Goal: Task Accomplishment & Management: Manage account settings

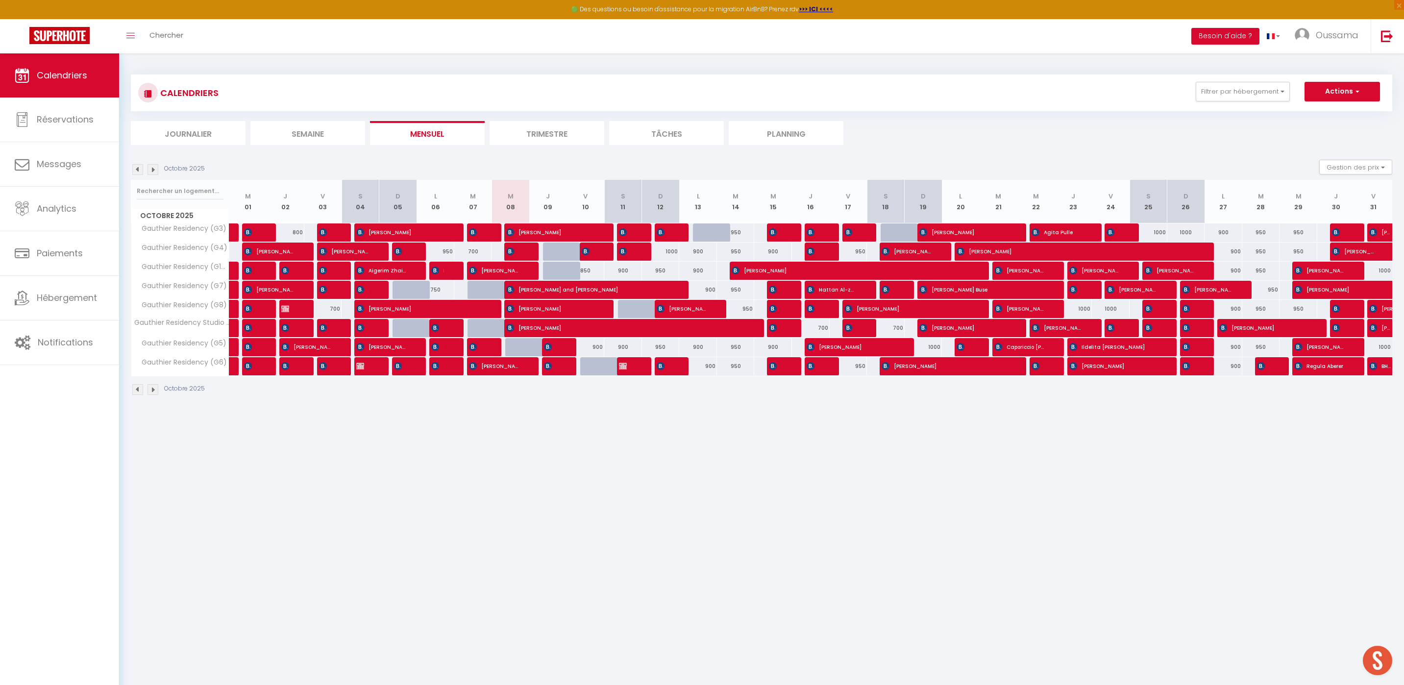
click at [1195, 93] on div "Filtrer par hébergement AGADIR [GEOGRAPHIC_DATA] studio A2 by TCE [GEOGRAPHIC_D…" at bounding box center [1203, 92] width 27 height 20
click at [1201, 95] on button "Filtrer par hébergement" at bounding box center [1243, 92] width 94 height 20
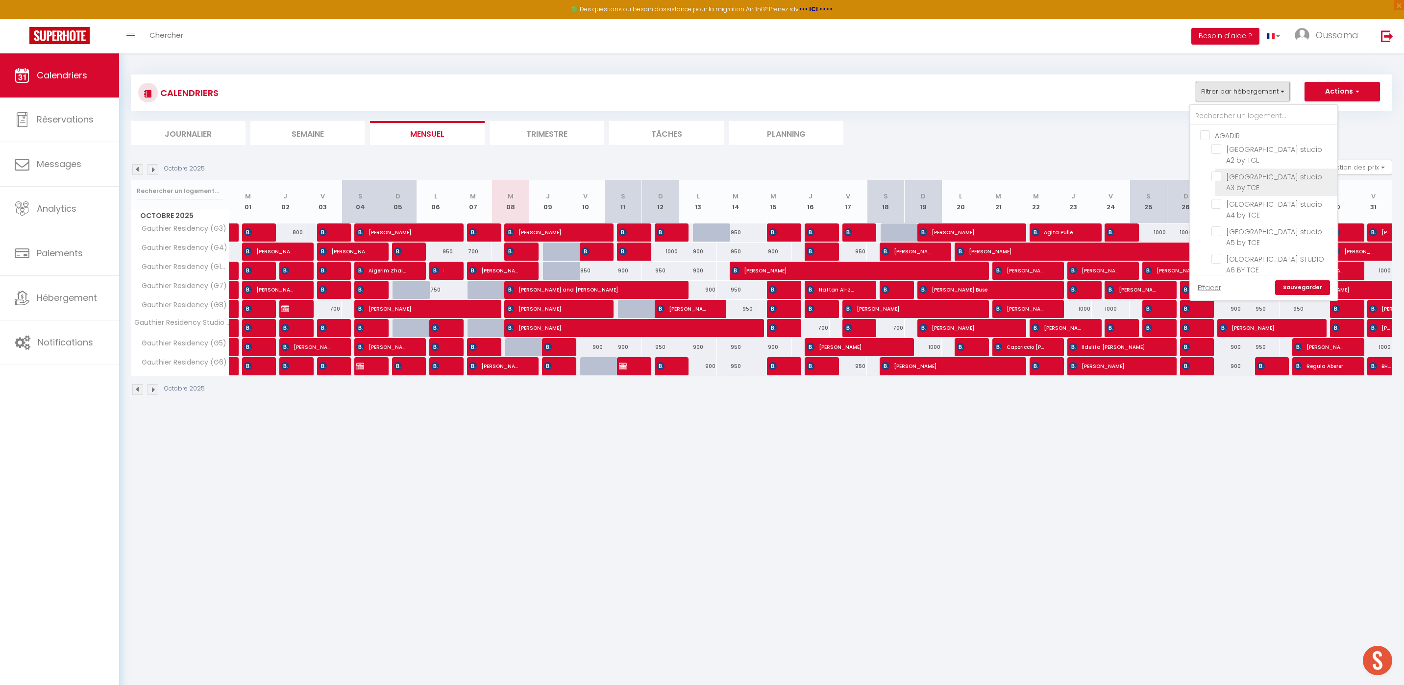
scroll to position [344, 0]
click at [1275, 165] on input "CASABLANCA BEL AZUR" at bounding box center [1273, 163] width 147 height 10
checkbox input "true"
checkbox input "false"
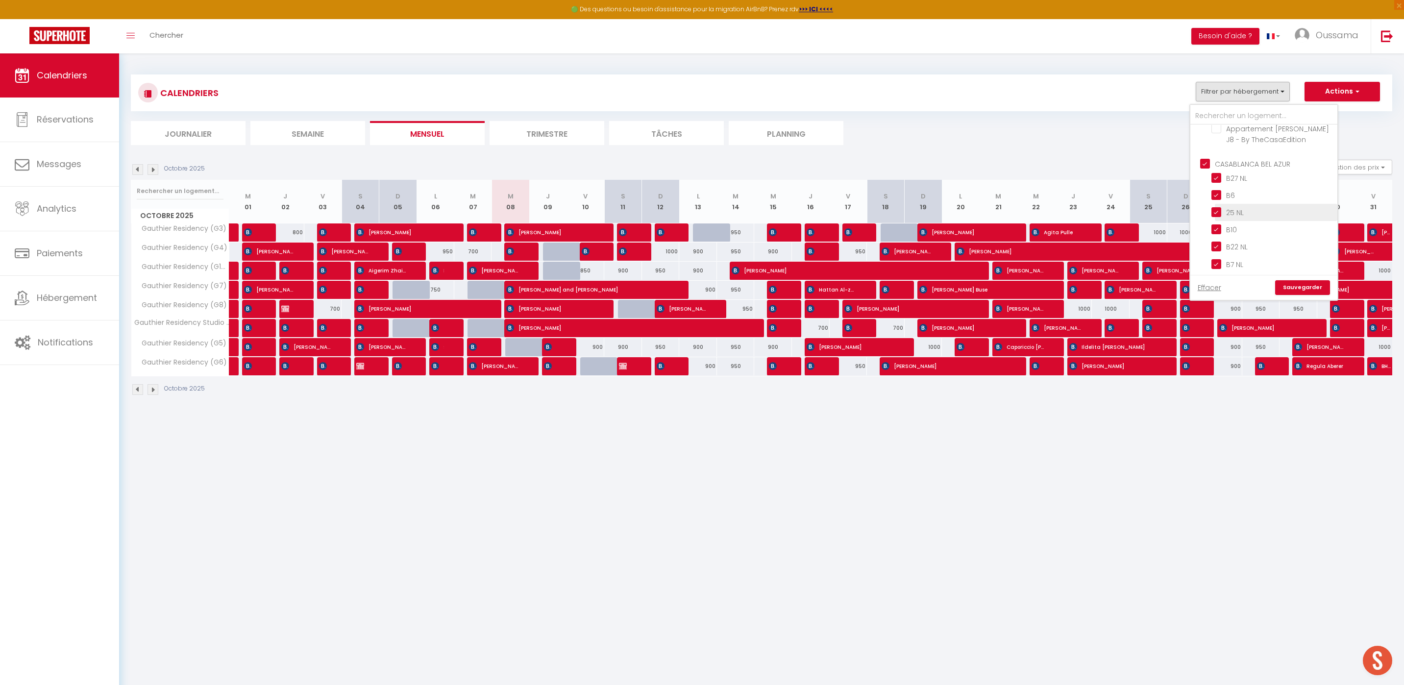
checkbox input "false"
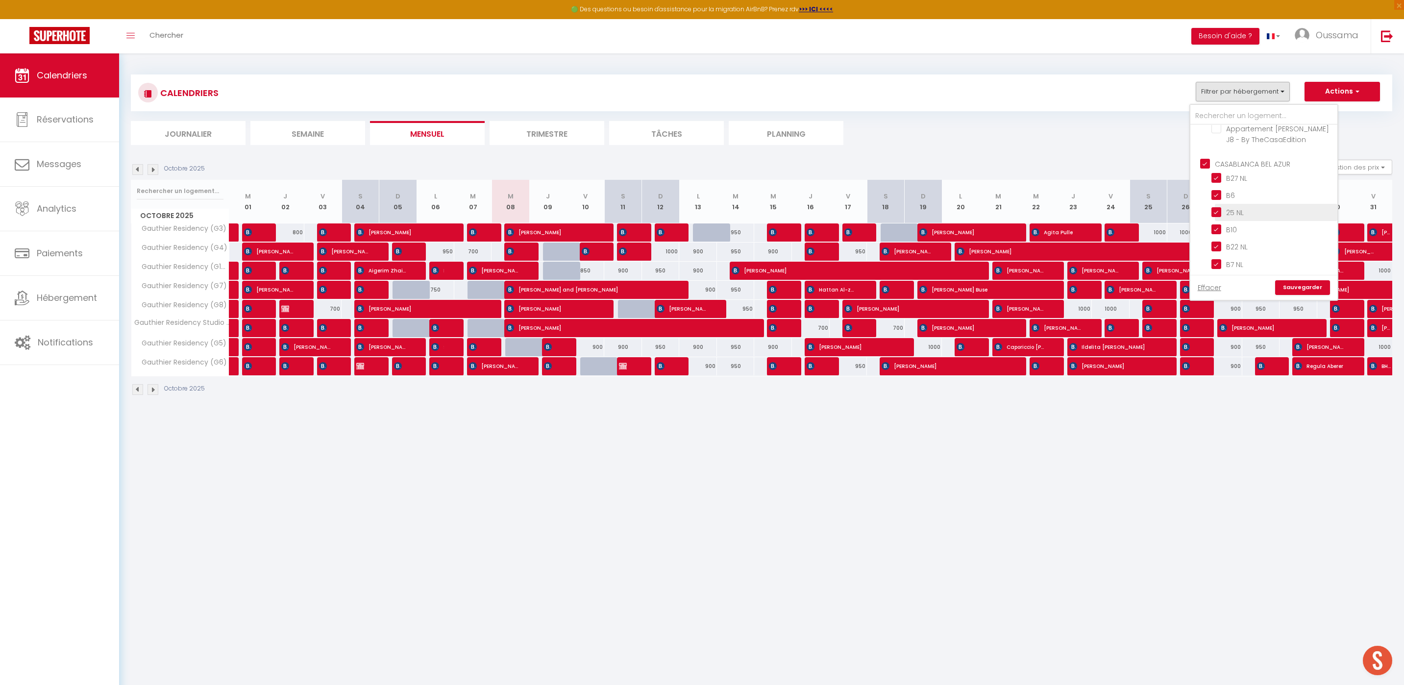
checkbox input "false"
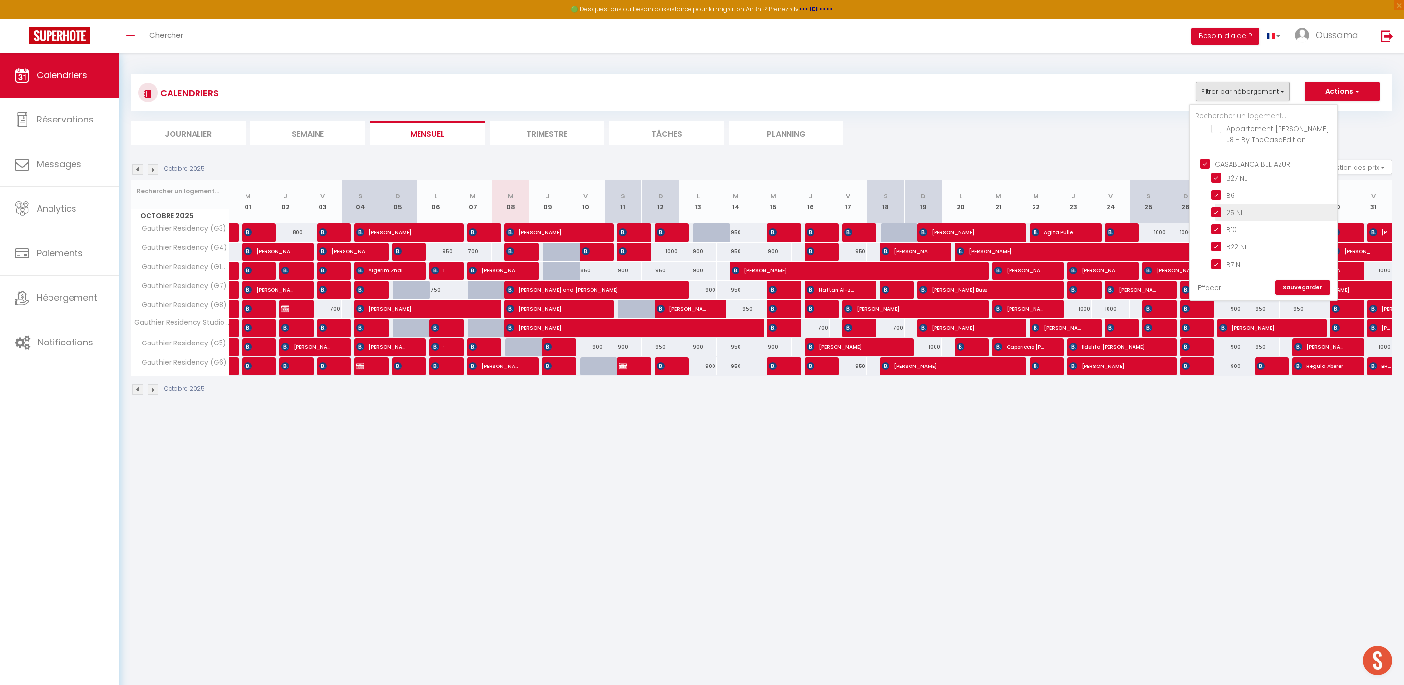
checkbox input "true"
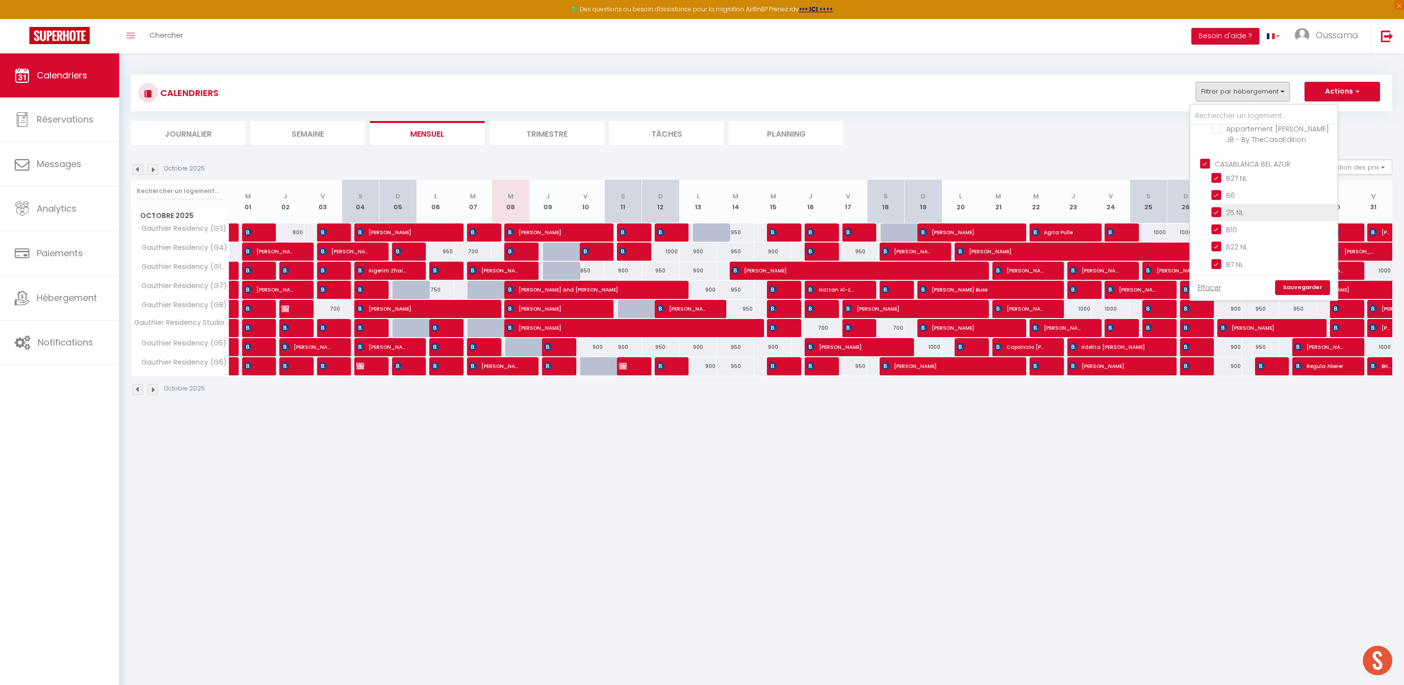
checkbox input "true"
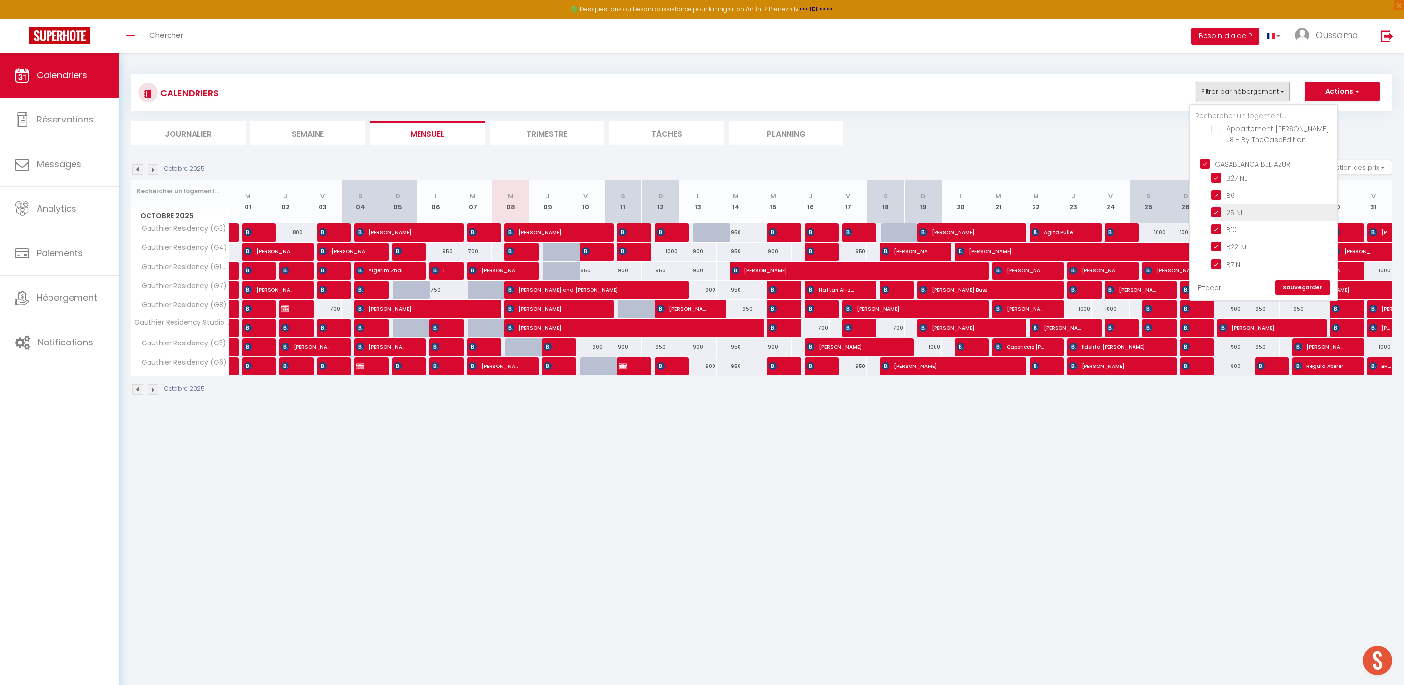
checkbox input "true"
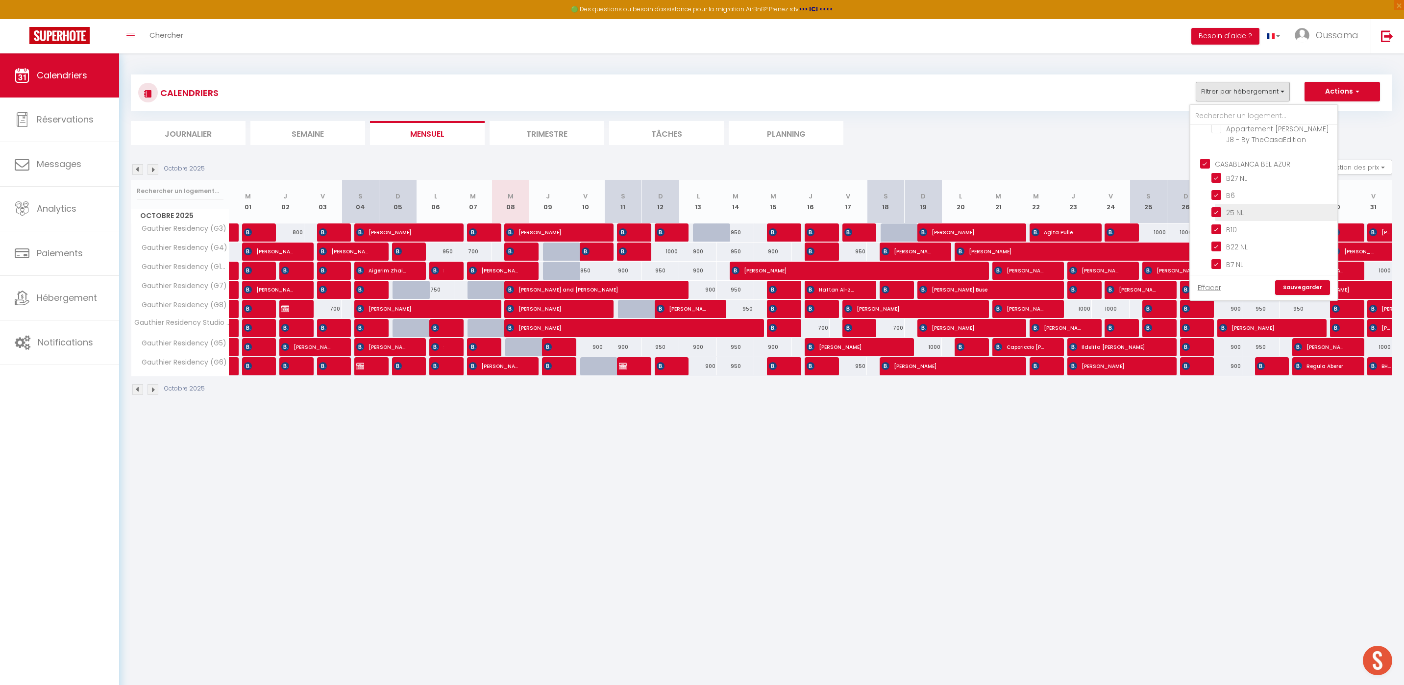
checkbox input "true"
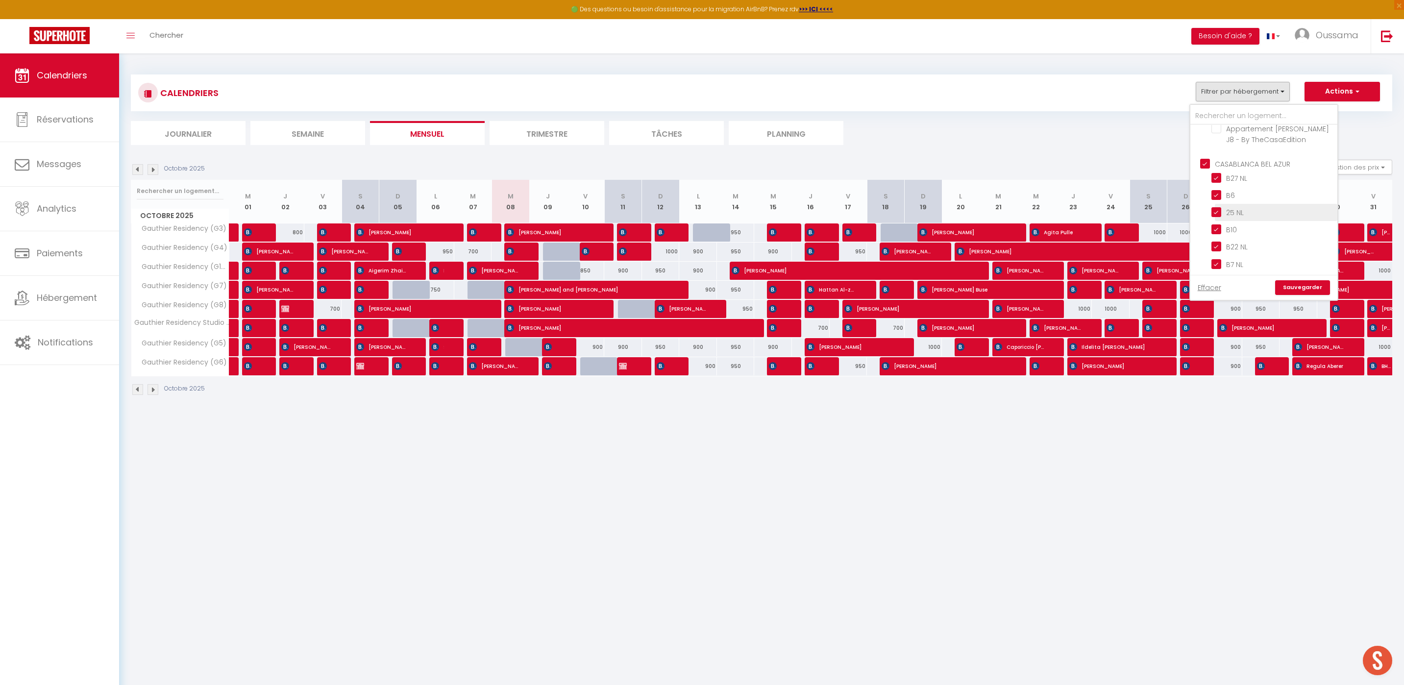
checkbox input "false"
click at [1245, 139] on input "CASABLANCA GAUTHIER" at bounding box center [1273, 144] width 147 height 10
checkbox input "false"
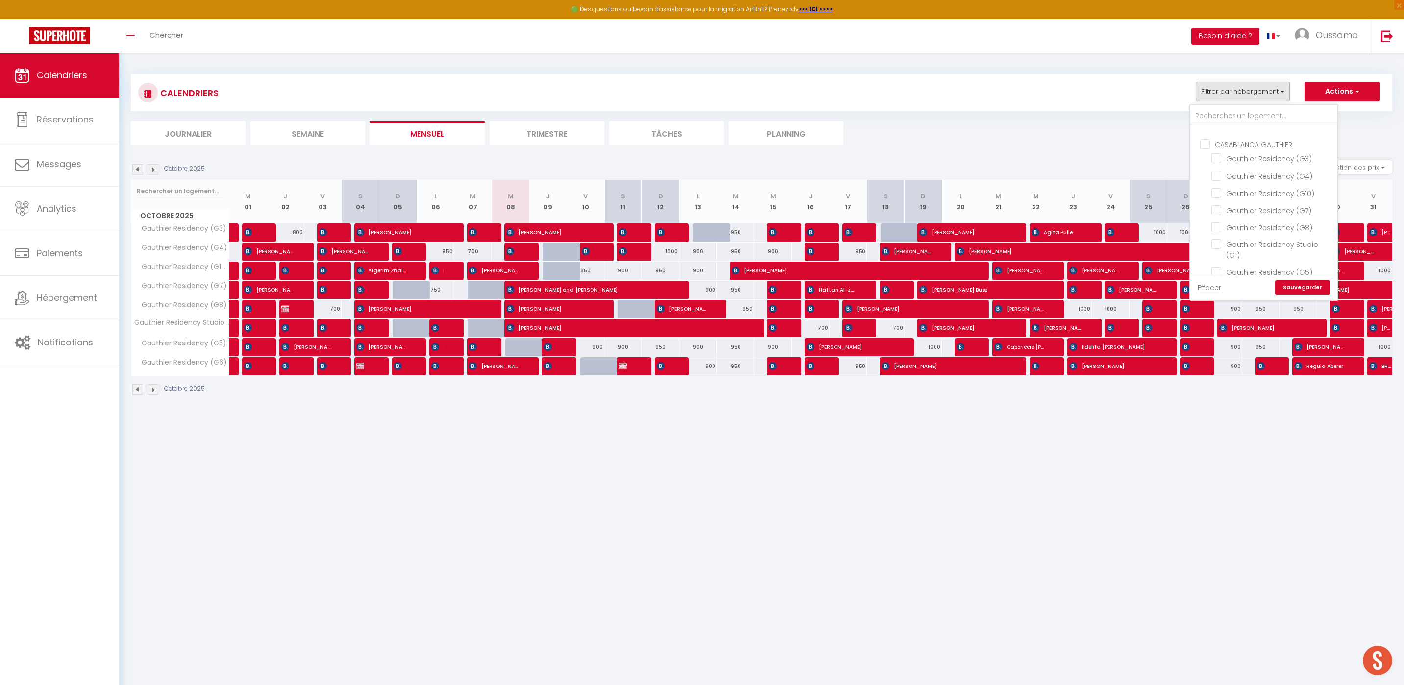
checkbox input "false"
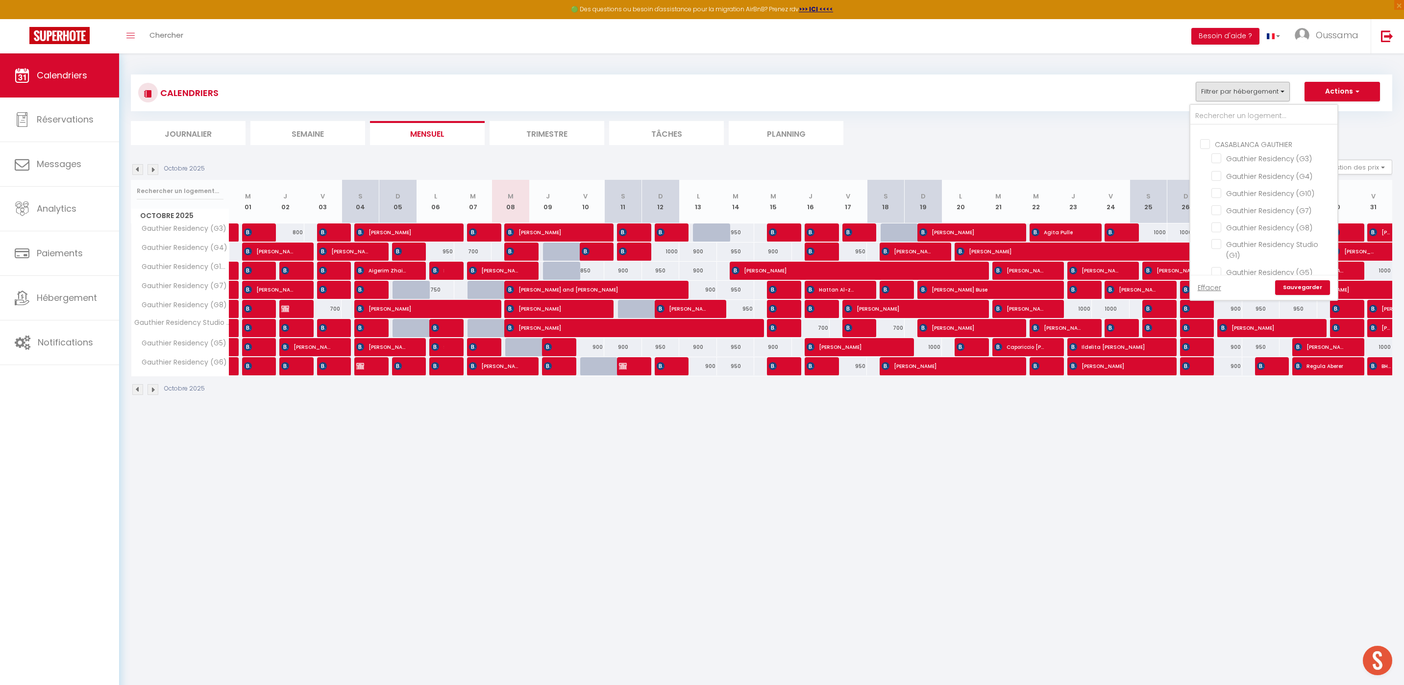
checkbox input "false"
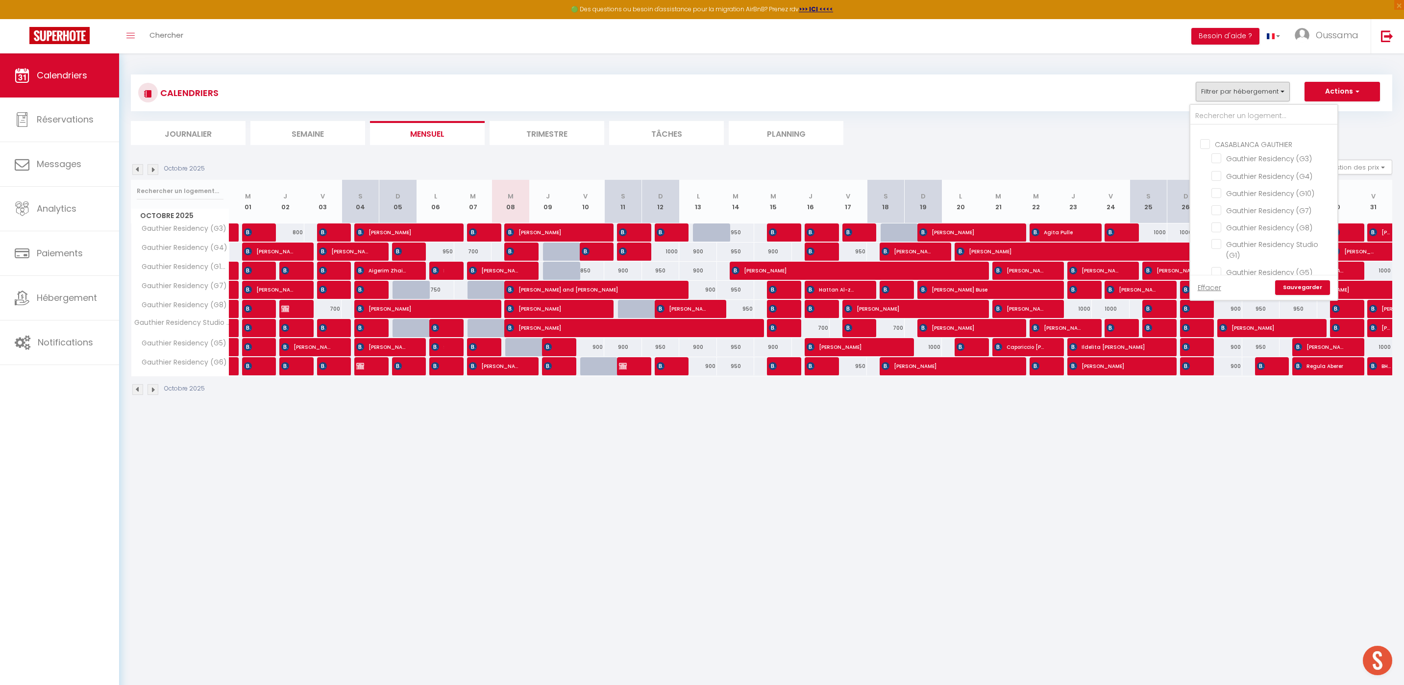
checkbox input "false"
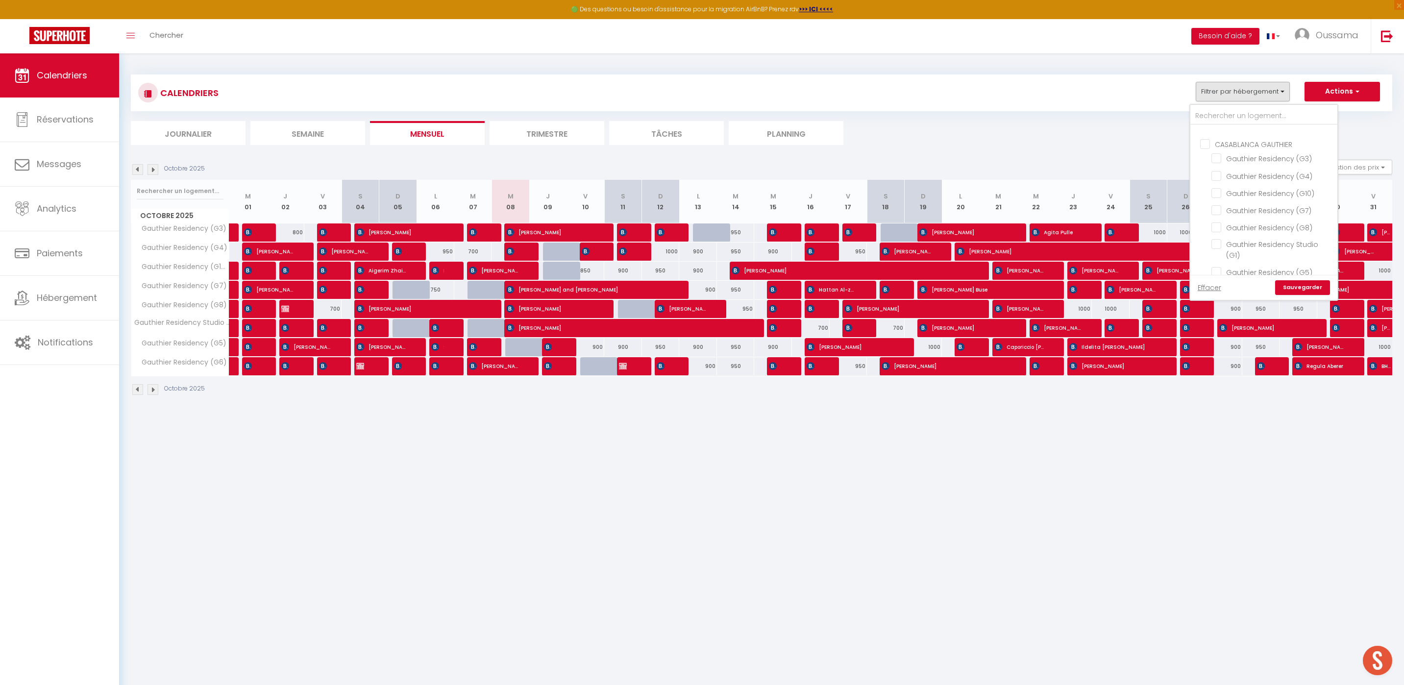
checkbox input "false"
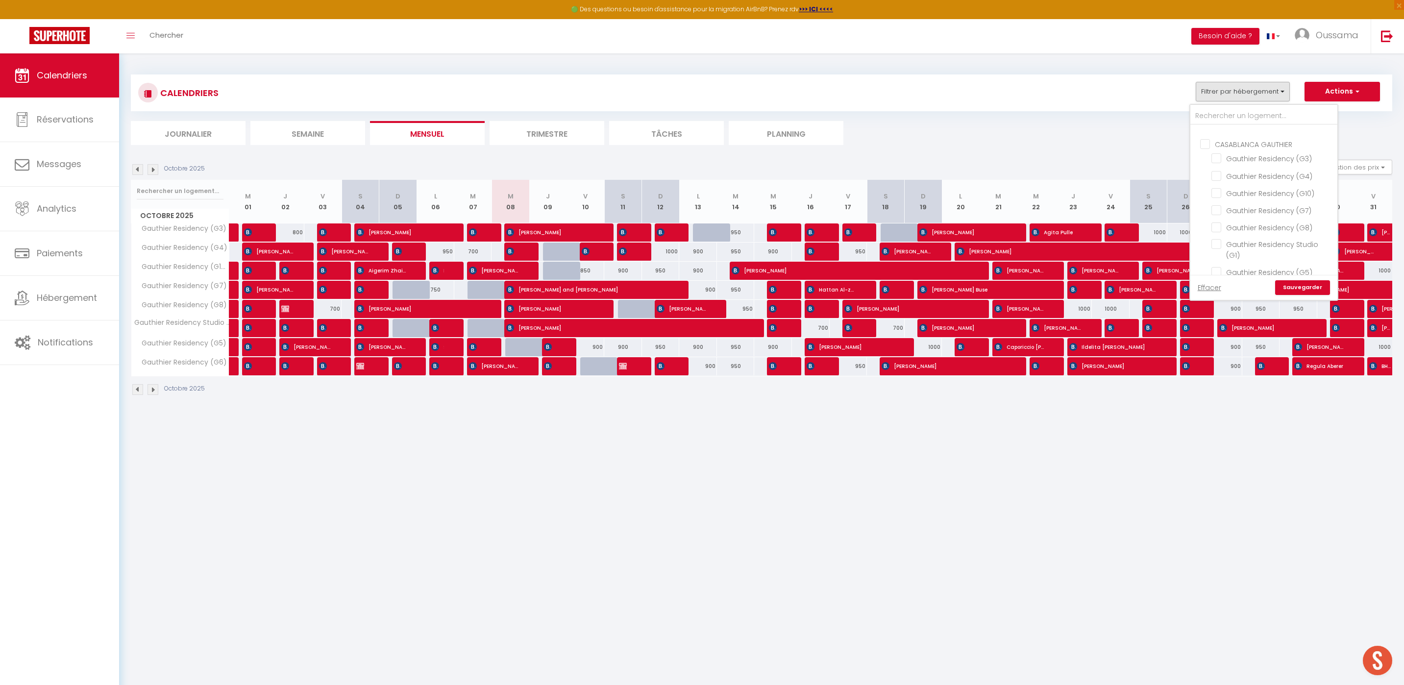
click at [1301, 286] on link "Sauvegarder" at bounding box center [1302, 287] width 55 height 15
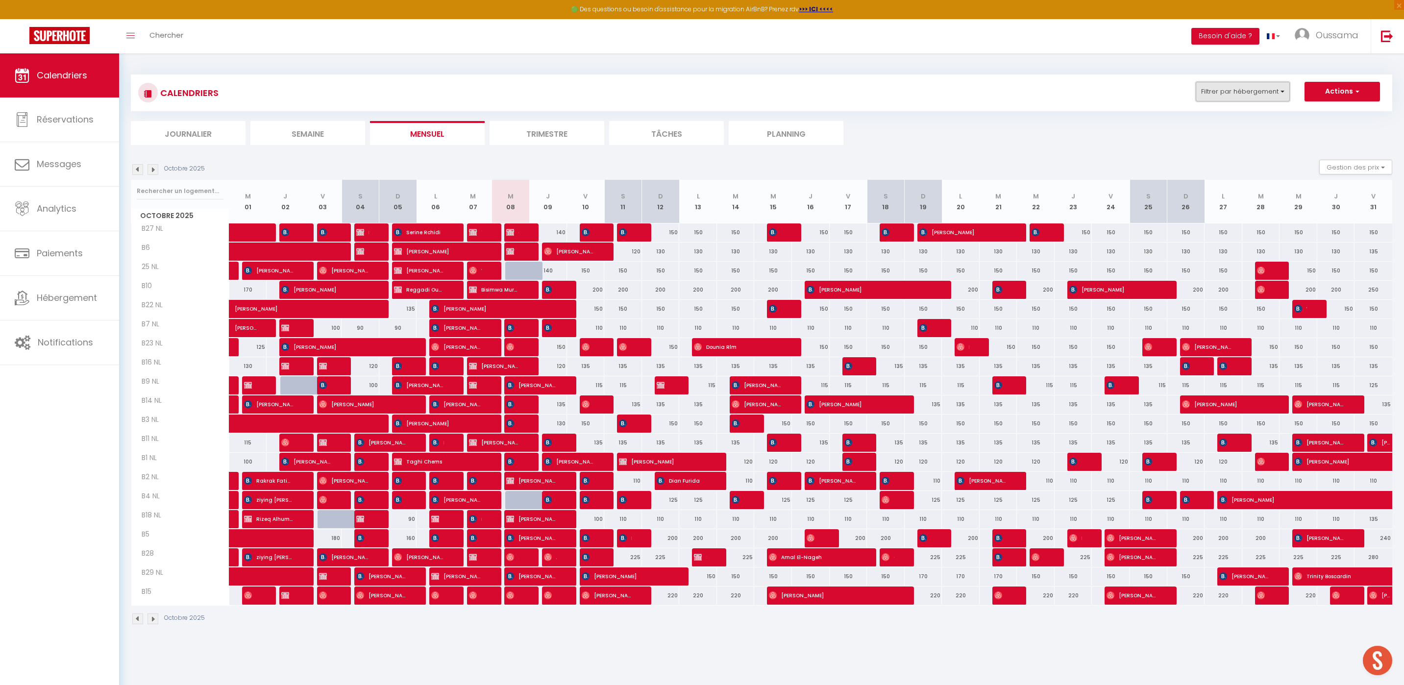
click at [1223, 96] on button "Filtrer par hébergement" at bounding box center [1243, 92] width 94 height 20
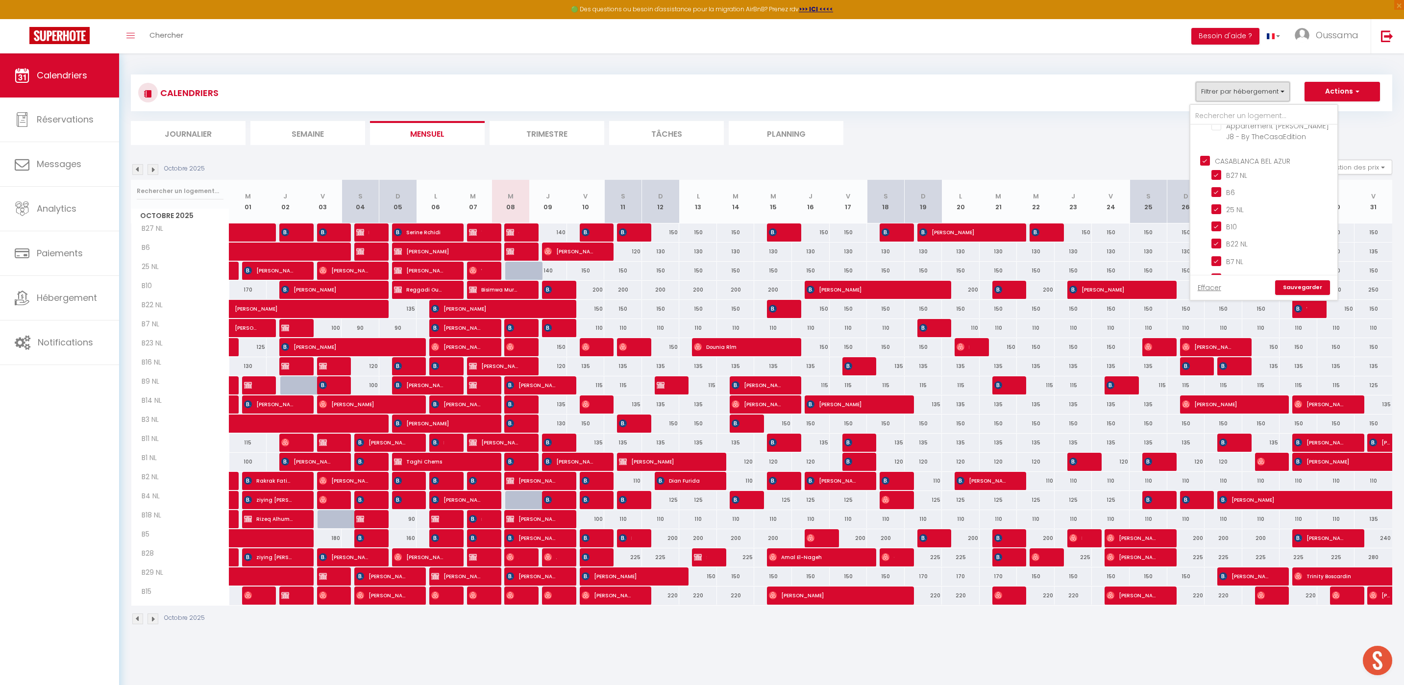
scroll to position [289, 0]
click at [1250, 216] on input "CASABLANCA BEL AZUR" at bounding box center [1273, 218] width 147 height 10
checkbox input "false"
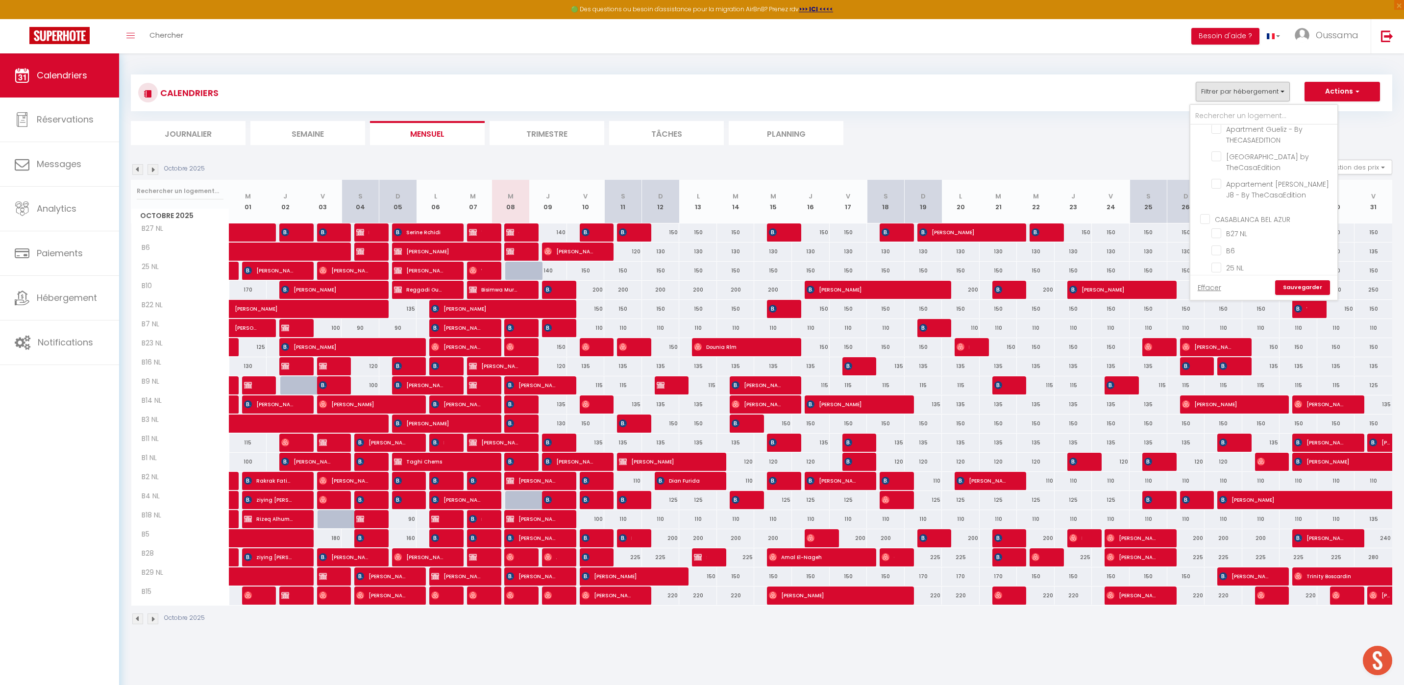
checkbox input "false"
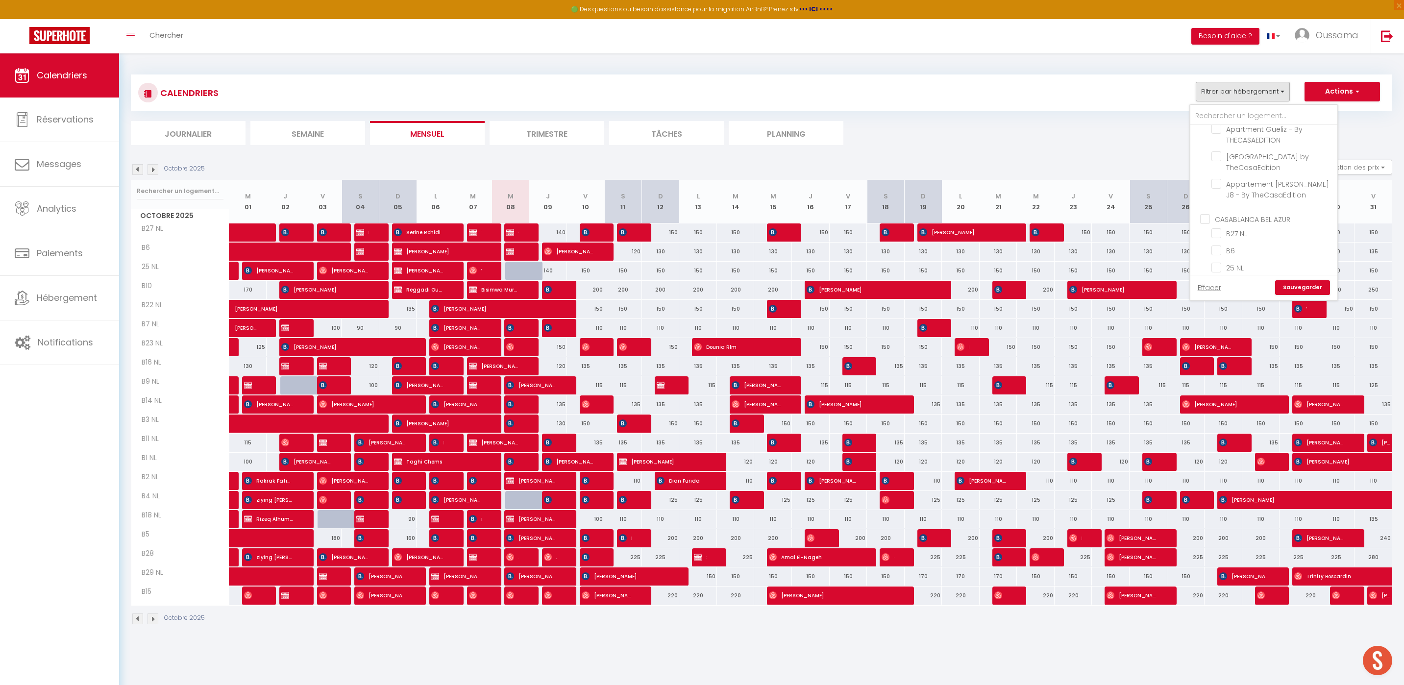
checkbox input "false"
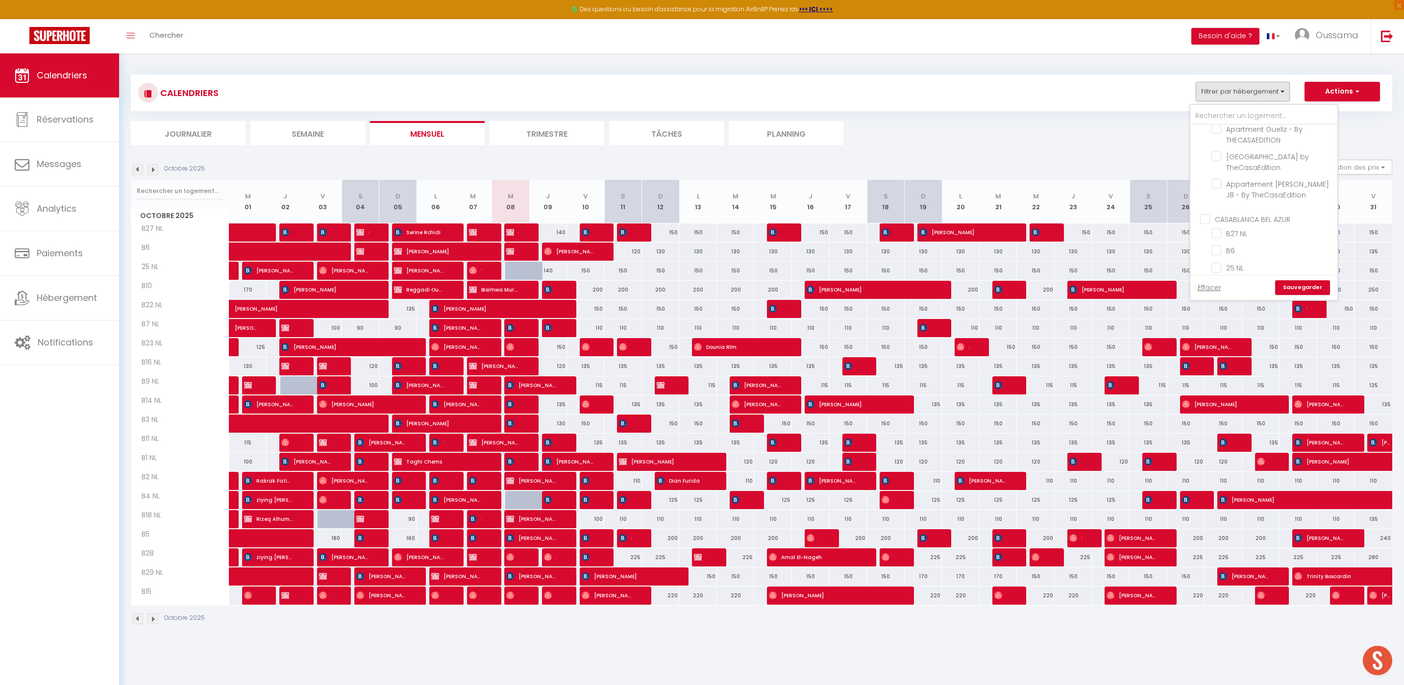
checkbox input "false"
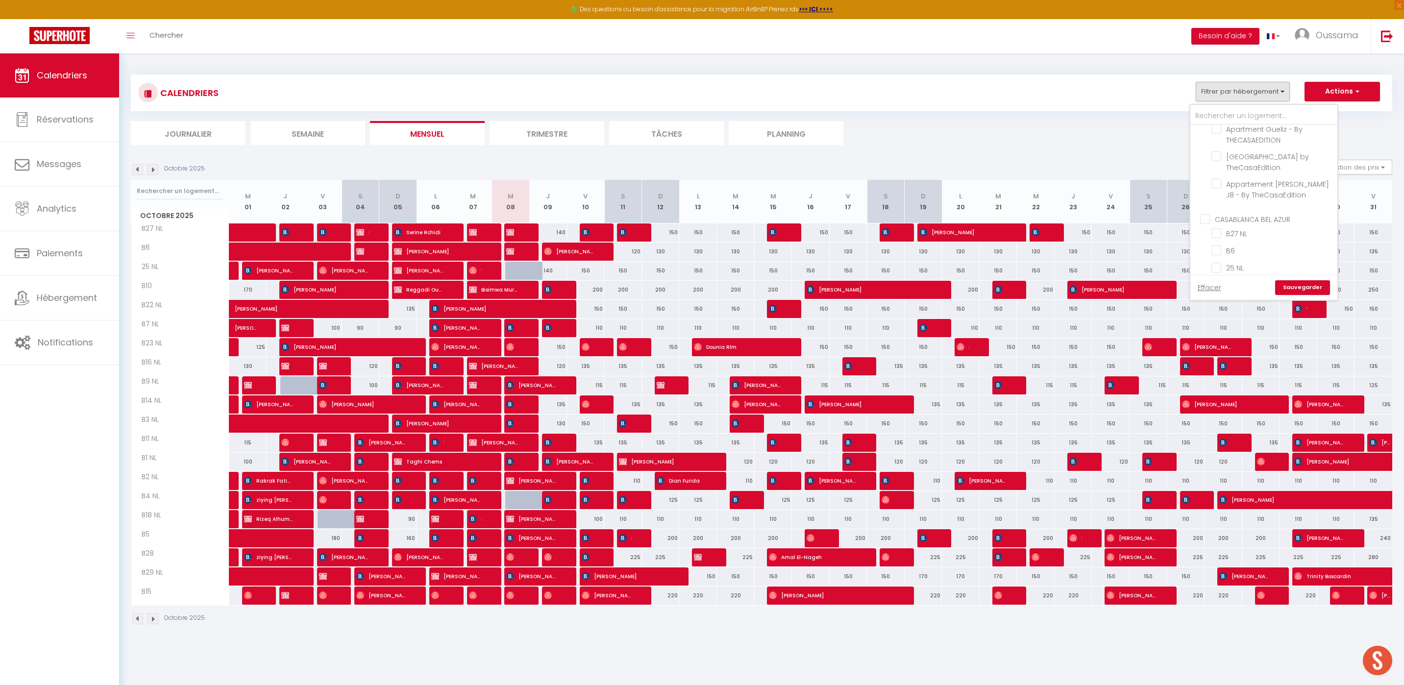
checkbox input "false"
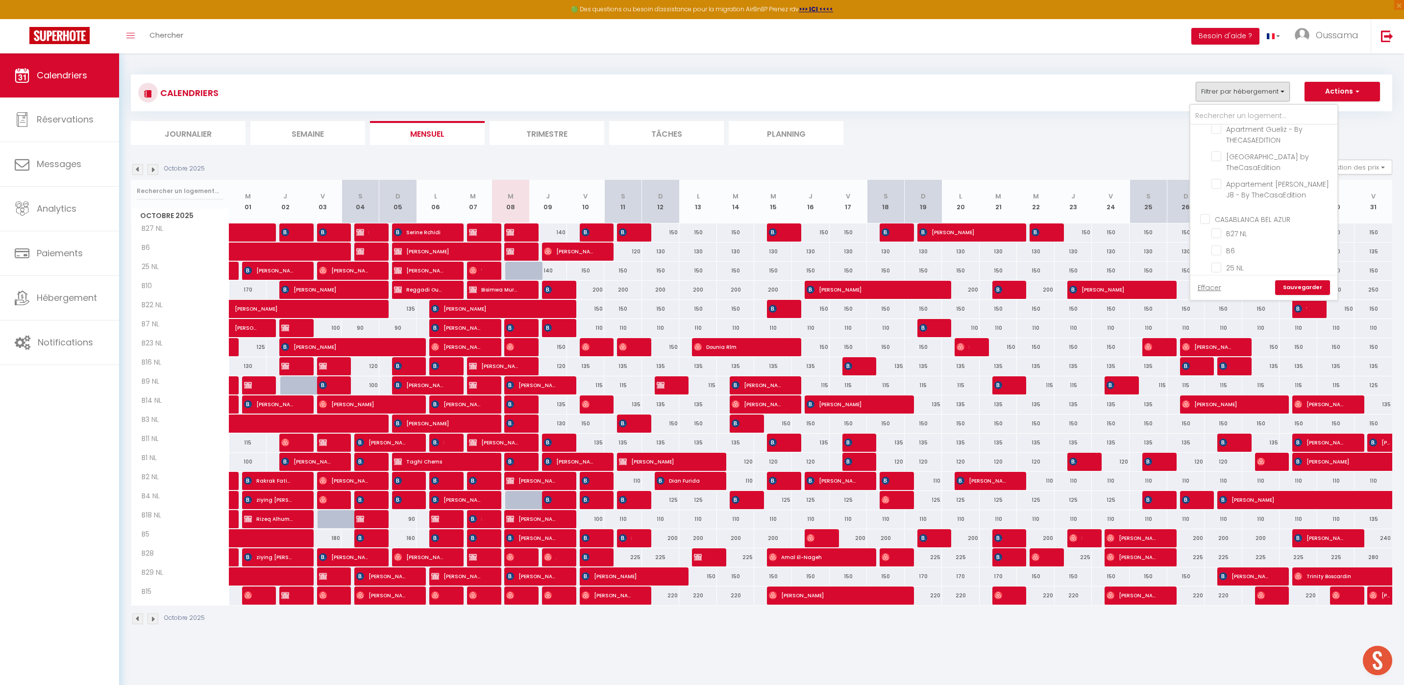
checkbox input "false"
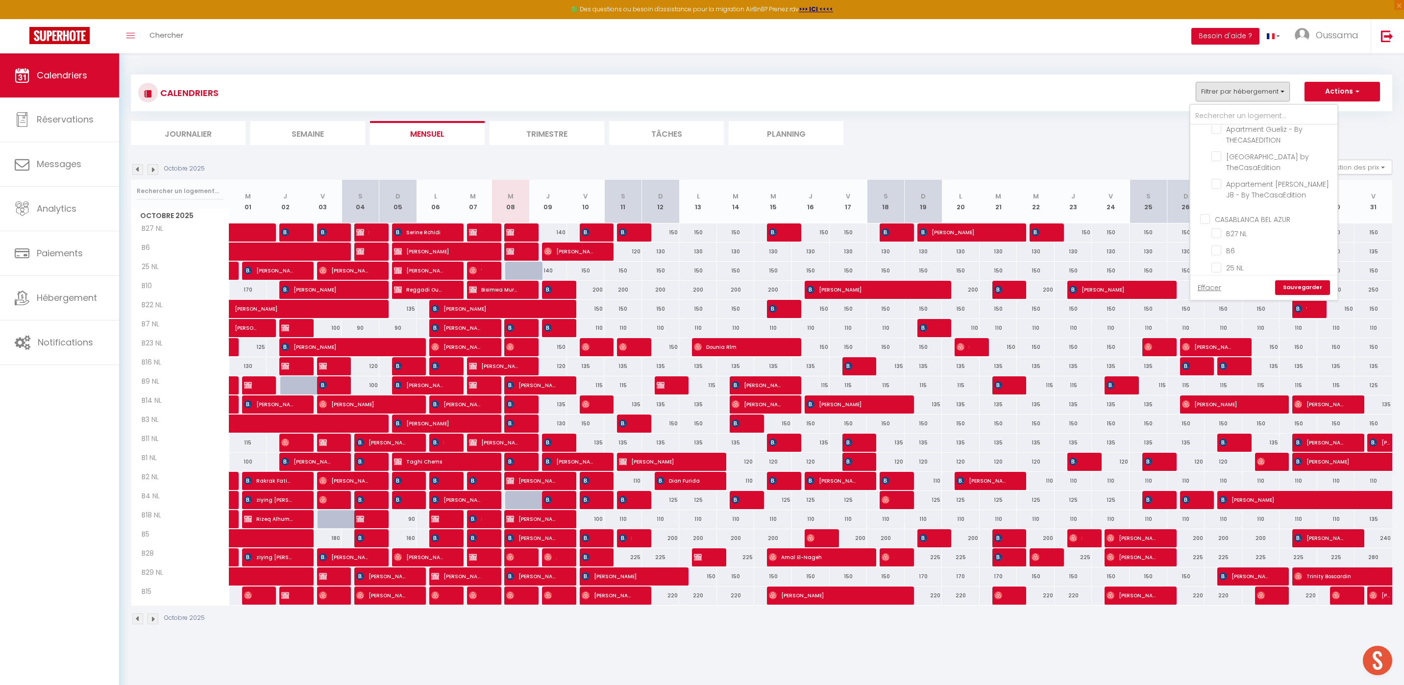
checkbox input "false"
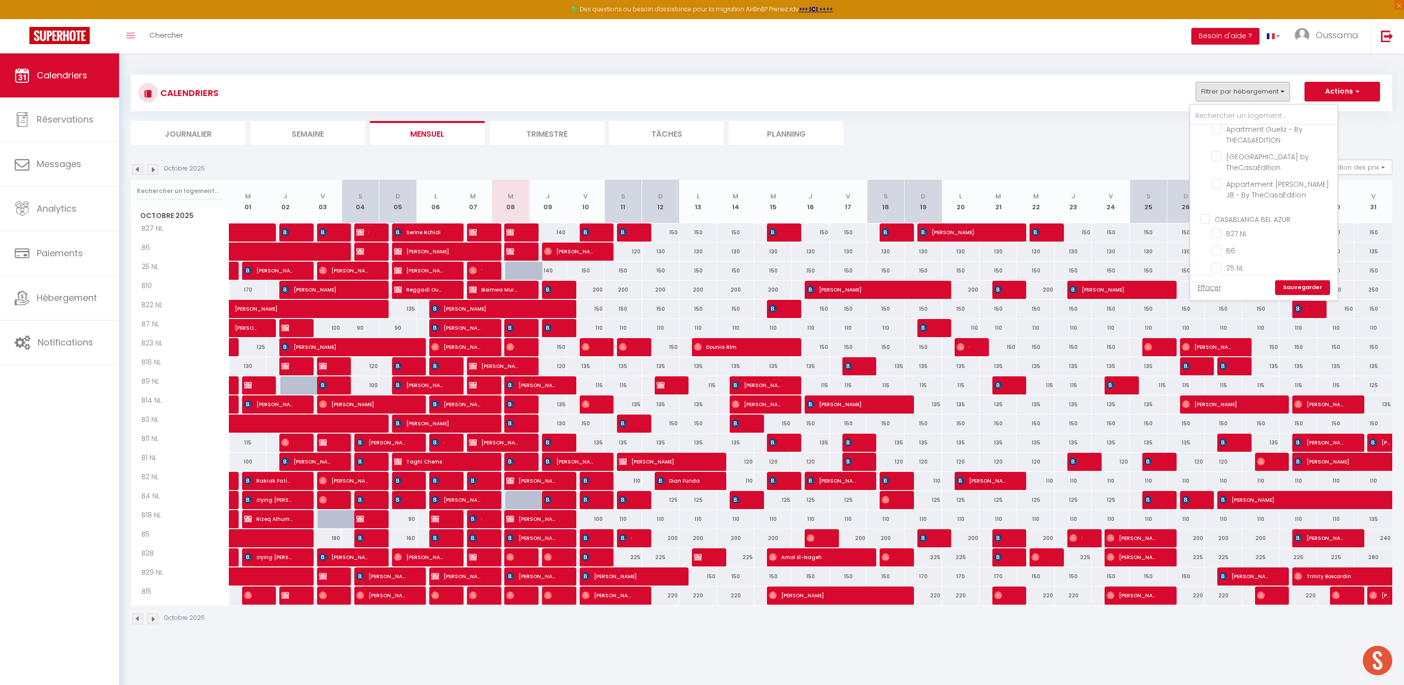
checkbox input "false"
click at [1253, 202] on input "CASABLANCA GAUTHIER" at bounding box center [1273, 207] width 147 height 10
checkbox input "true"
checkbox input "false"
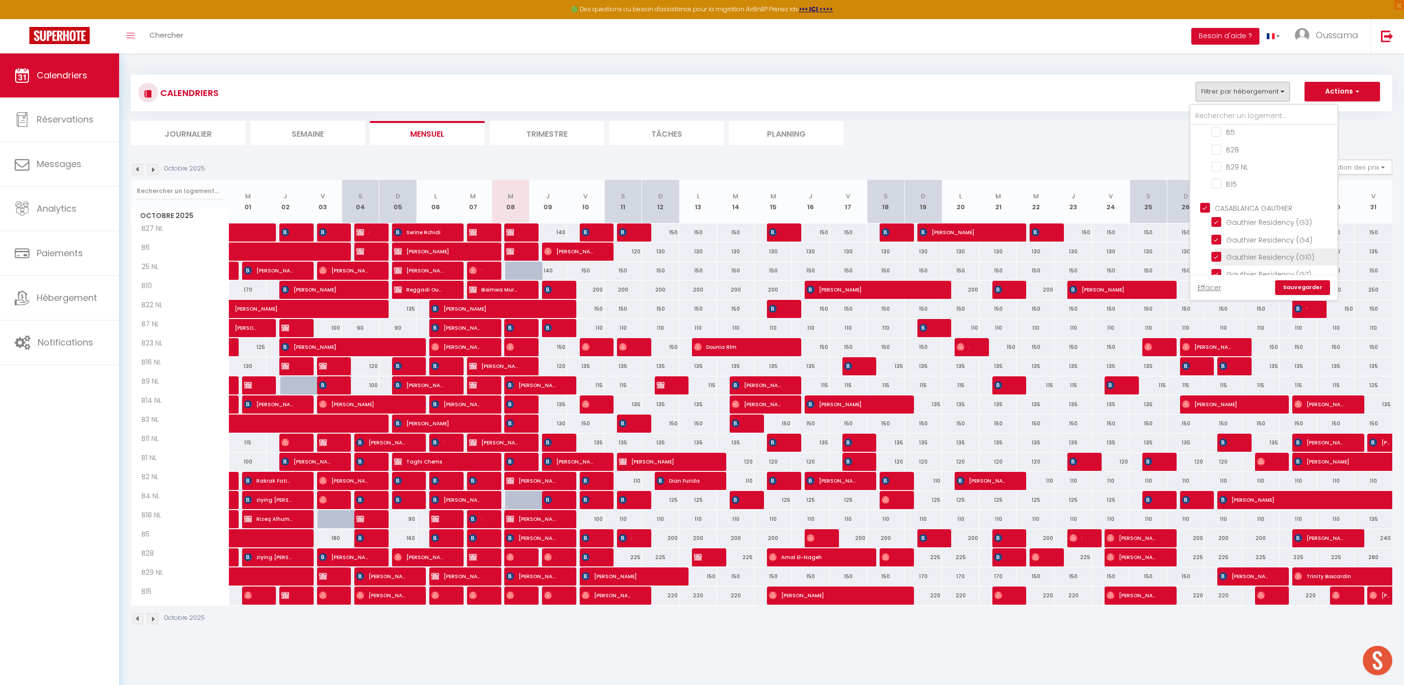
checkbox input "false"
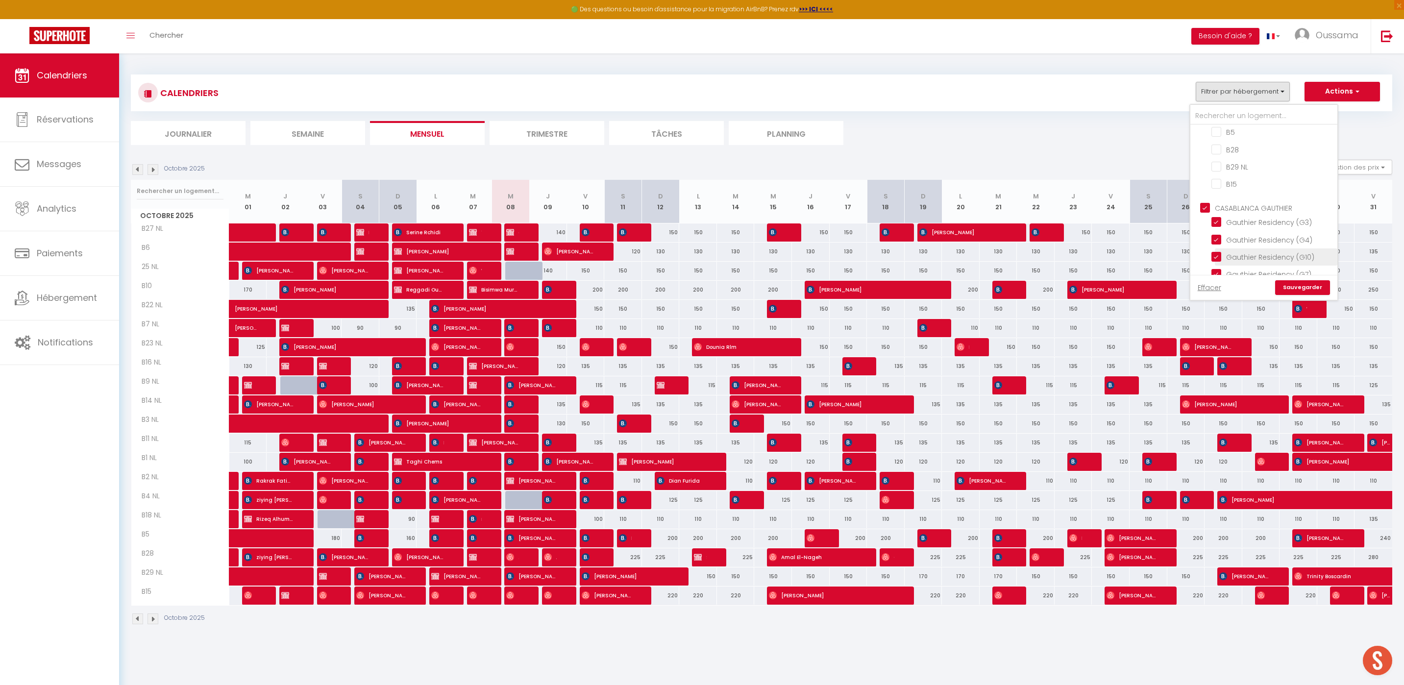
checkbox input "false"
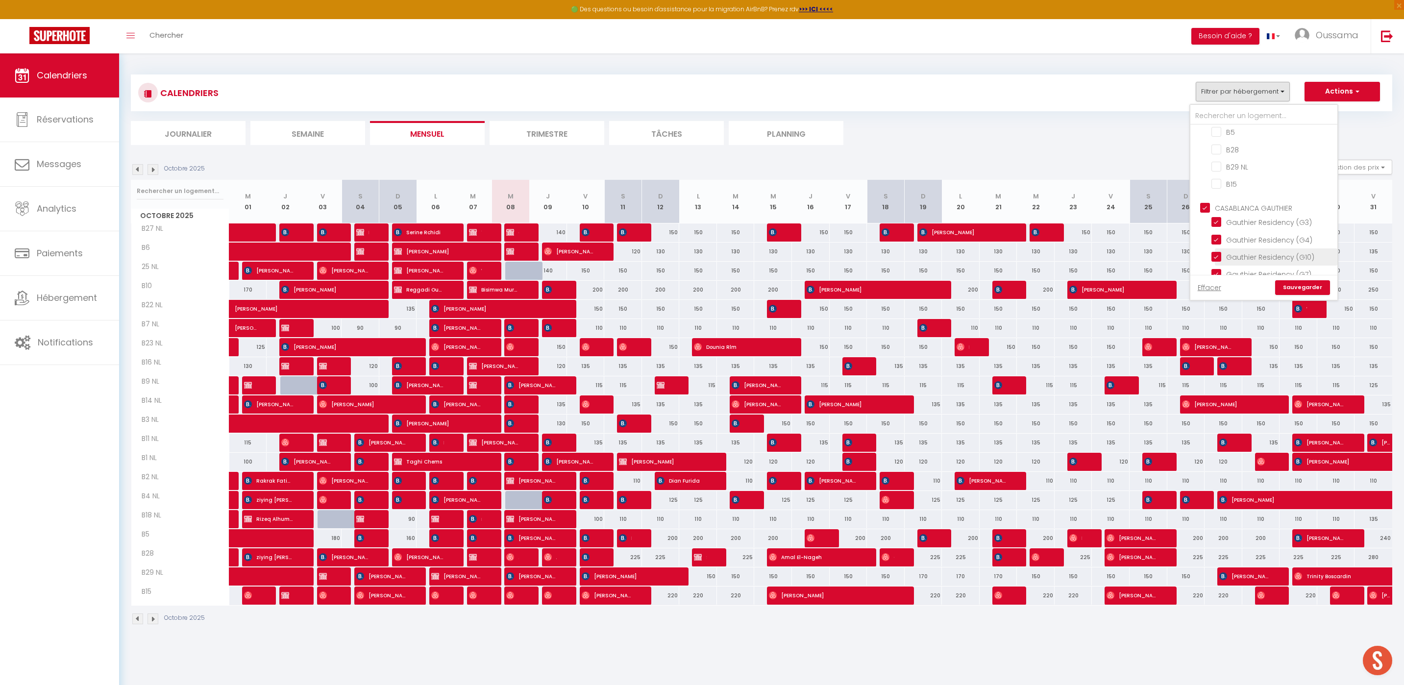
checkbox input "false"
checkbox input "true"
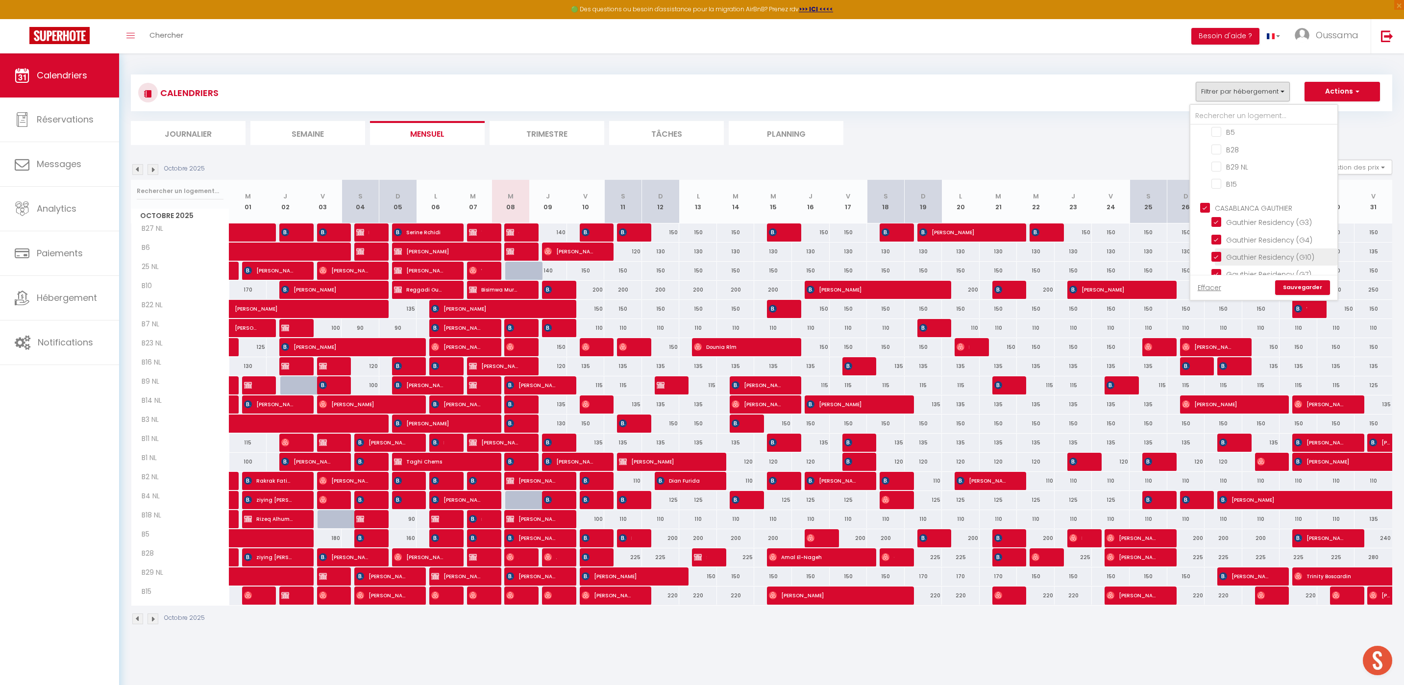
checkbox input "true"
checkbox input "false"
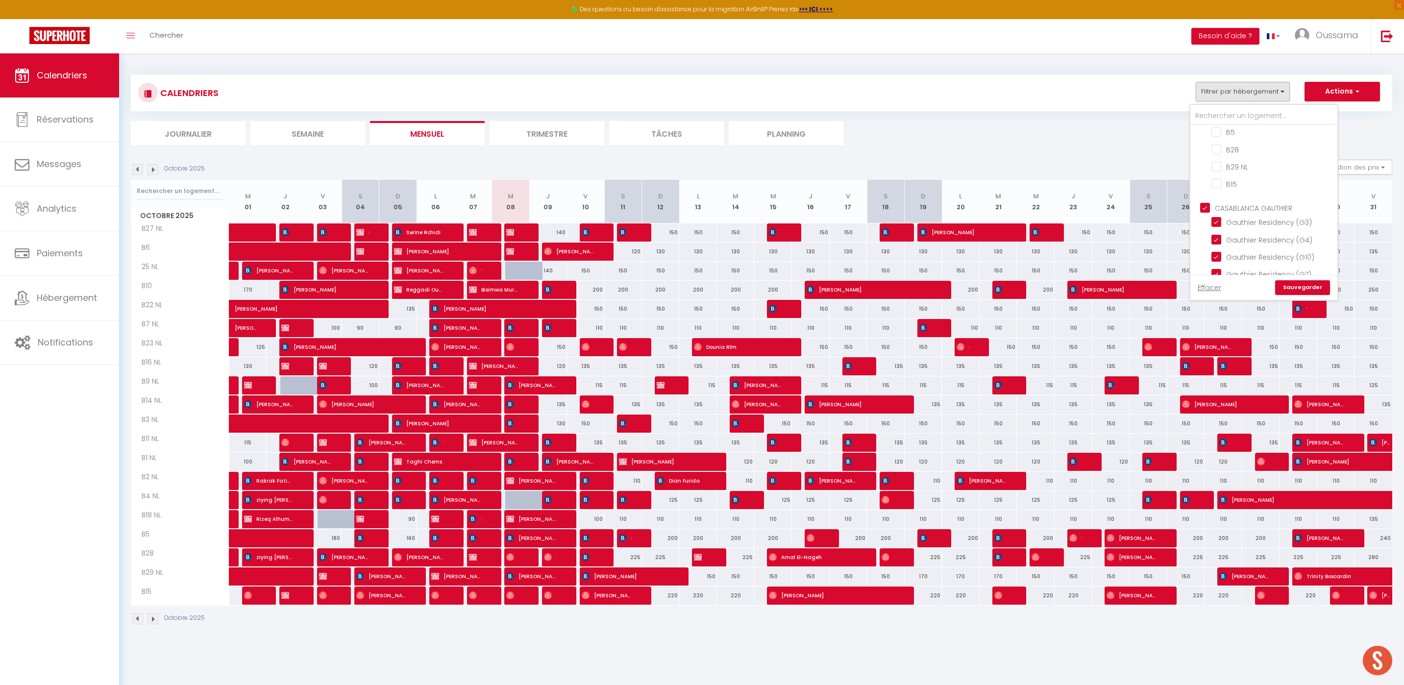
click at [1307, 287] on link "Sauvegarder" at bounding box center [1302, 287] width 55 height 15
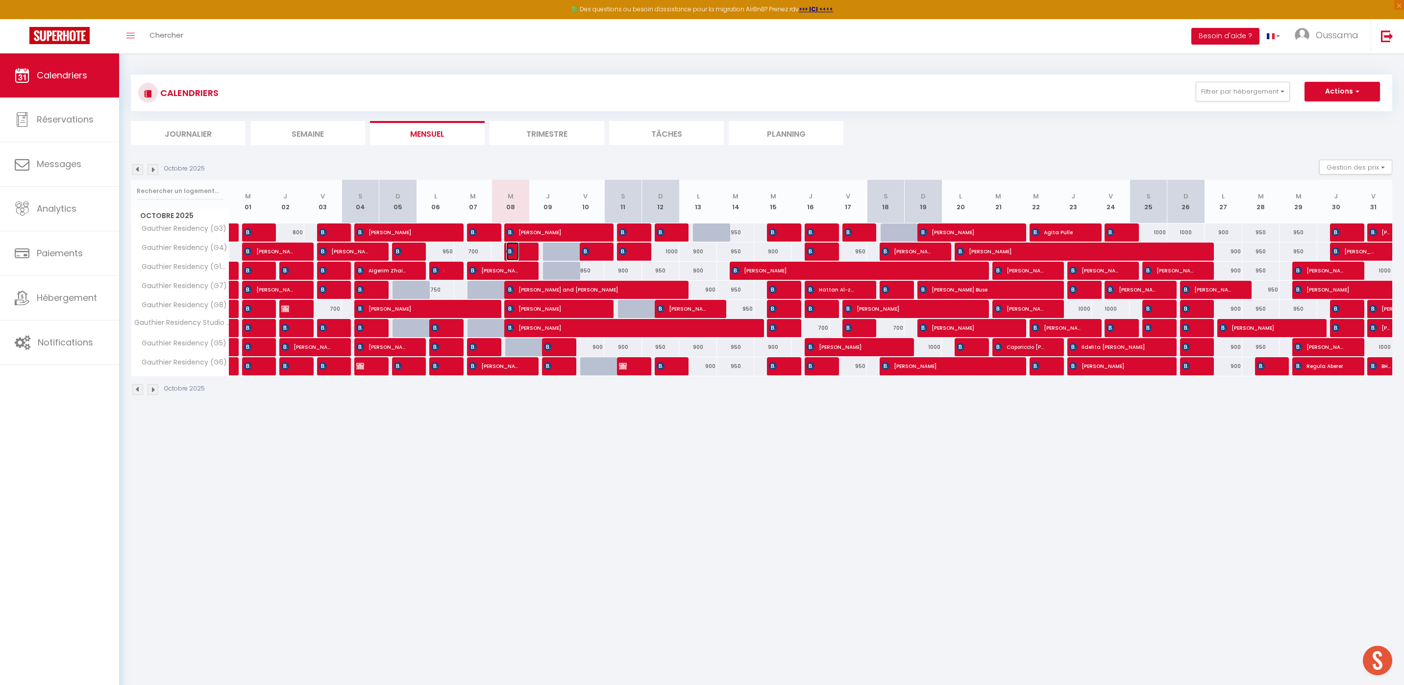
click at [513, 250] on img at bounding box center [510, 252] width 8 height 8
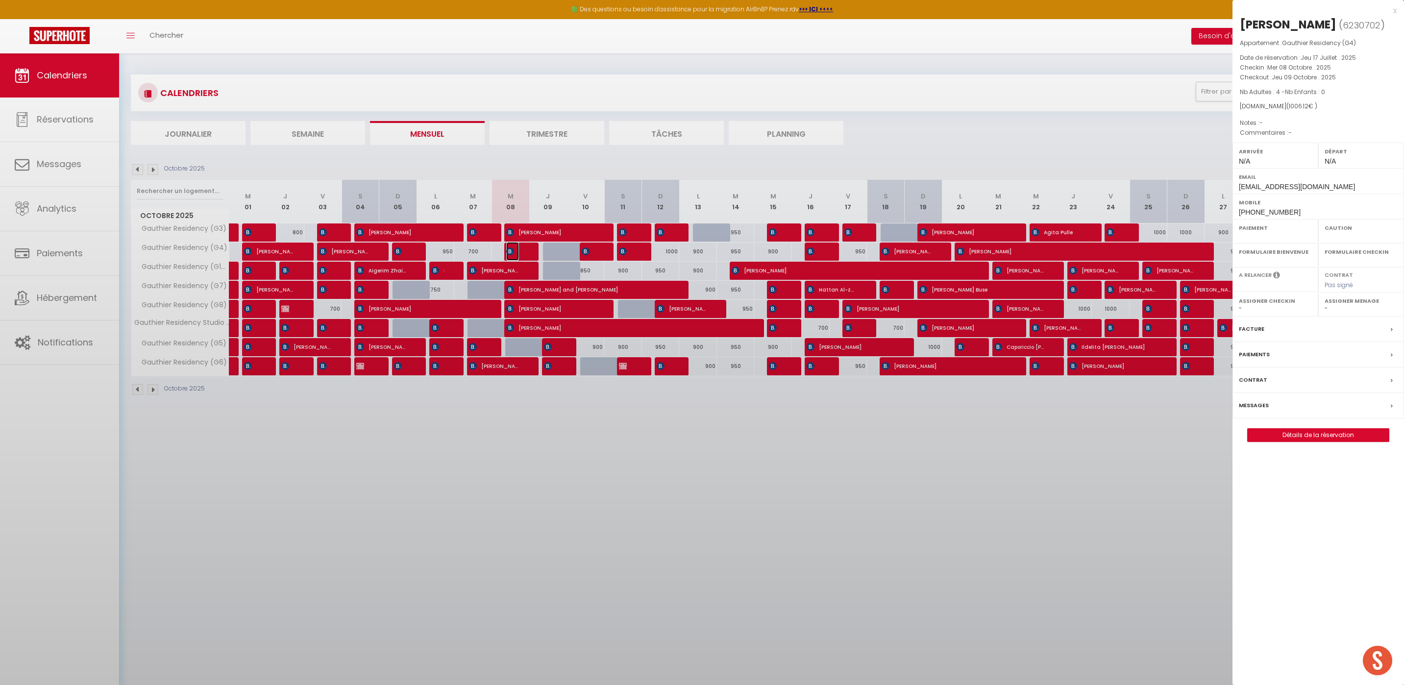
select select "OK"
select select "KO"
select select "0"
select select "1"
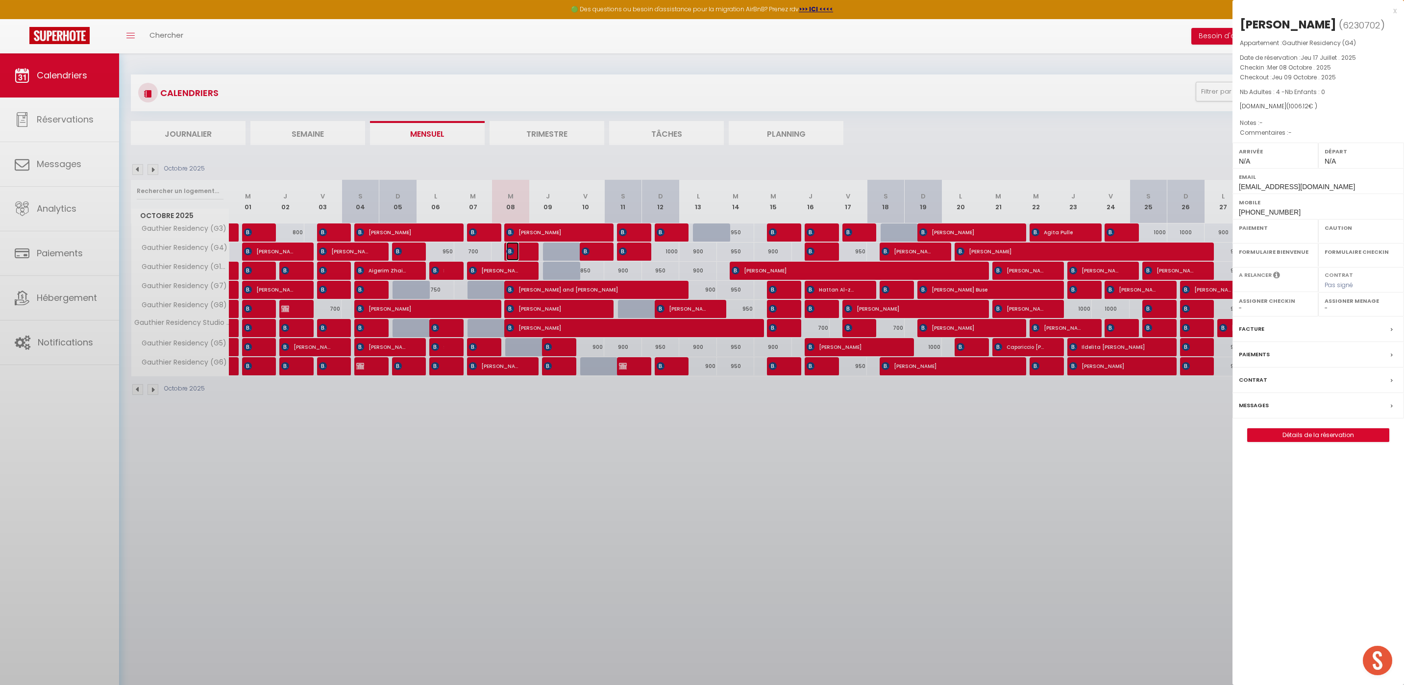
select select
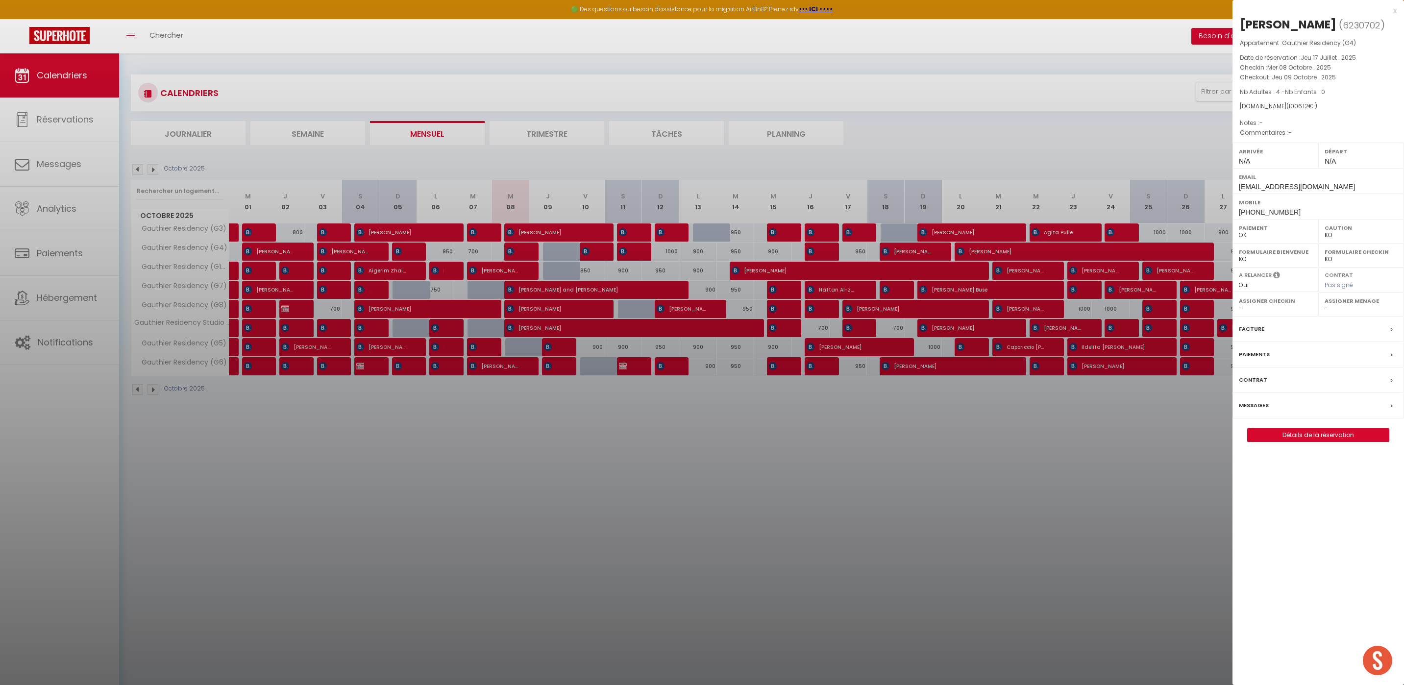
click at [639, 499] on div at bounding box center [702, 342] width 1404 height 685
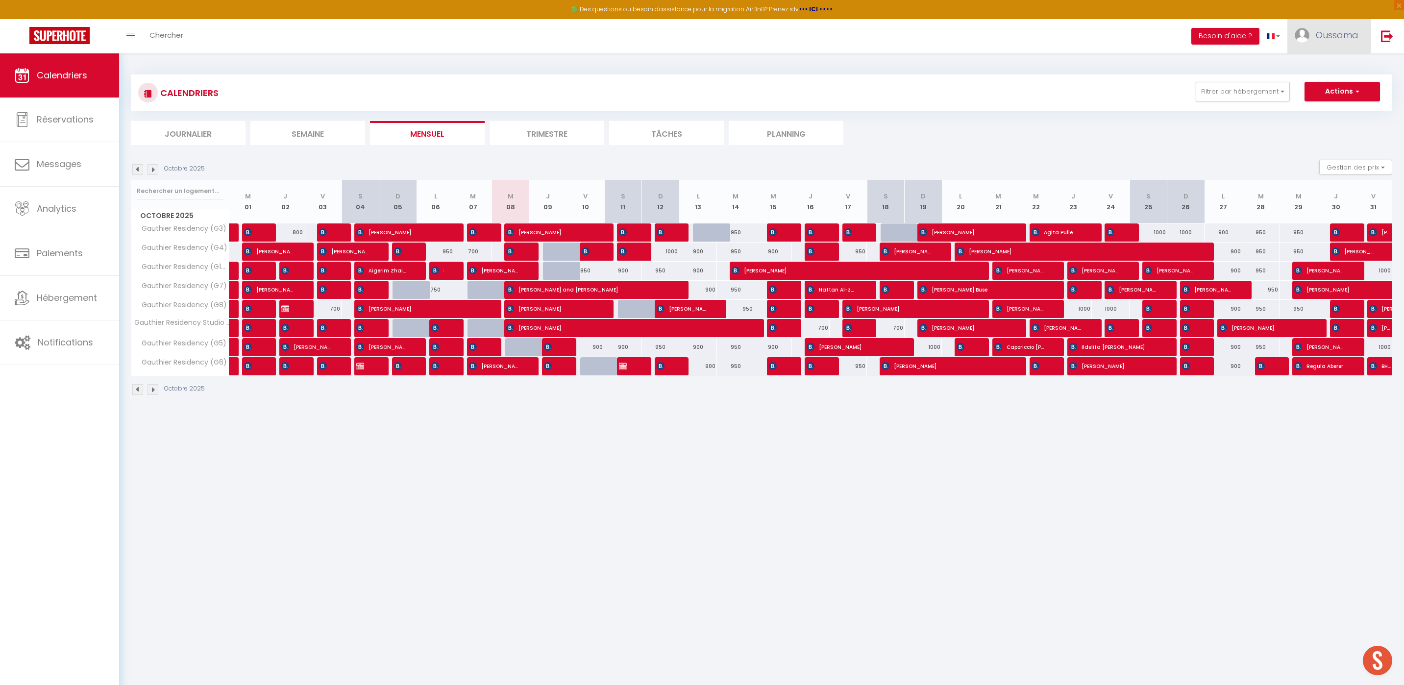
click at [1346, 32] on span "Oussama" at bounding box center [1337, 35] width 43 height 12
click at [1324, 63] on link "Paramètres" at bounding box center [1332, 68] width 73 height 17
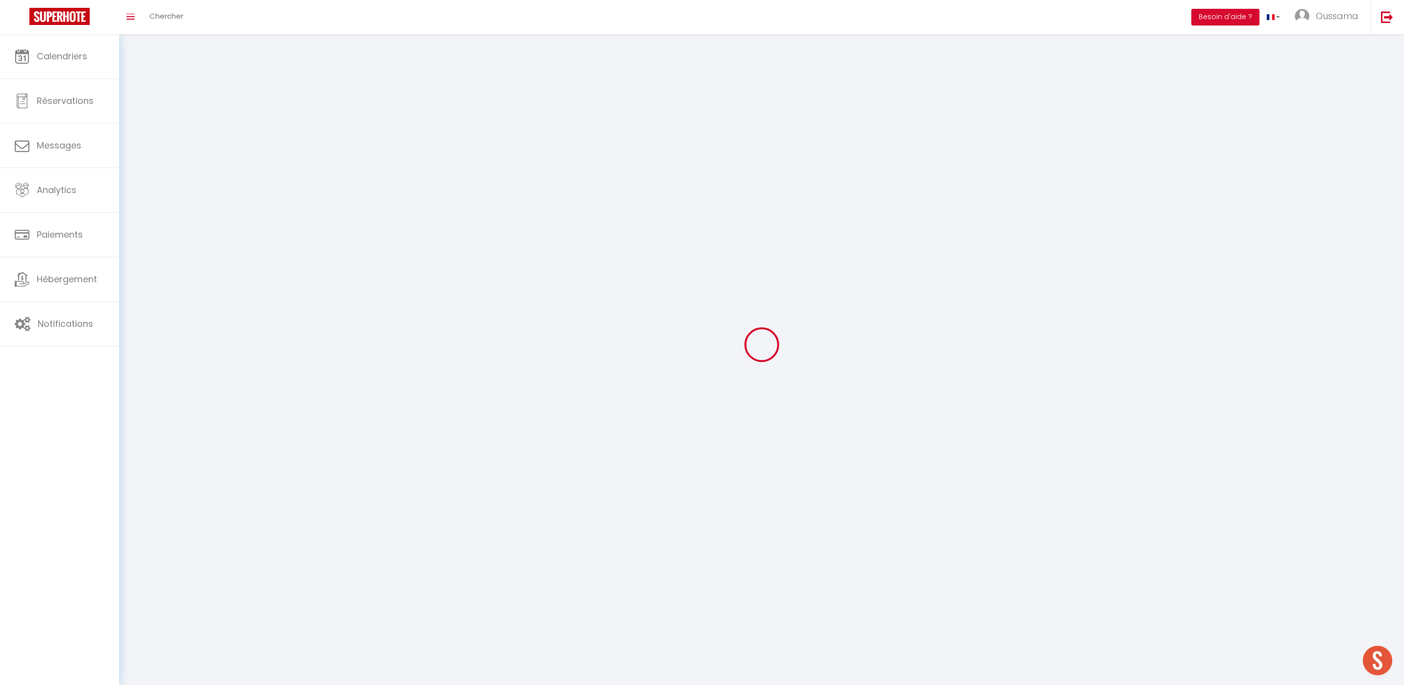
type input "Oussama"
type input "El Khaili"
type input "[PHONE_NUMBER]"
type input "[STREET_ADDRESS][PERSON_NAME]"
type input "40000"
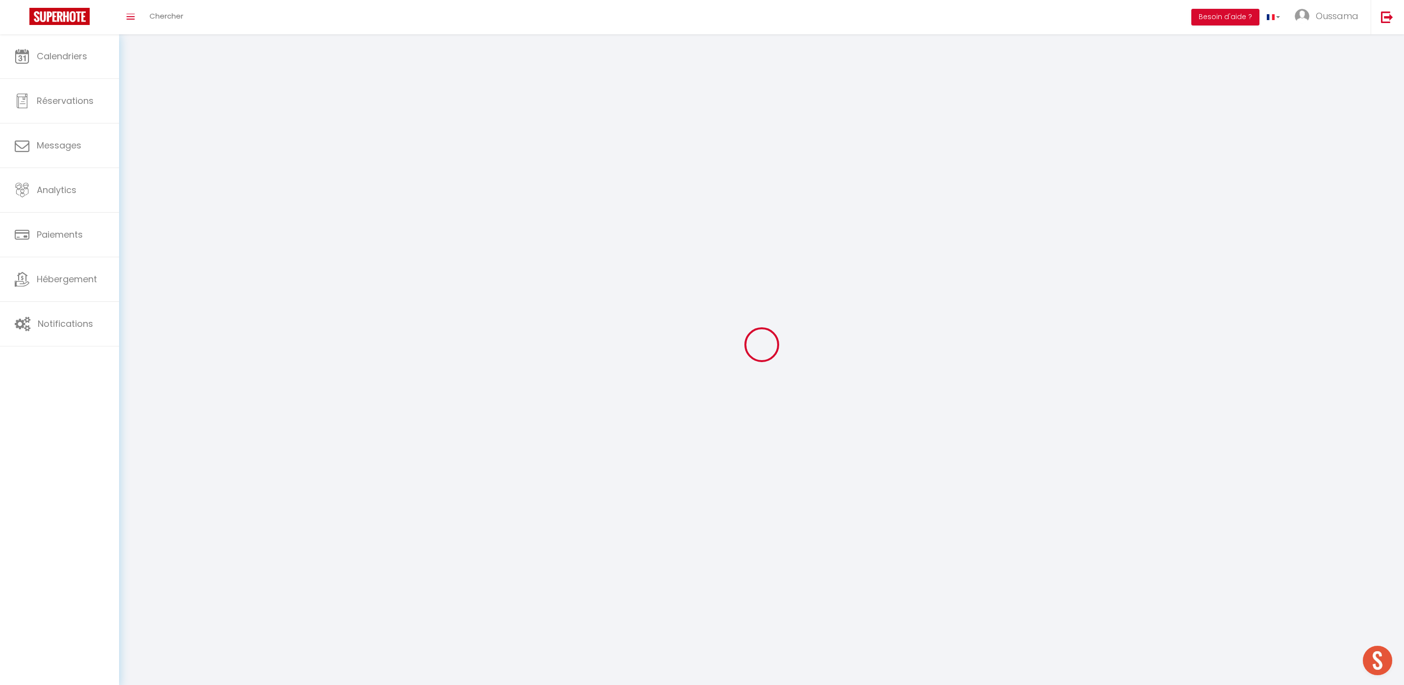
type input "[GEOGRAPHIC_DATA]"
type input "HywnylgDE5EByXrHsH2PTViSJ"
type input "KHsXHrCM9e29oZE3axIUlZGVD"
select select "146"
select select "28"
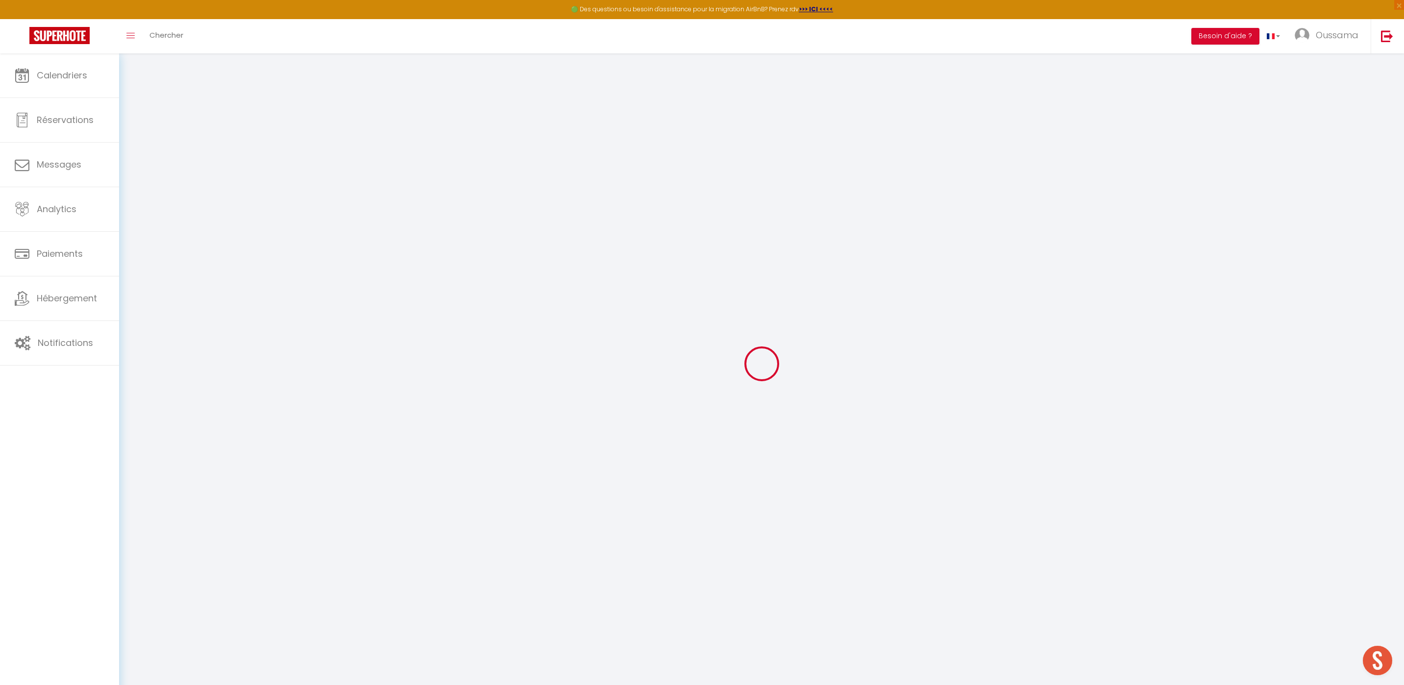
type input "HywnylgDE5EByXrHsH2PTViSJ"
type input "KHsXHrCM9e29oZE3axIUlZGVD"
type input "[URL][DOMAIN_NAME]"
select select "fr"
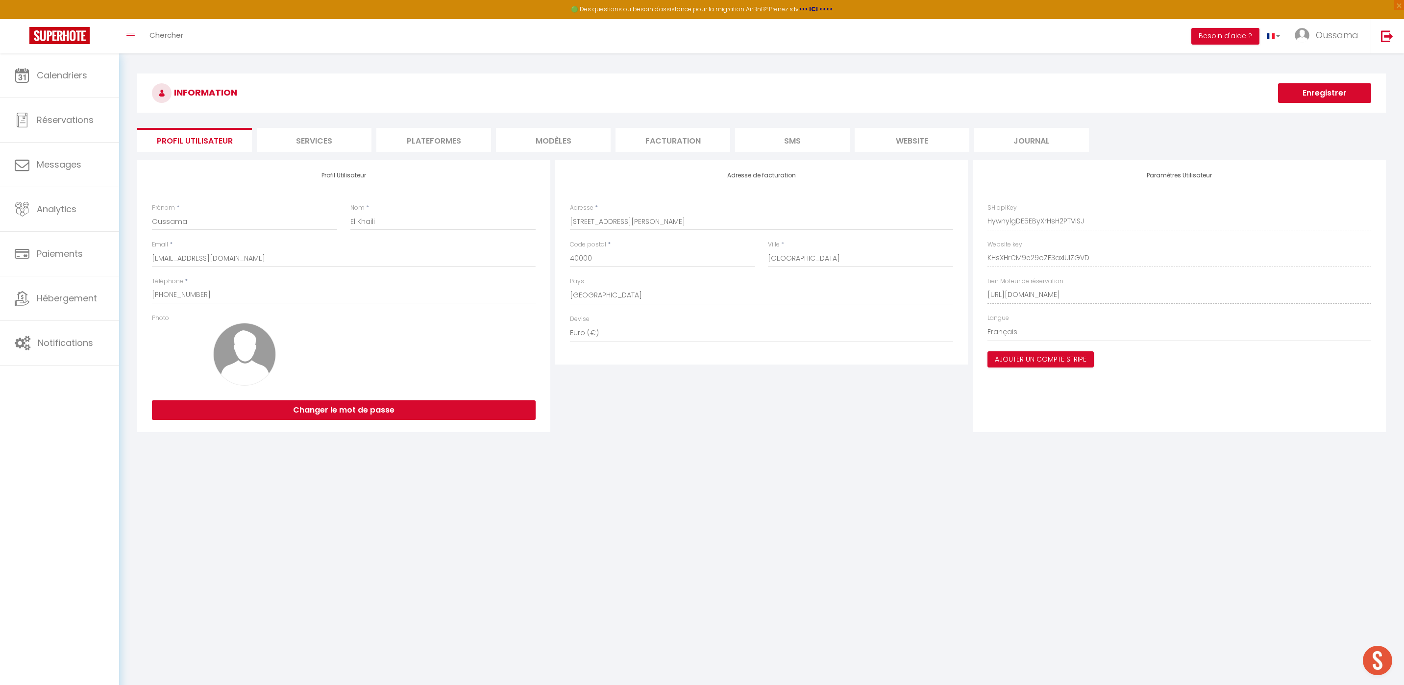
click at [281, 151] on li "Services" at bounding box center [314, 140] width 115 height 24
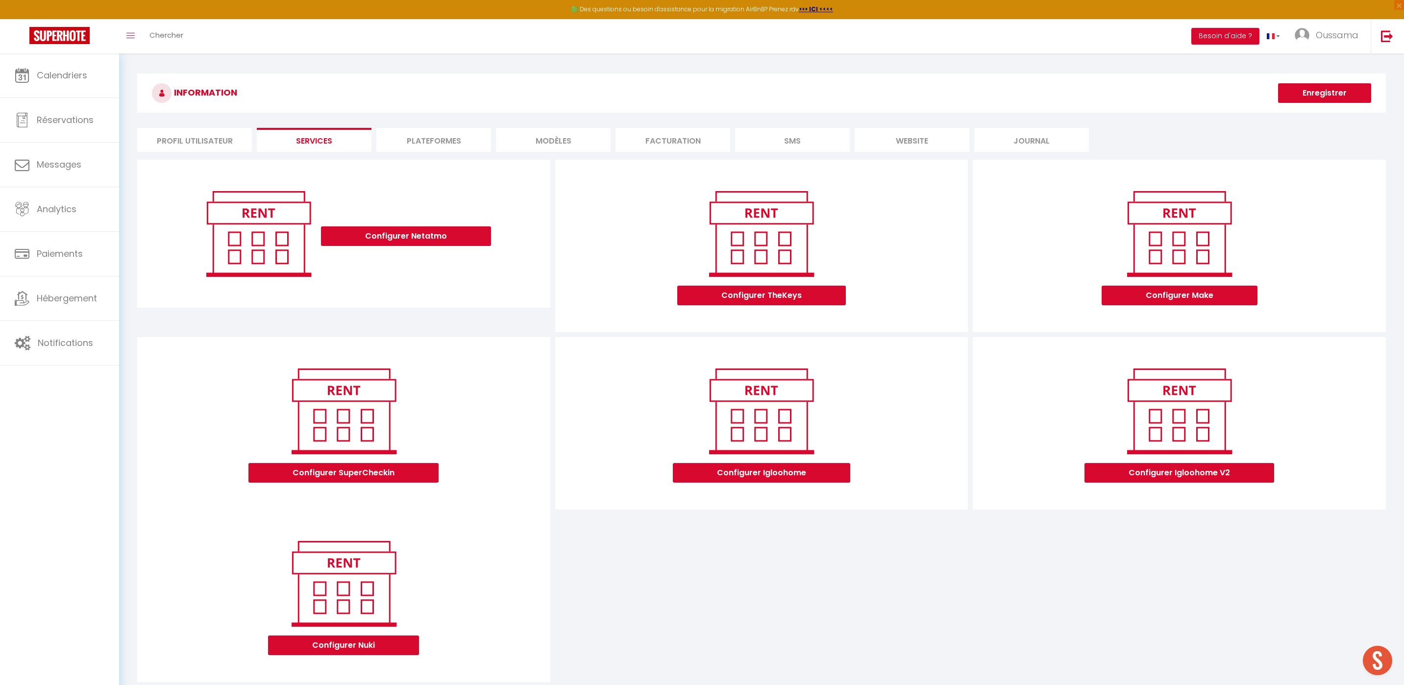
click at [411, 151] on li "Plateformes" at bounding box center [433, 140] width 115 height 24
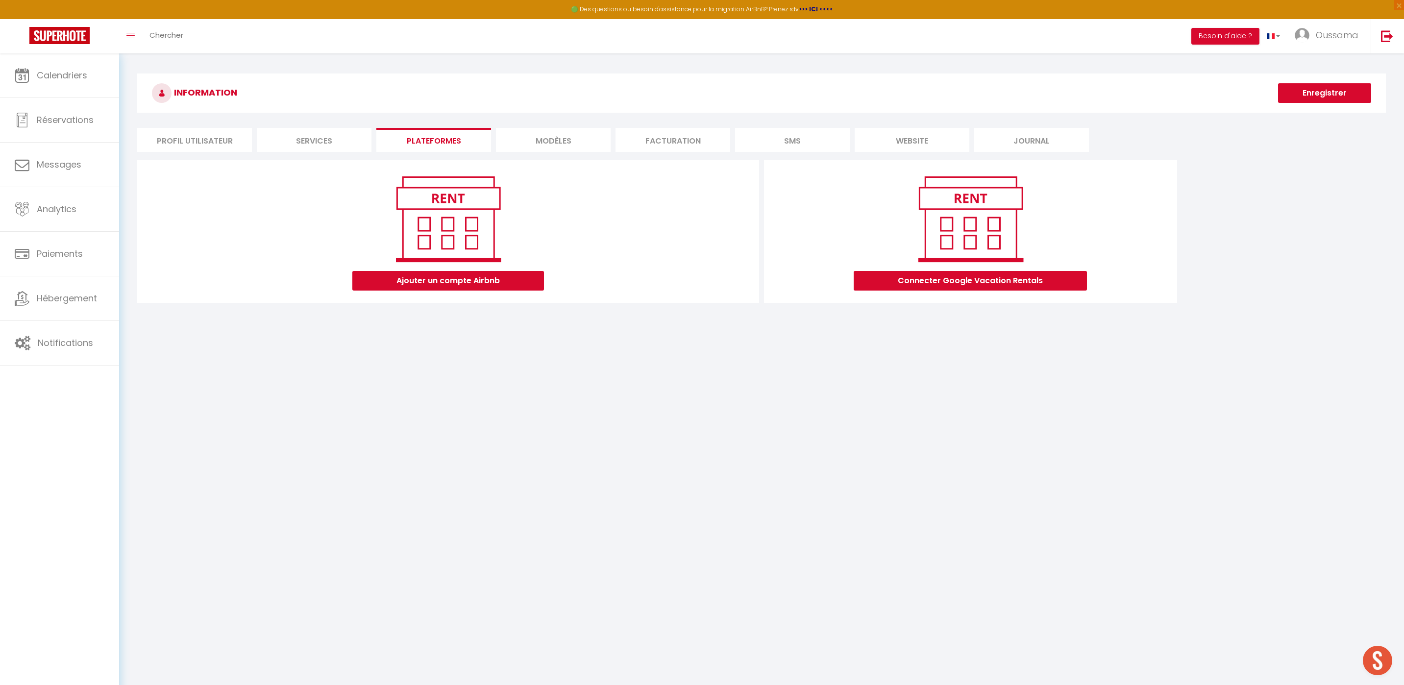
click at [531, 142] on li "MODÈLES" at bounding box center [553, 140] width 115 height 24
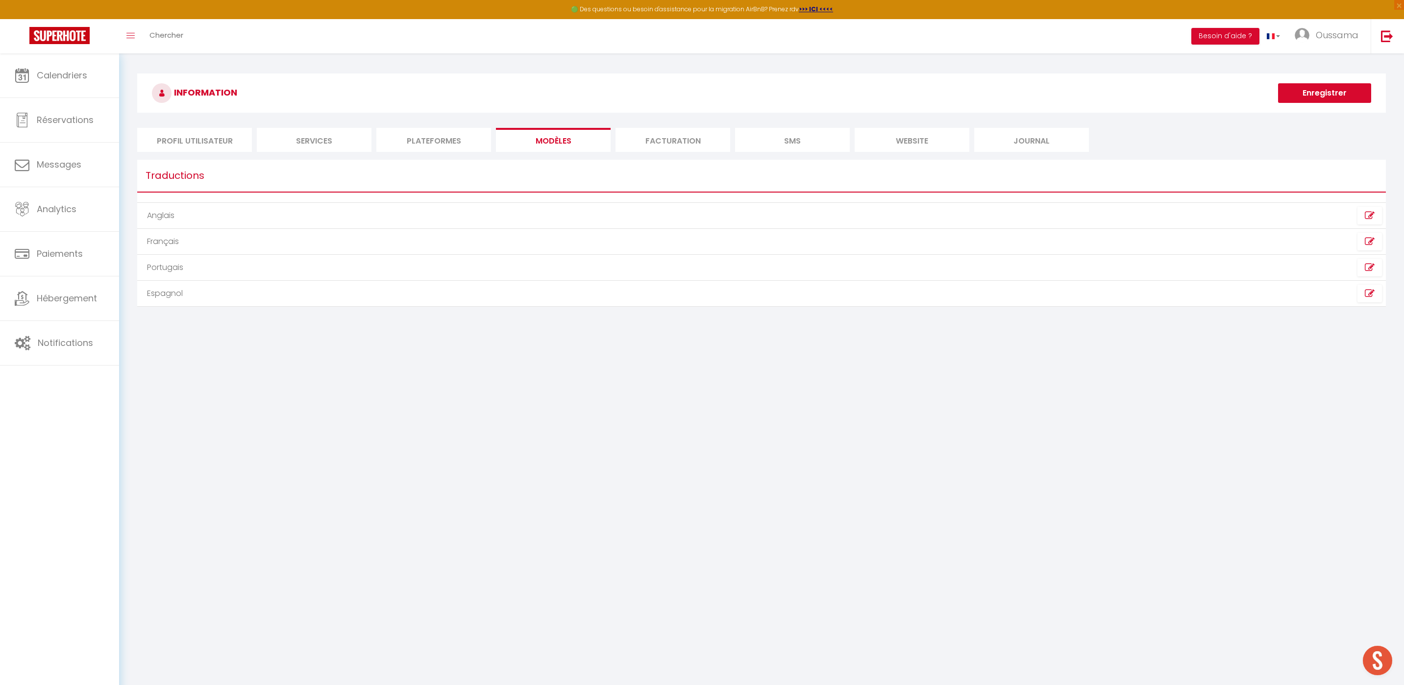
click at [713, 146] on li "Facturation" at bounding box center [673, 140] width 115 height 24
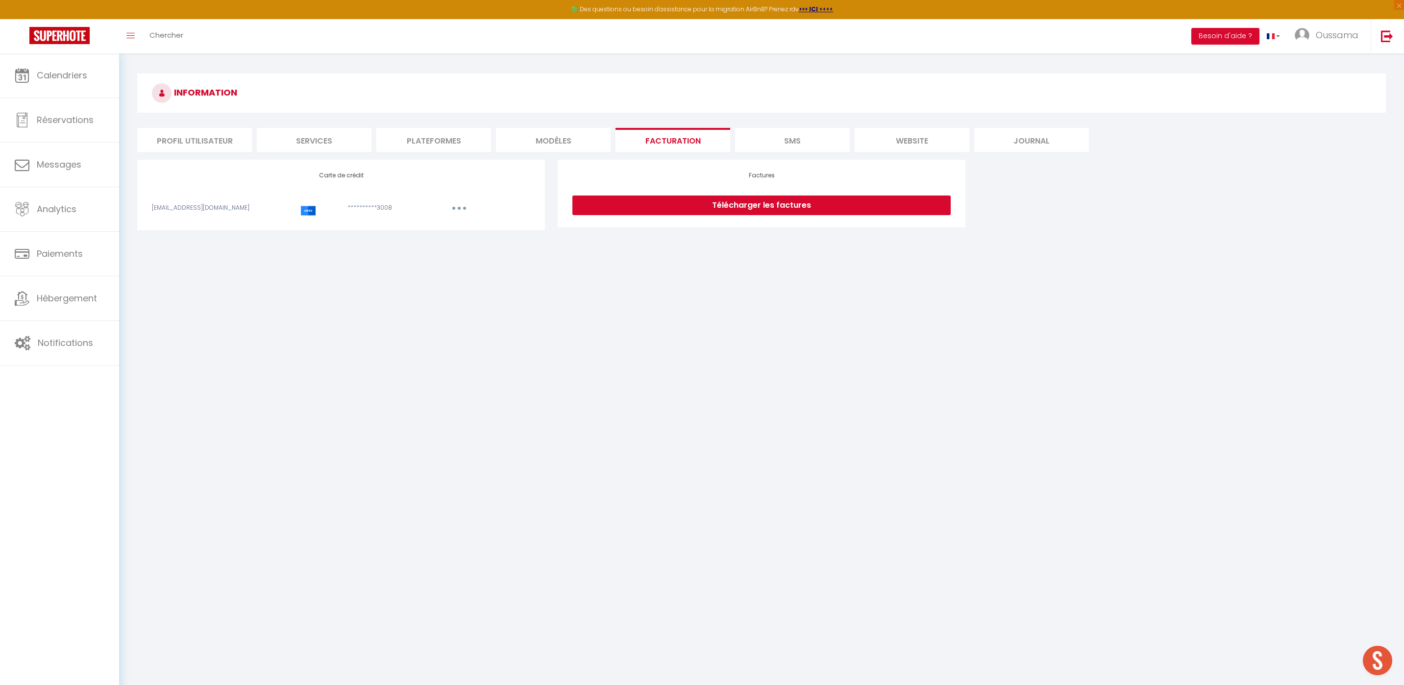
click at [782, 142] on li "SMS" at bounding box center [792, 140] width 115 height 24
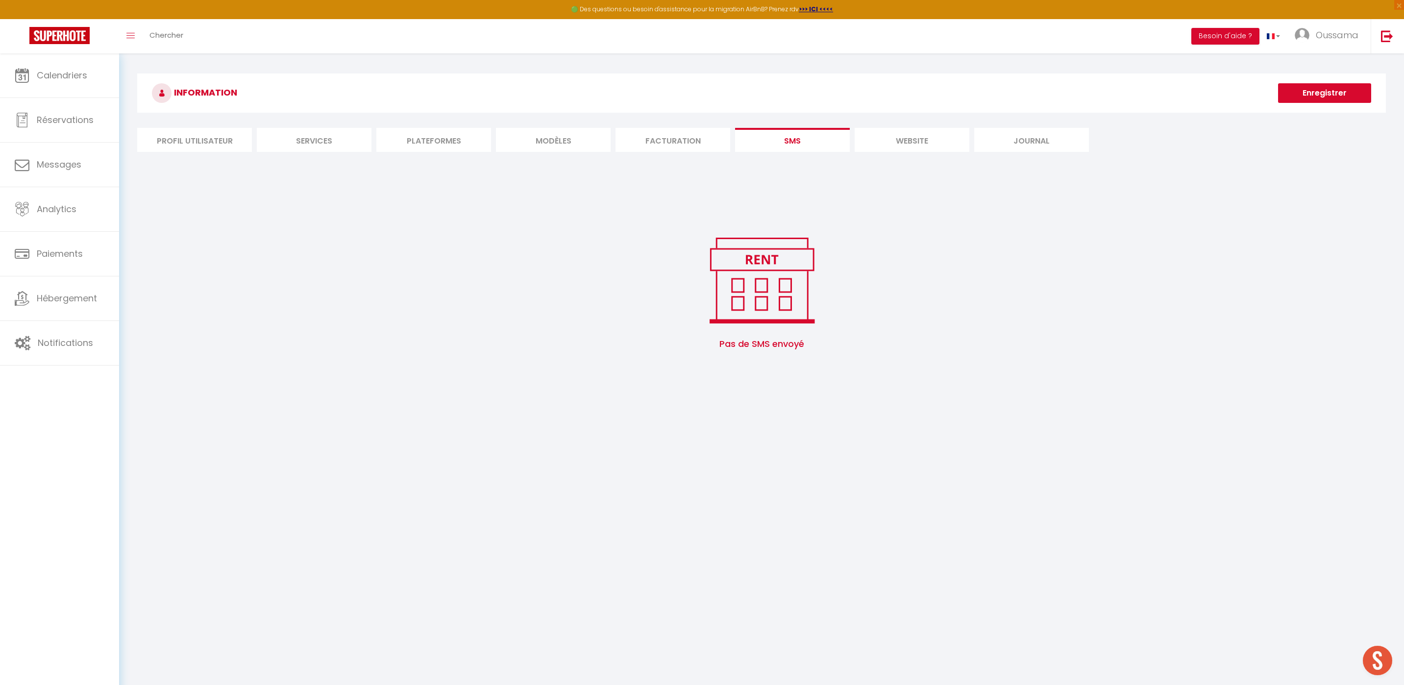
click at [924, 139] on li "website" at bounding box center [912, 140] width 115 height 24
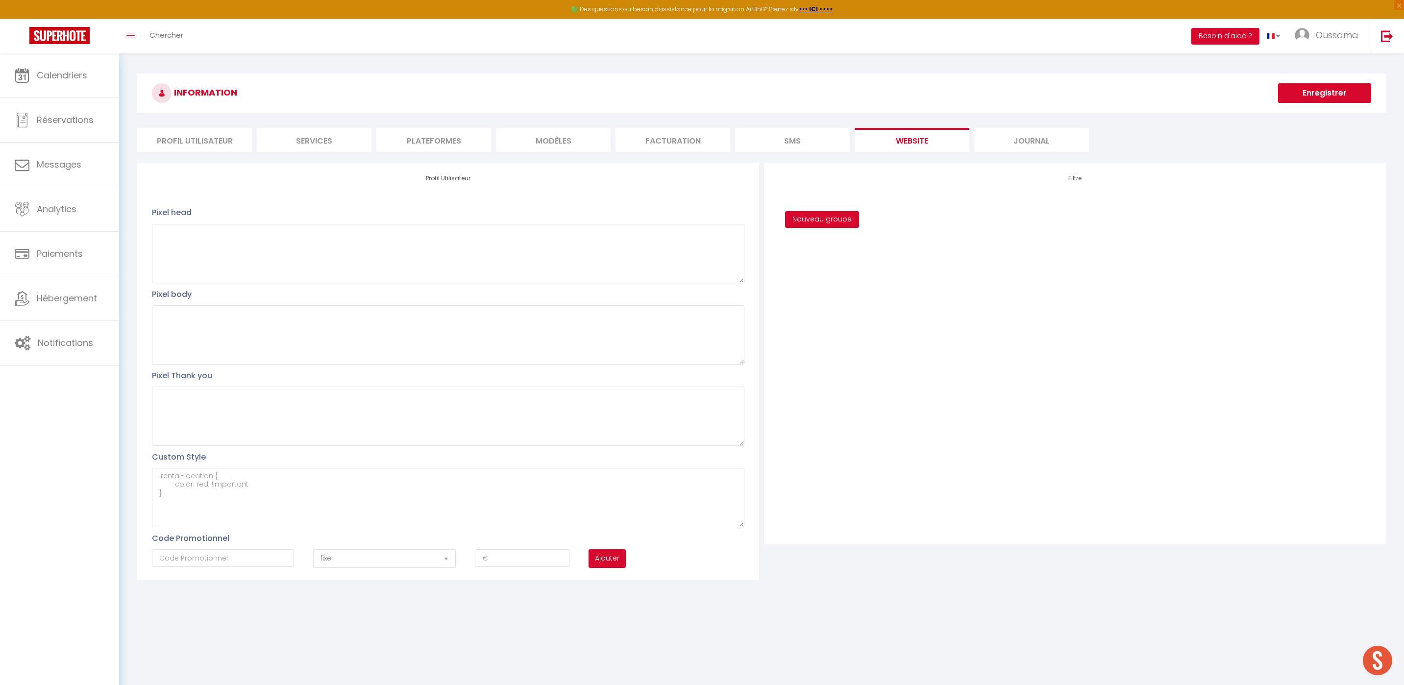
click at [1058, 142] on li "Journal" at bounding box center [1031, 140] width 115 height 24
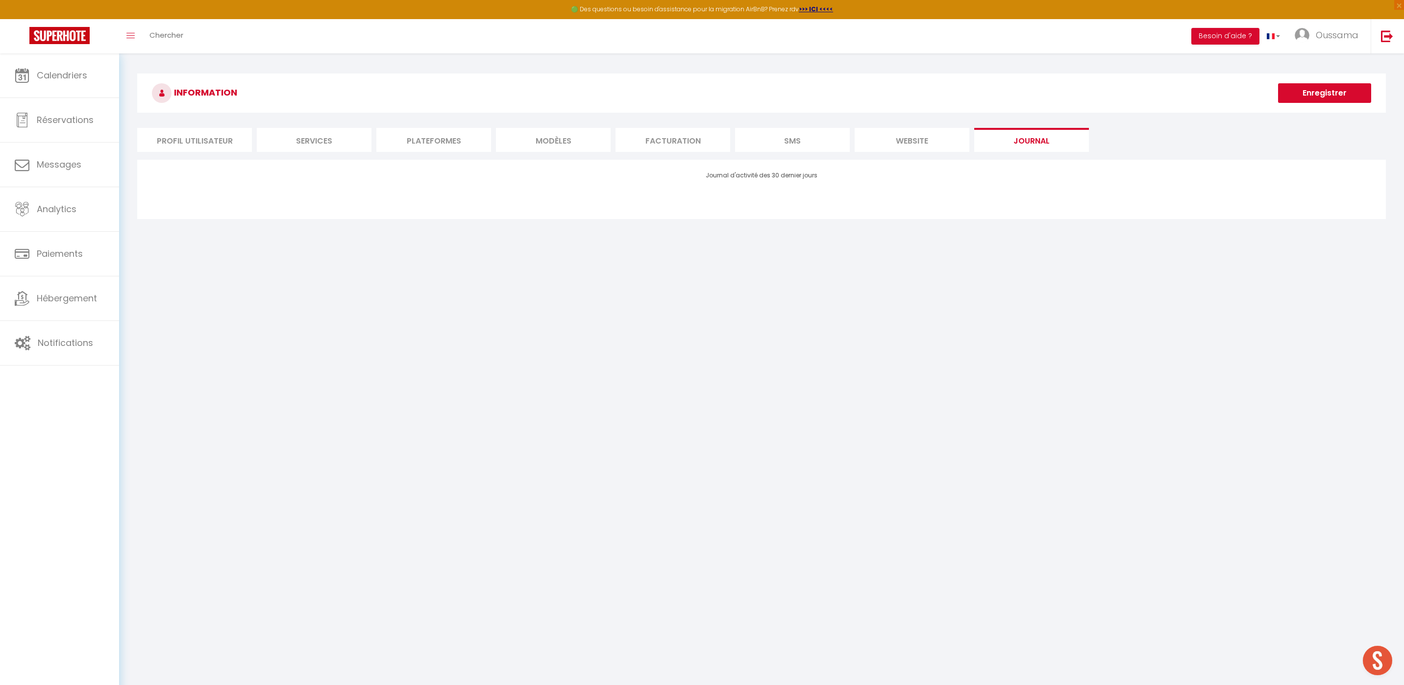
click at [224, 152] on div "INFORMATION Enregistrer Profil Utilisateur Services Plateformes MODÈLES Factura…" at bounding box center [761, 148] width 1249 height 149
click at [224, 149] on li "Profil Utilisateur" at bounding box center [194, 140] width 115 height 24
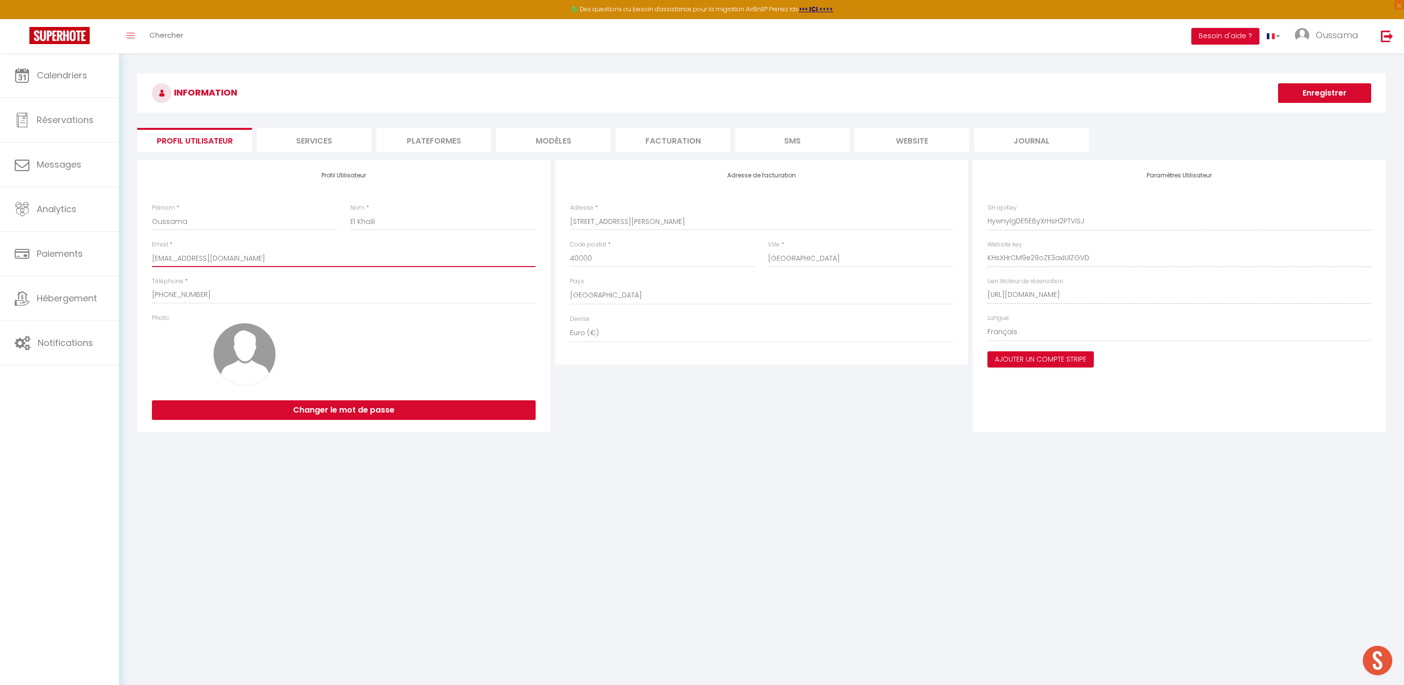
click at [255, 260] on input "[EMAIL_ADDRESS][DOMAIN_NAME]" at bounding box center [344, 259] width 384 height 18
click at [845, 516] on body "🟢 Des questions ou besoin d'assistance pour la migration AirBnB? Prenez rdv >>>…" at bounding box center [702, 395] width 1404 height 685
click at [73, 50] on link at bounding box center [59, 36] width 119 height 34
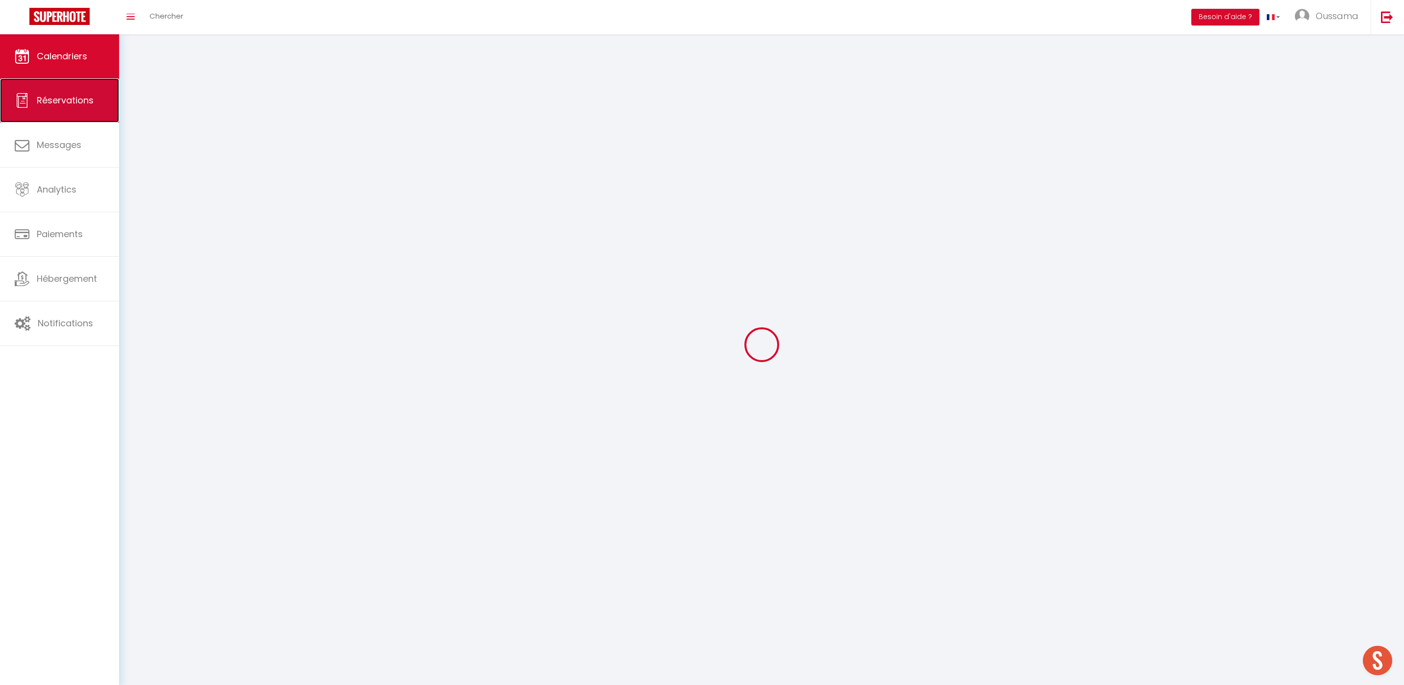
click at [86, 87] on link "Réservations" at bounding box center [59, 100] width 119 height 44
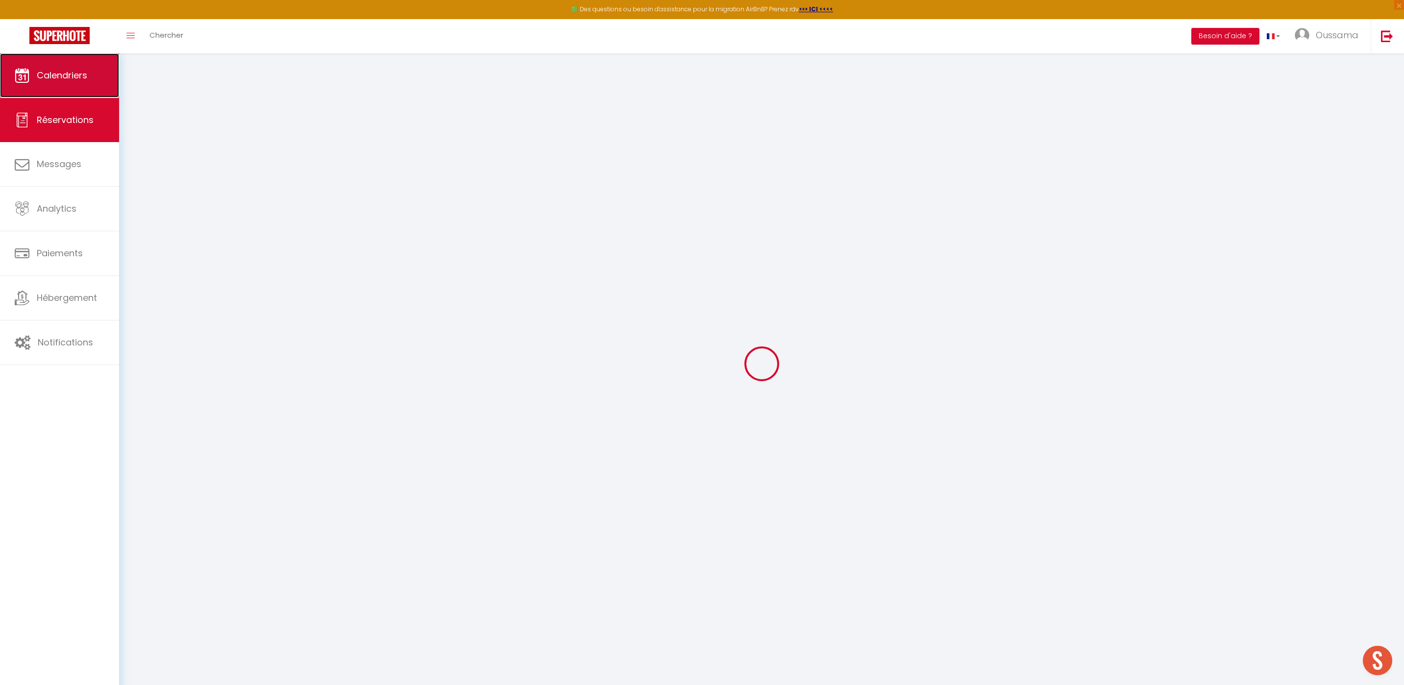
click at [82, 56] on link "Calendriers" at bounding box center [59, 75] width 119 height 44
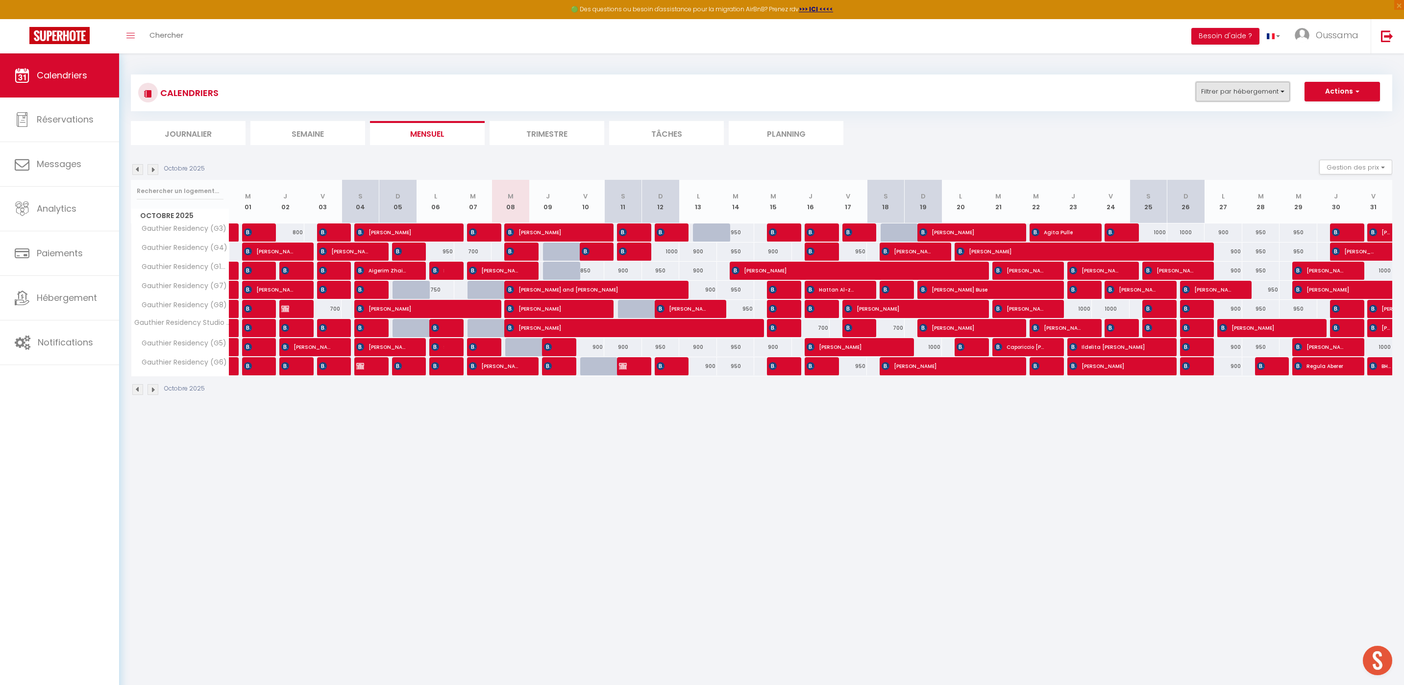
click at [1275, 90] on button "Filtrer par hébergement" at bounding box center [1243, 92] width 94 height 20
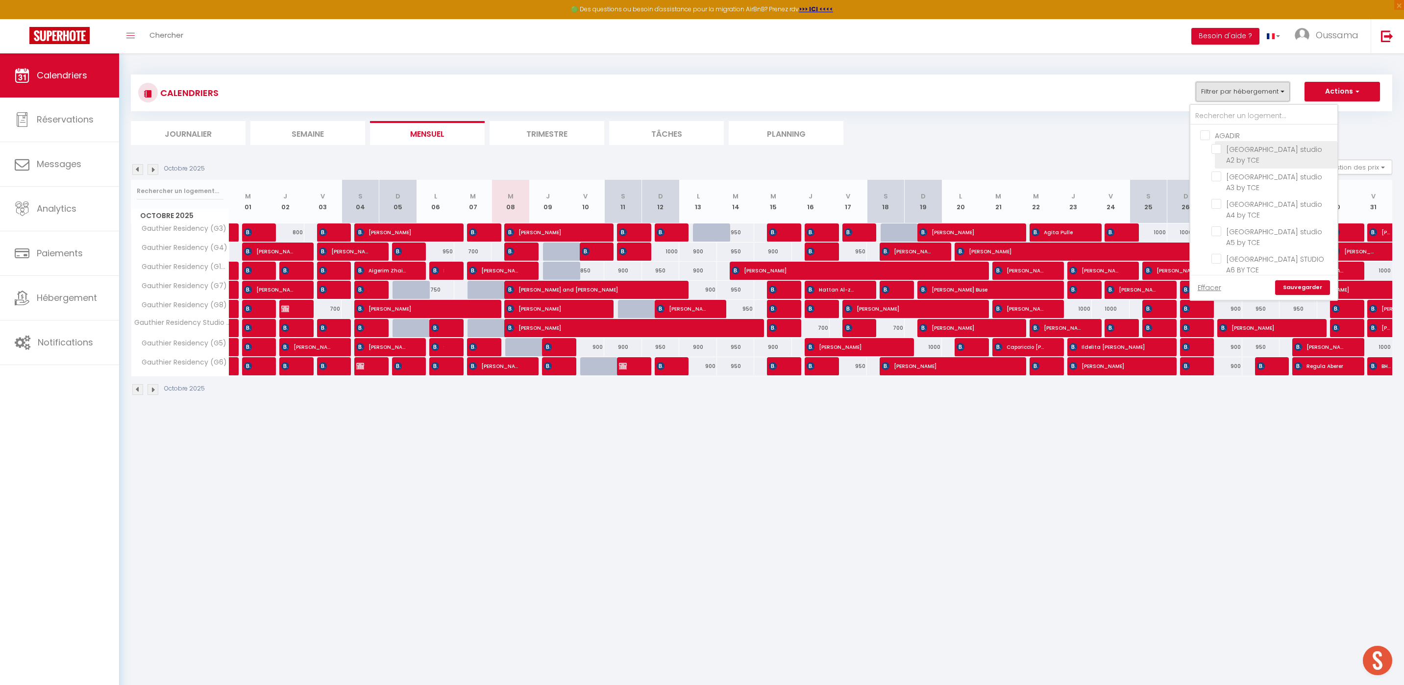
scroll to position [334, 0]
click at [1285, 177] on span "CASABLANCA BEL AZUR" at bounding box center [1252, 174] width 75 height 10
click at [1285, 177] on input "CASABLANCA BEL AZUR" at bounding box center [1273, 173] width 147 height 10
checkbox input "true"
checkbox input "false"
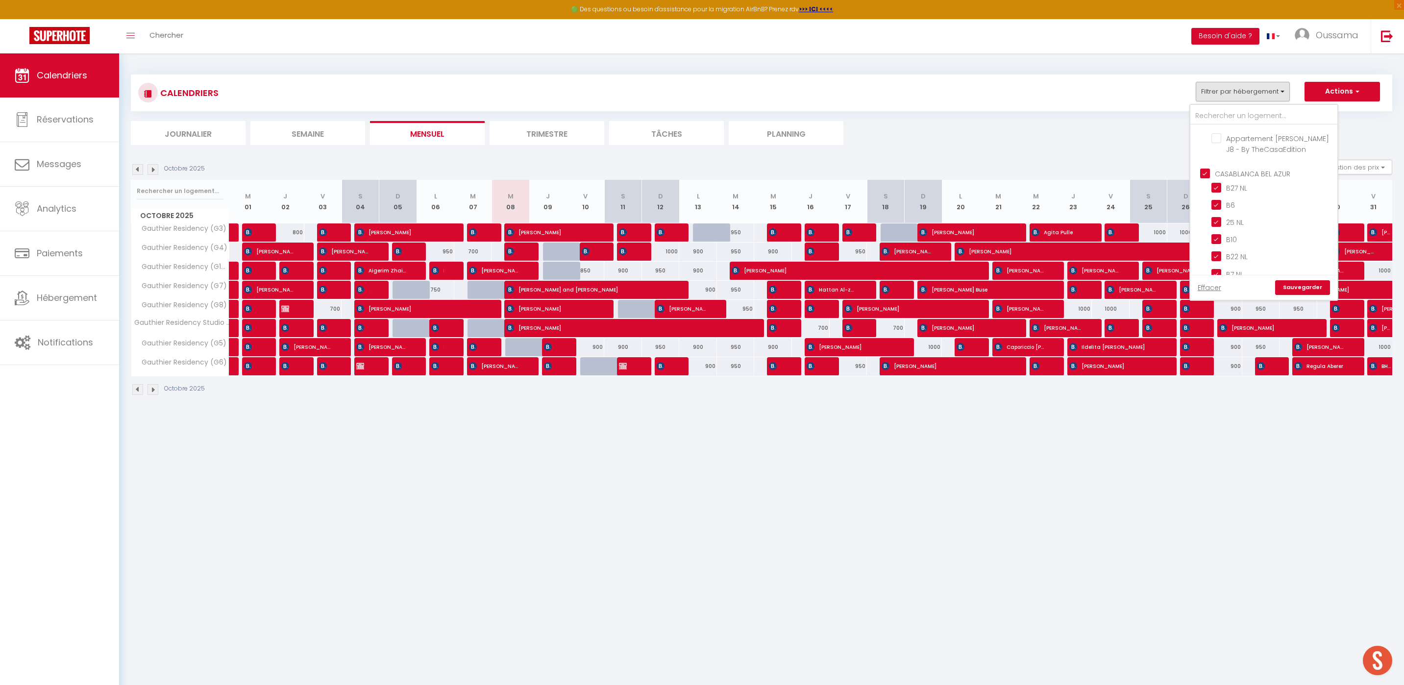
checkbox input "false"
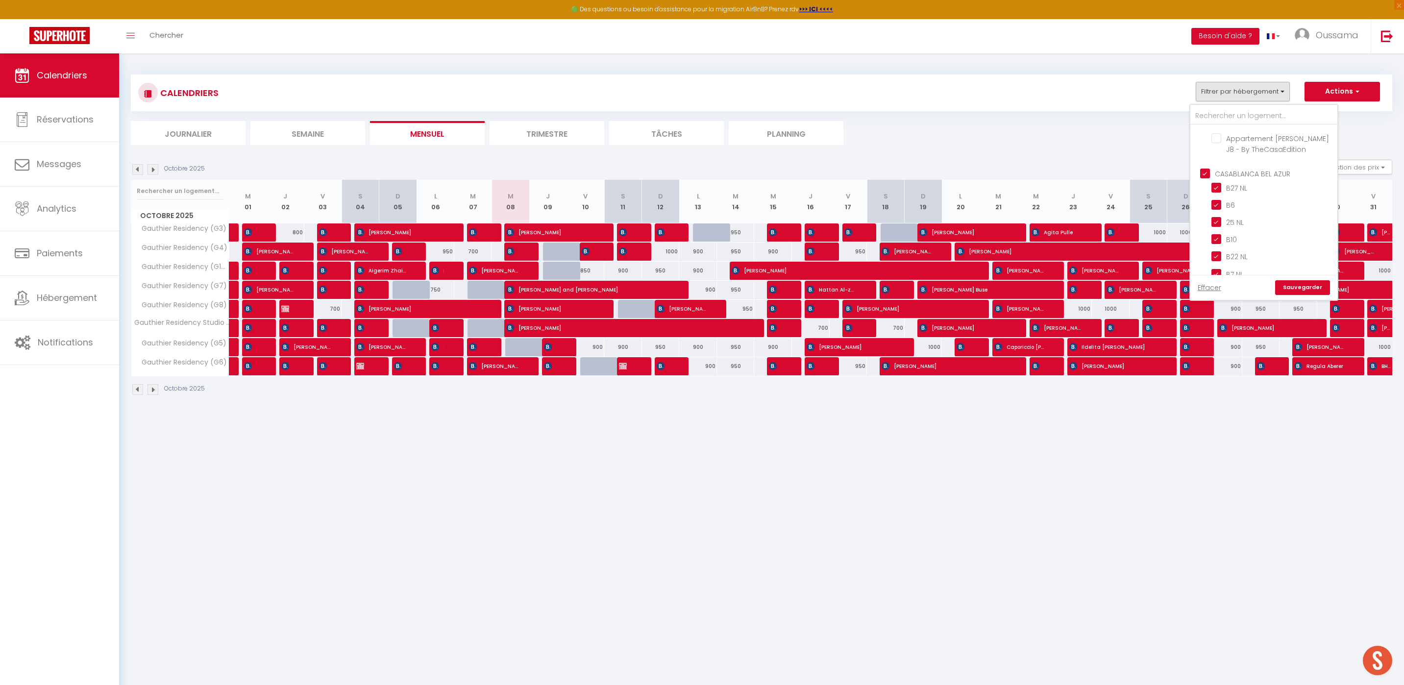
checkbox input "false"
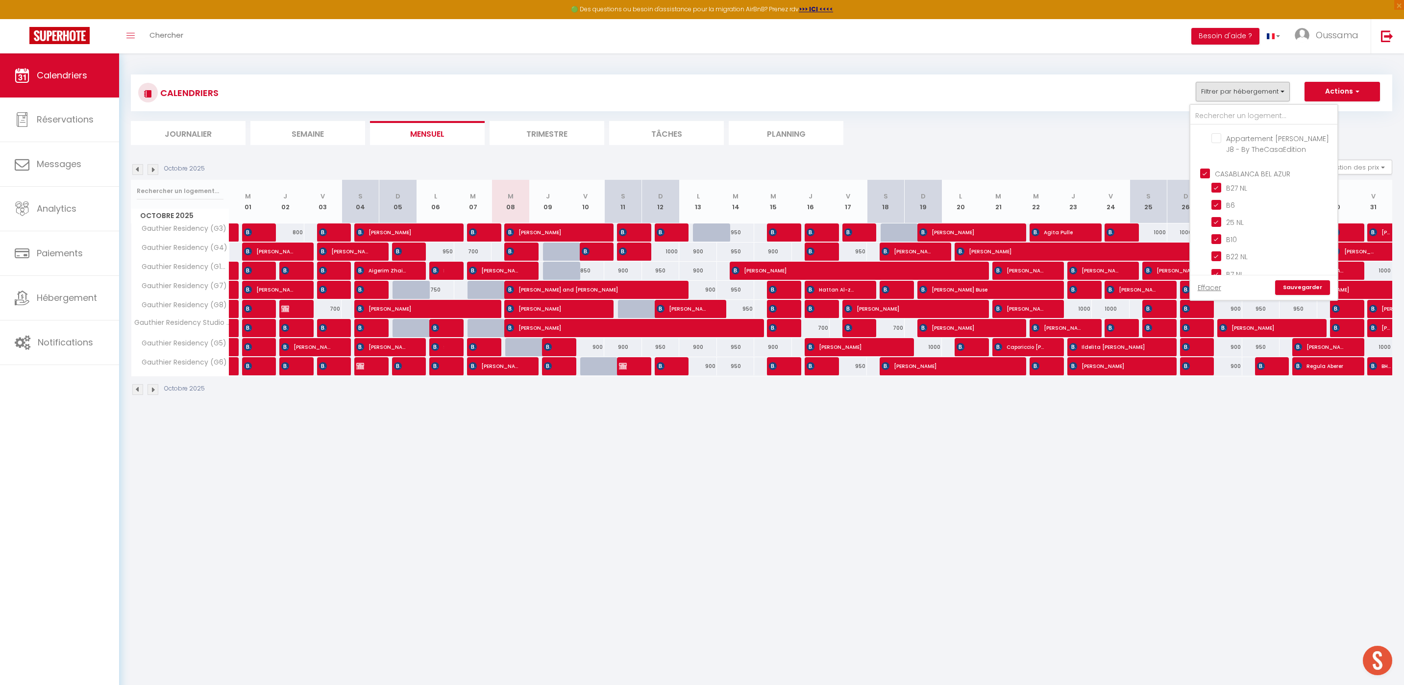
checkbox input "false"
checkbox input "true"
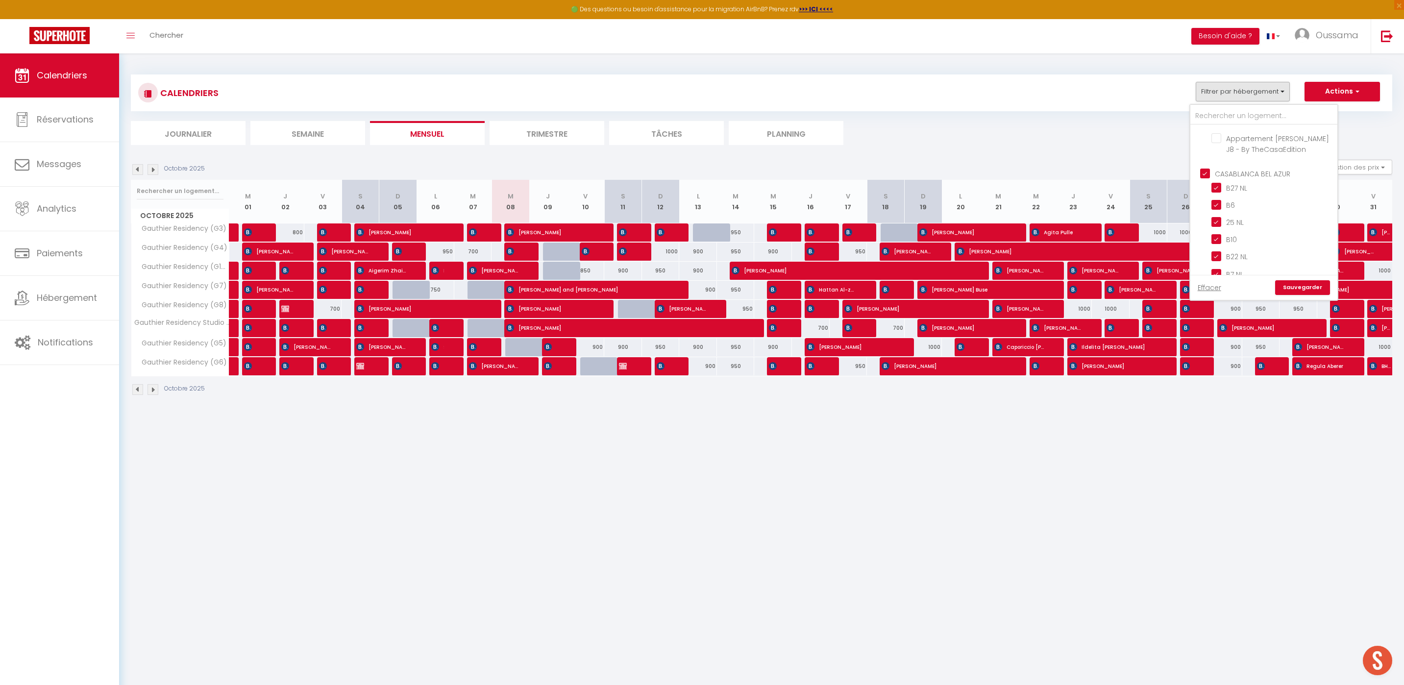
checkbox input "true"
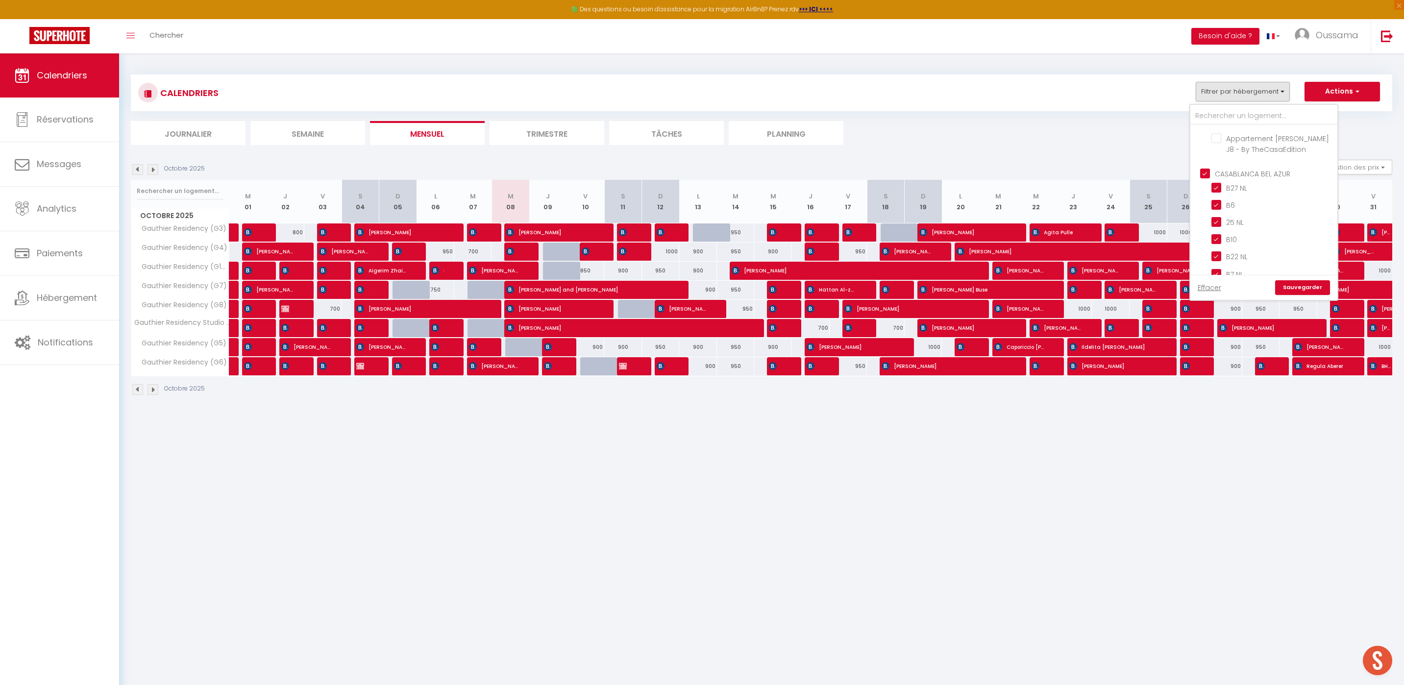
checkbox input "true"
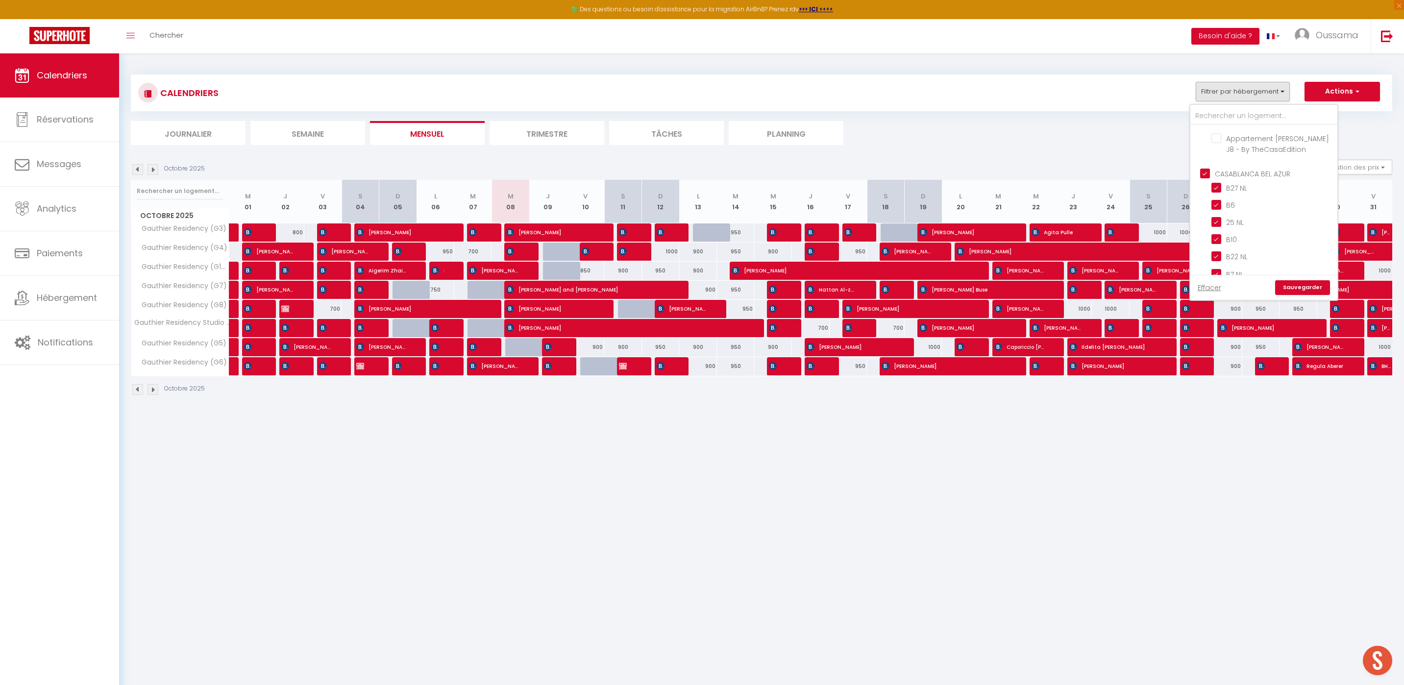
checkbox input "true"
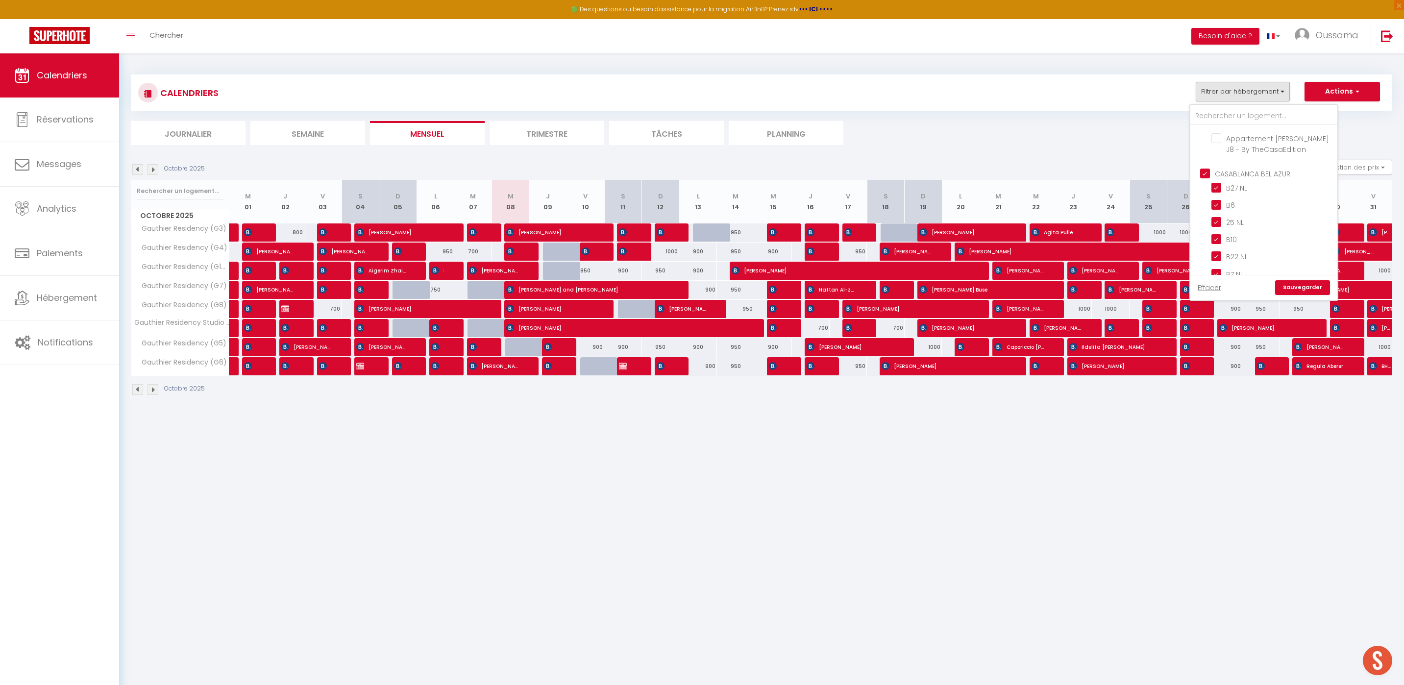
checkbox input "true"
checkbox input "false"
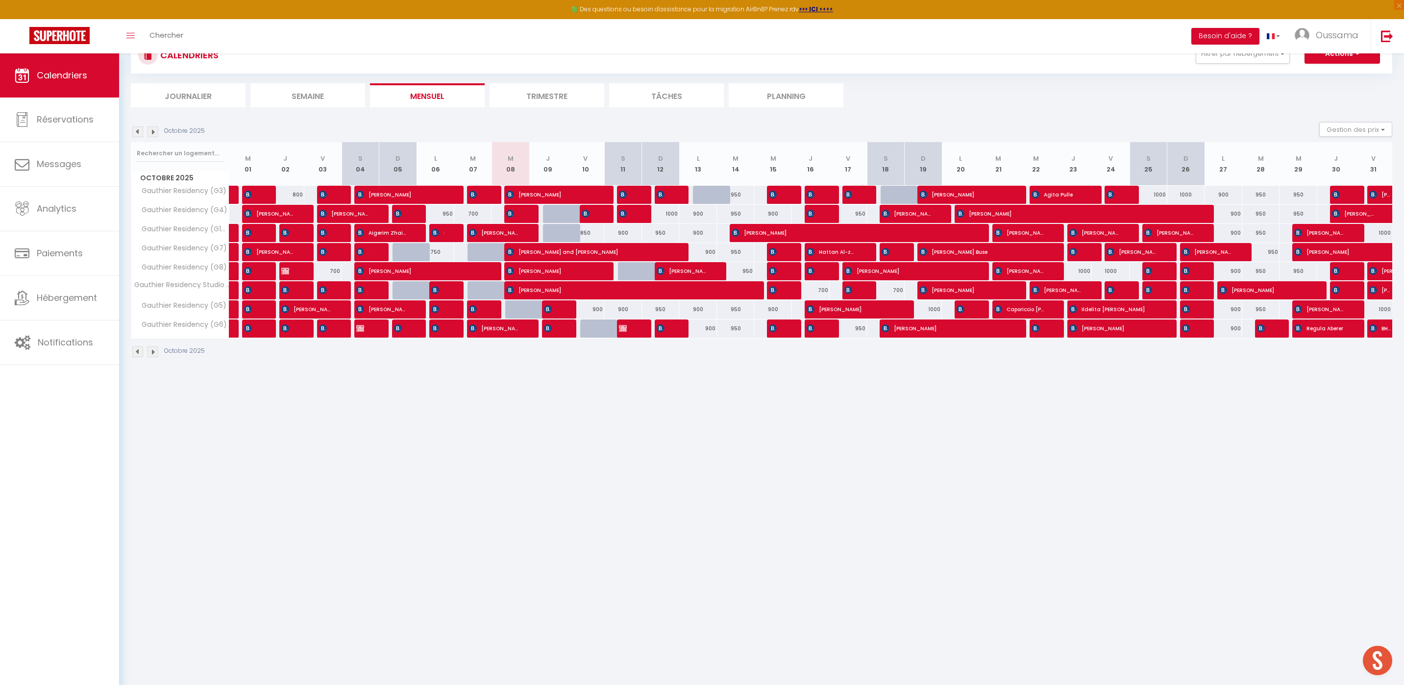
scroll to position [35, 0]
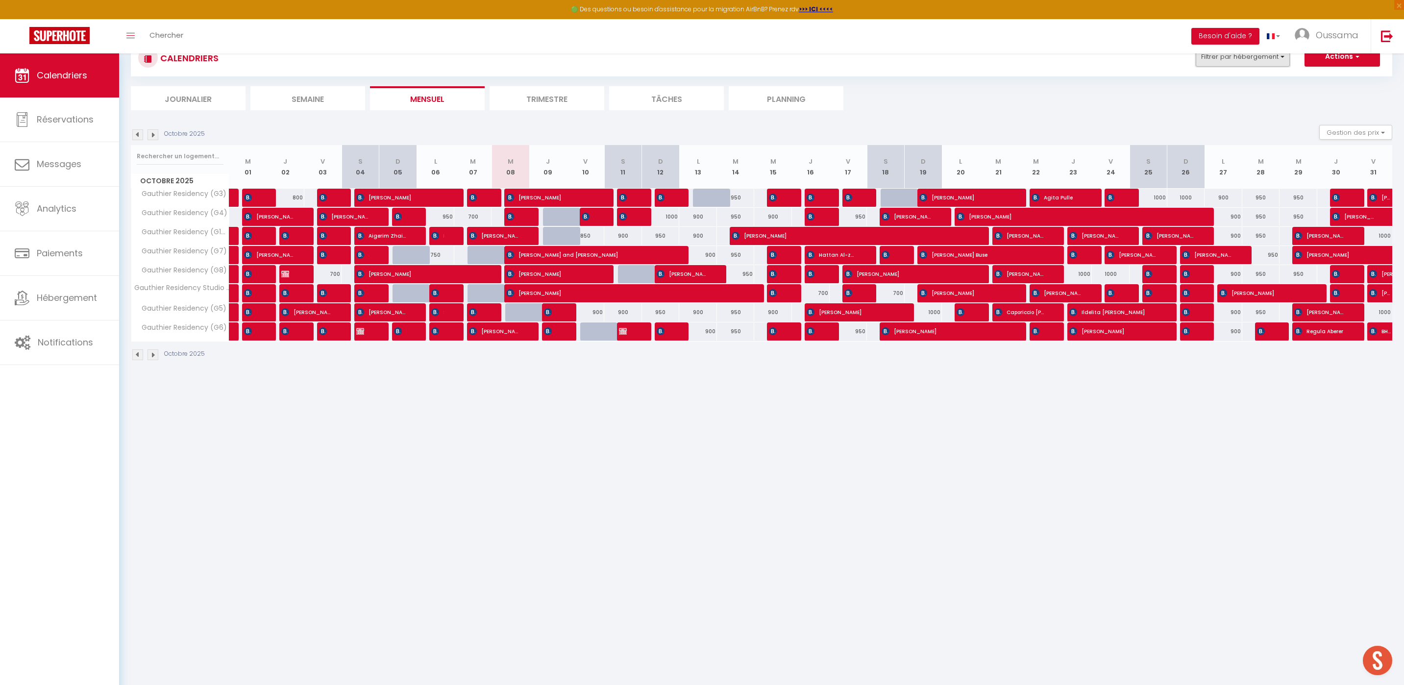
click at [1271, 65] on button "Filtrer par hébergement" at bounding box center [1243, 57] width 94 height 20
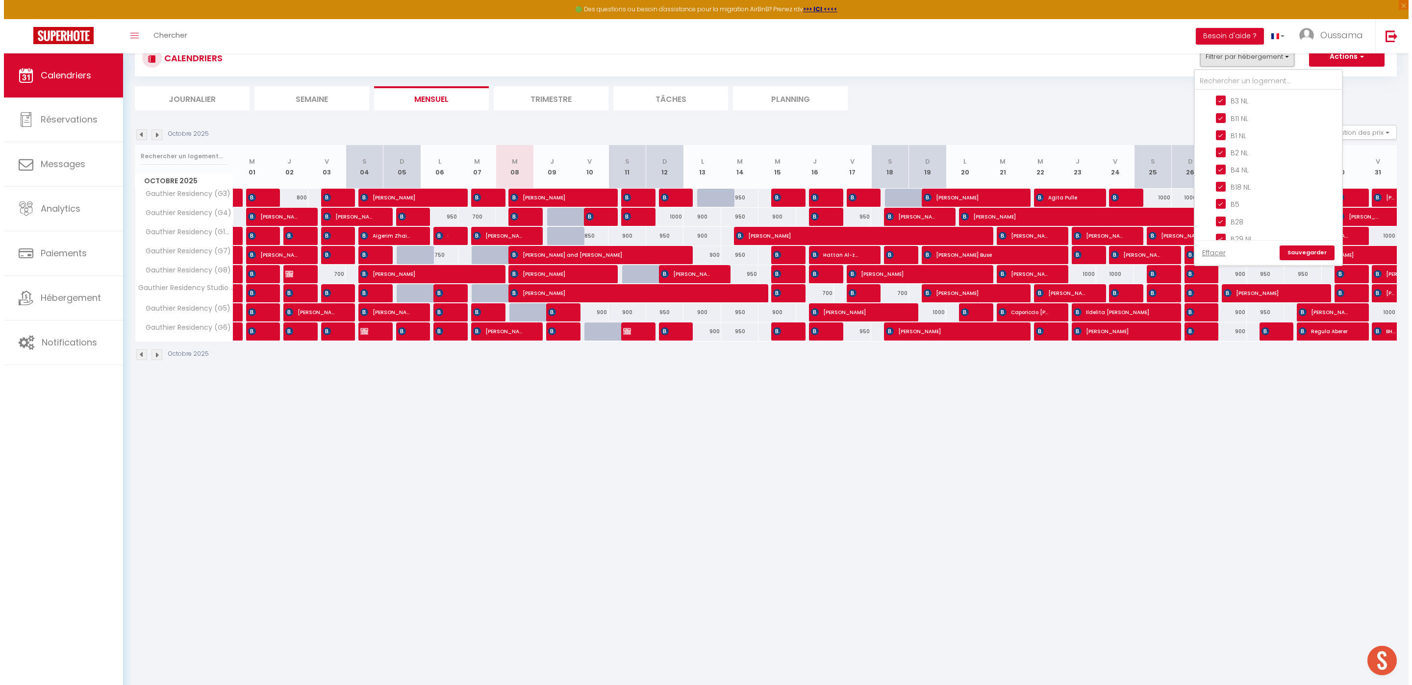
scroll to position [649, 0]
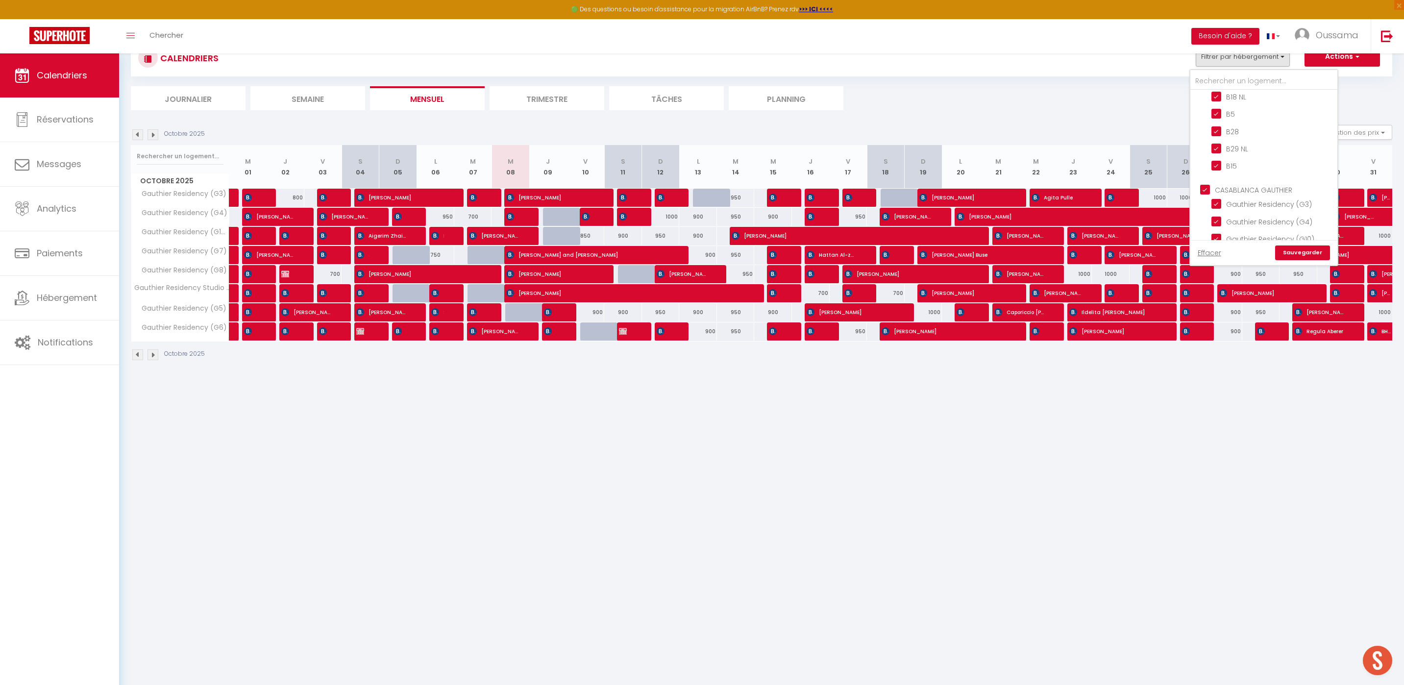
click at [1266, 184] on input "CASABLANCA GAUTHIER" at bounding box center [1273, 189] width 147 height 10
checkbox input "false"
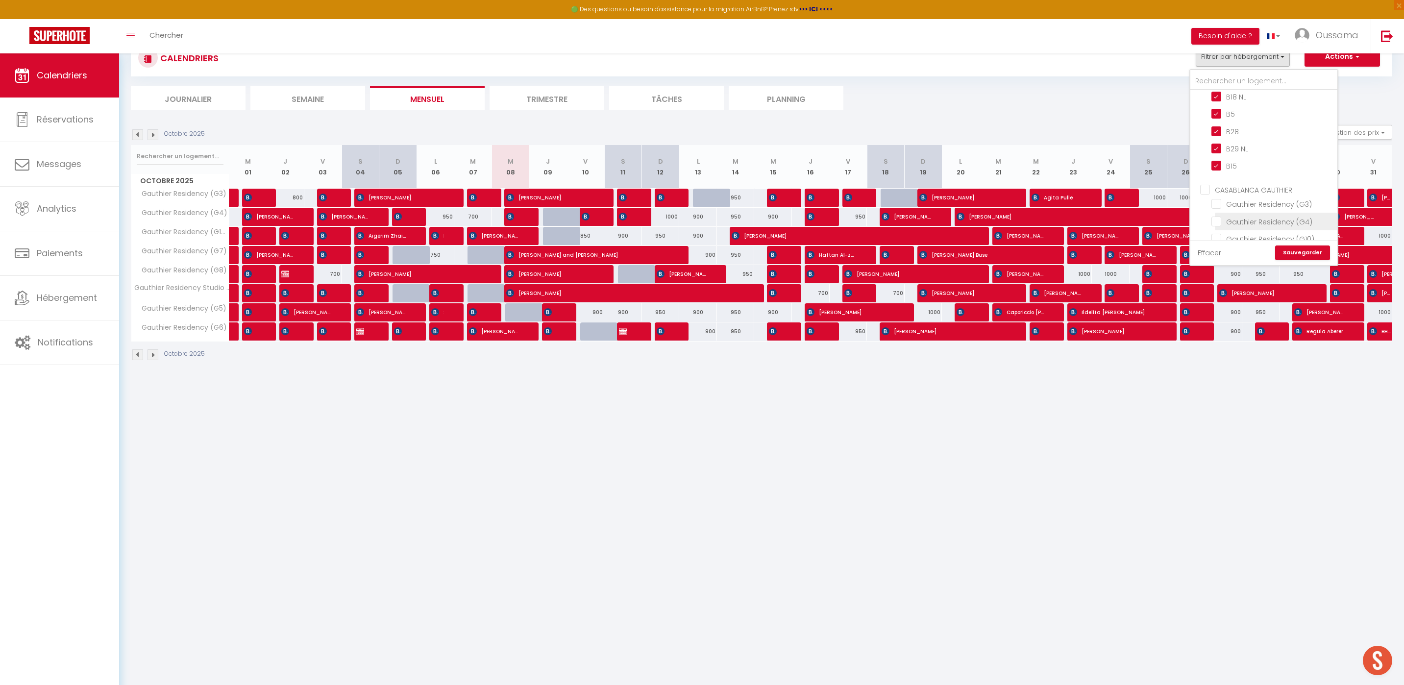
checkbox input "false"
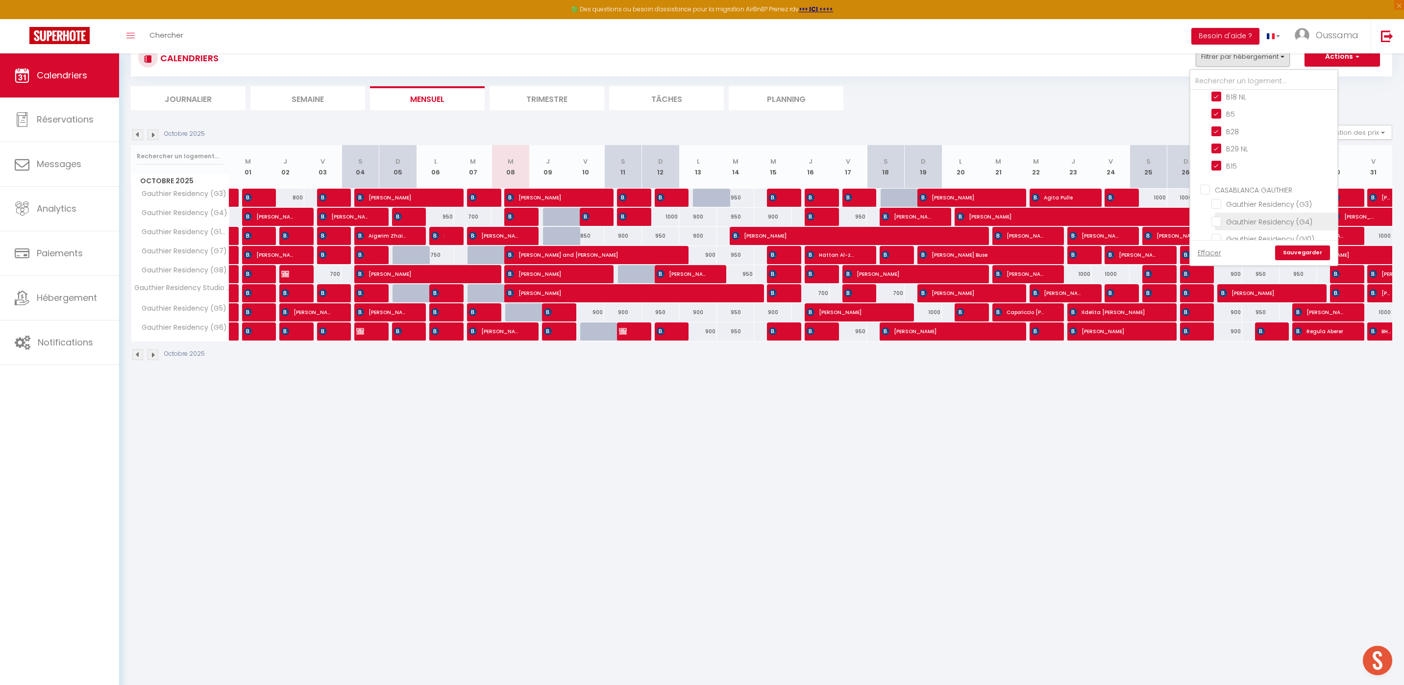
checkbox input "false"
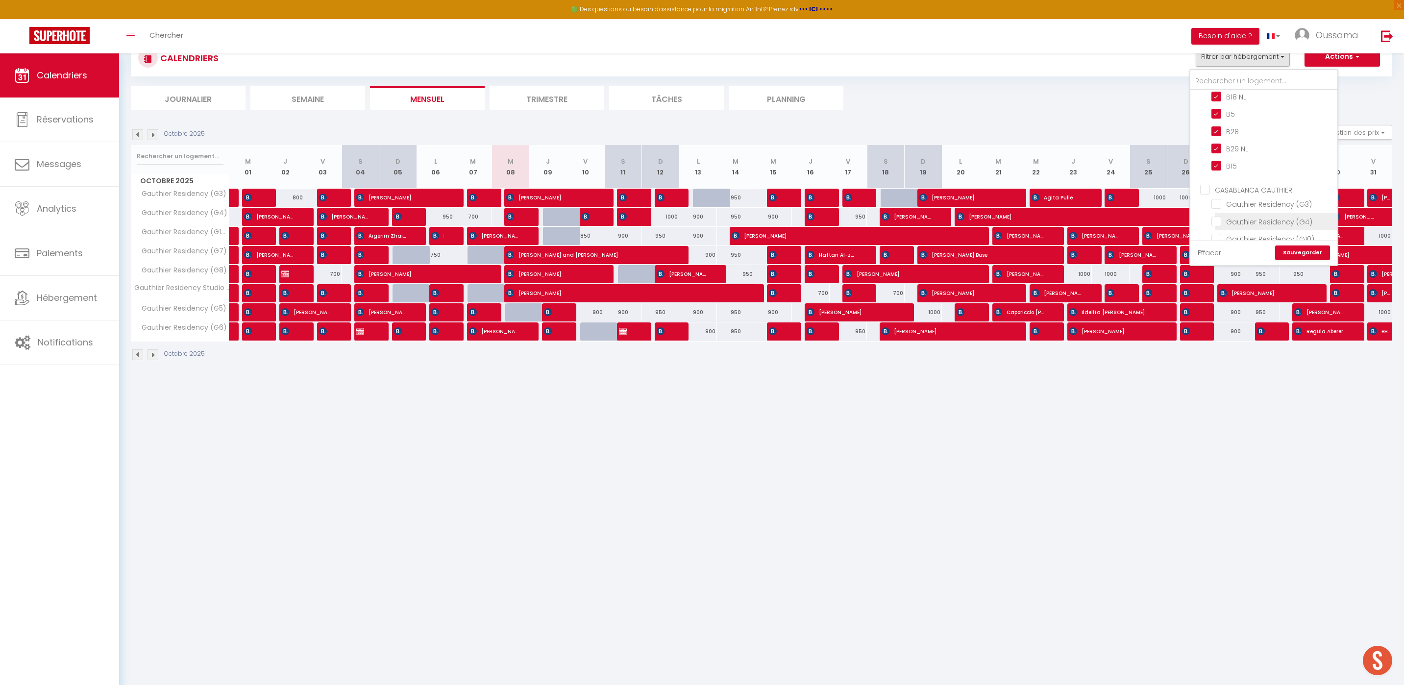
checkbox input "false"
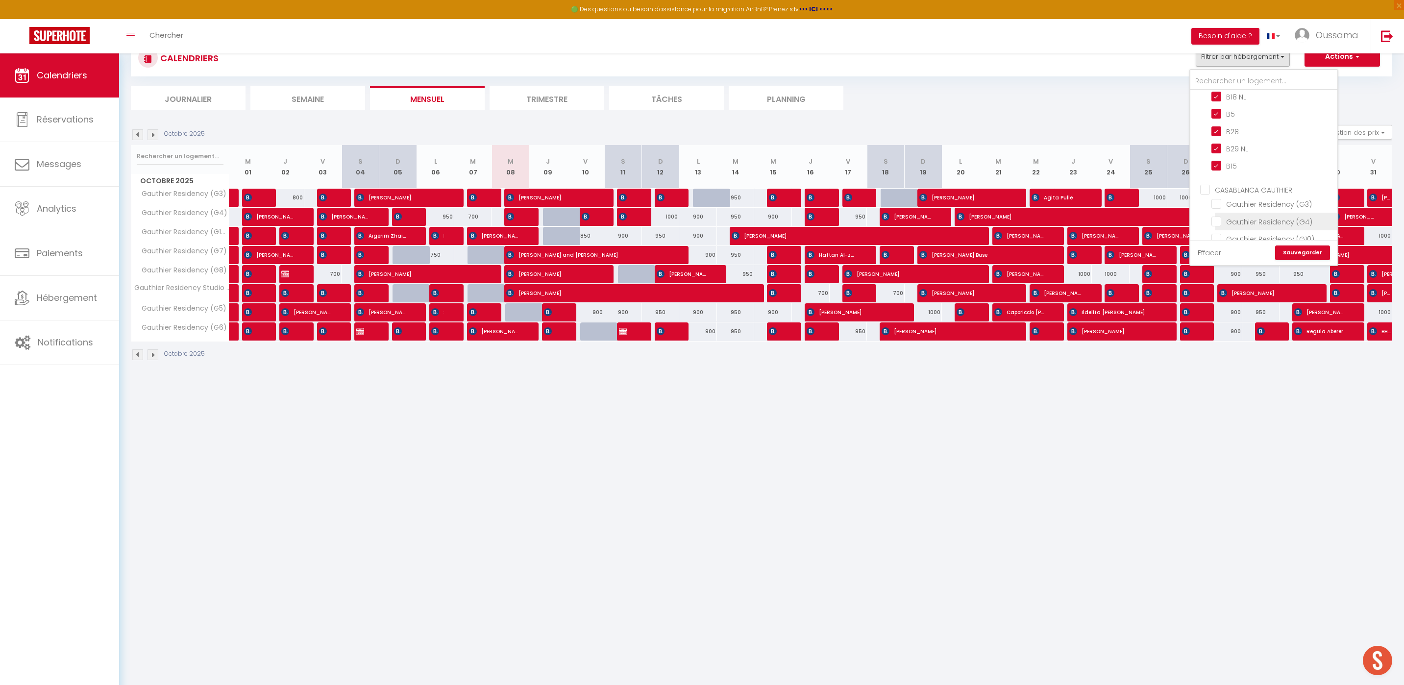
checkbox input "false"
click at [1307, 252] on link "Sauvegarder" at bounding box center [1302, 253] width 55 height 15
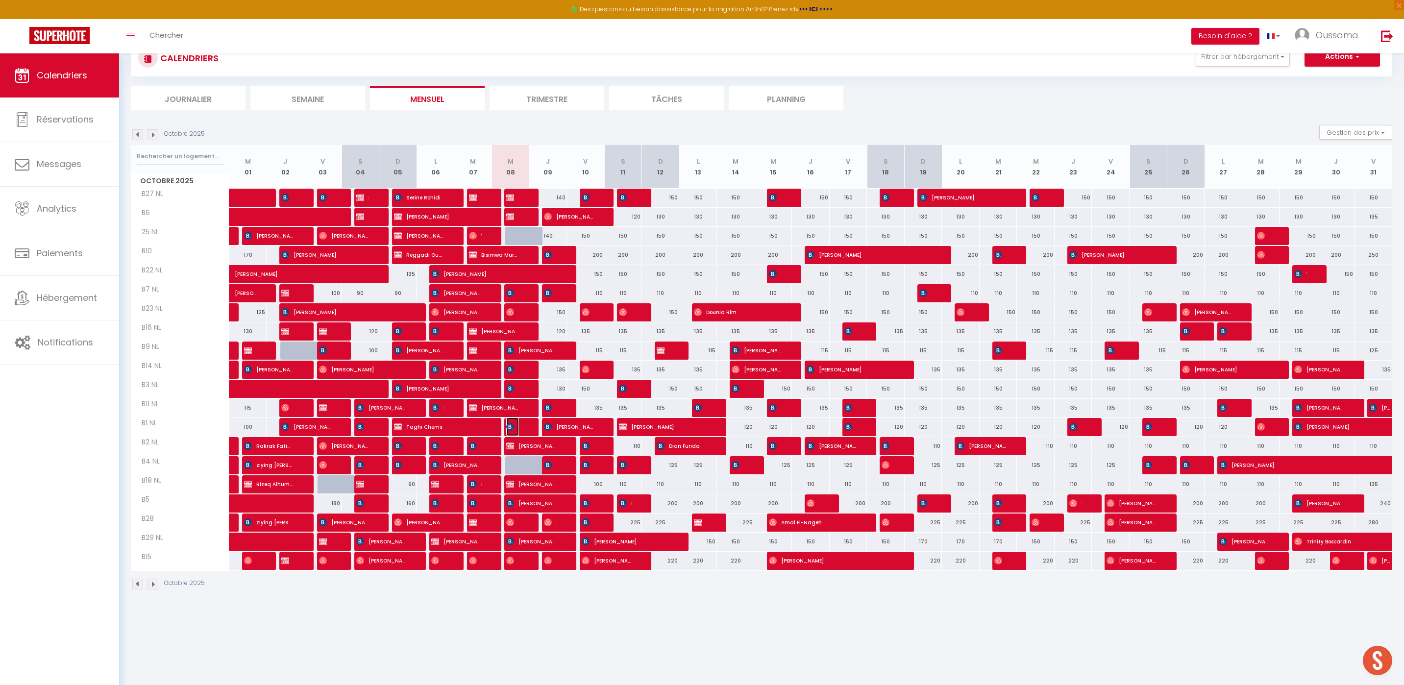
click at [509, 428] on img at bounding box center [510, 427] width 8 height 8
select select "OK"
select select "KO"
select select "0"
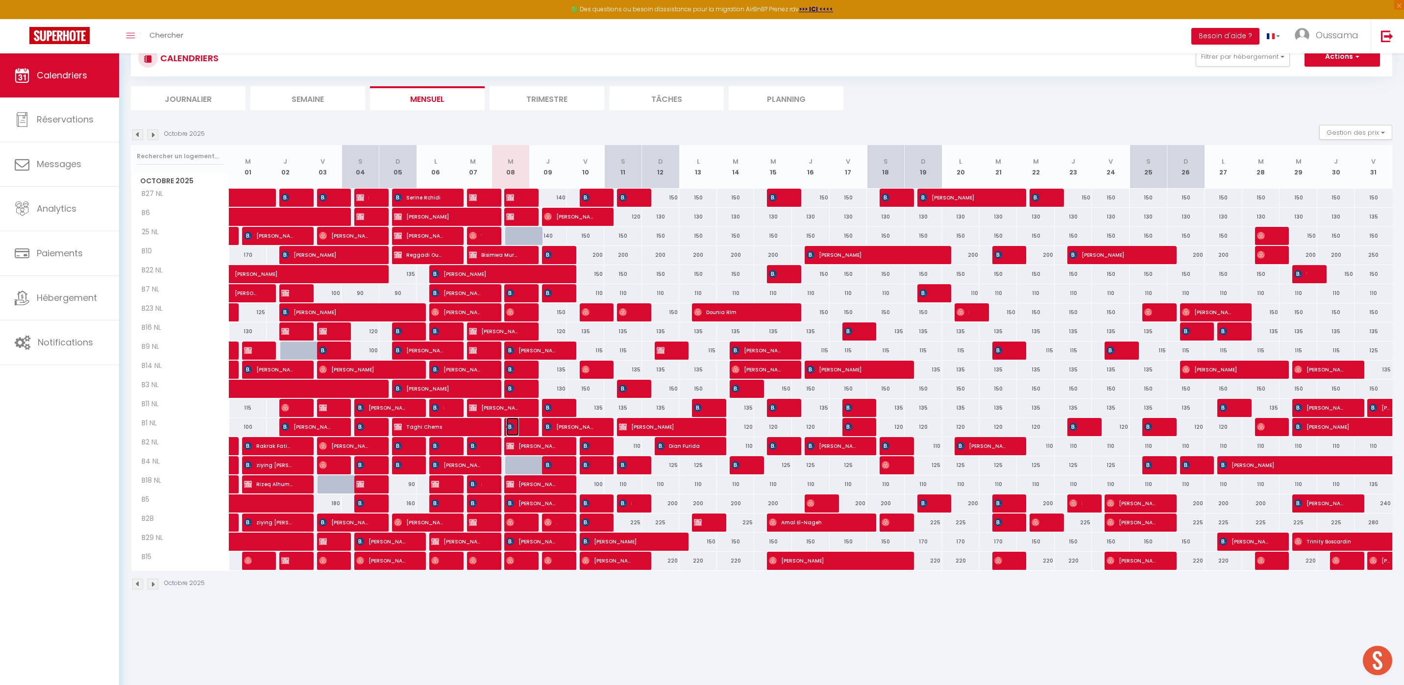
select select "1"
select select
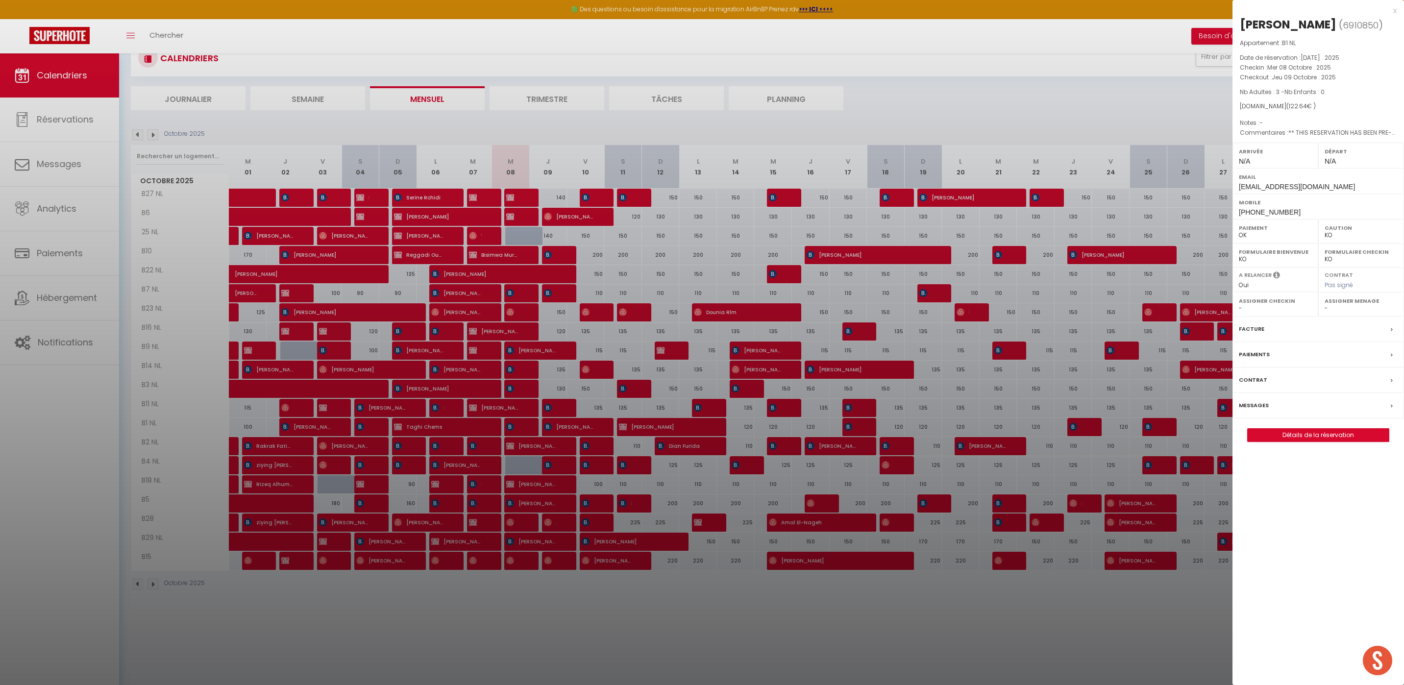
click at [205, 33] on div at bounding box center [702, 342] width 1404 height 685
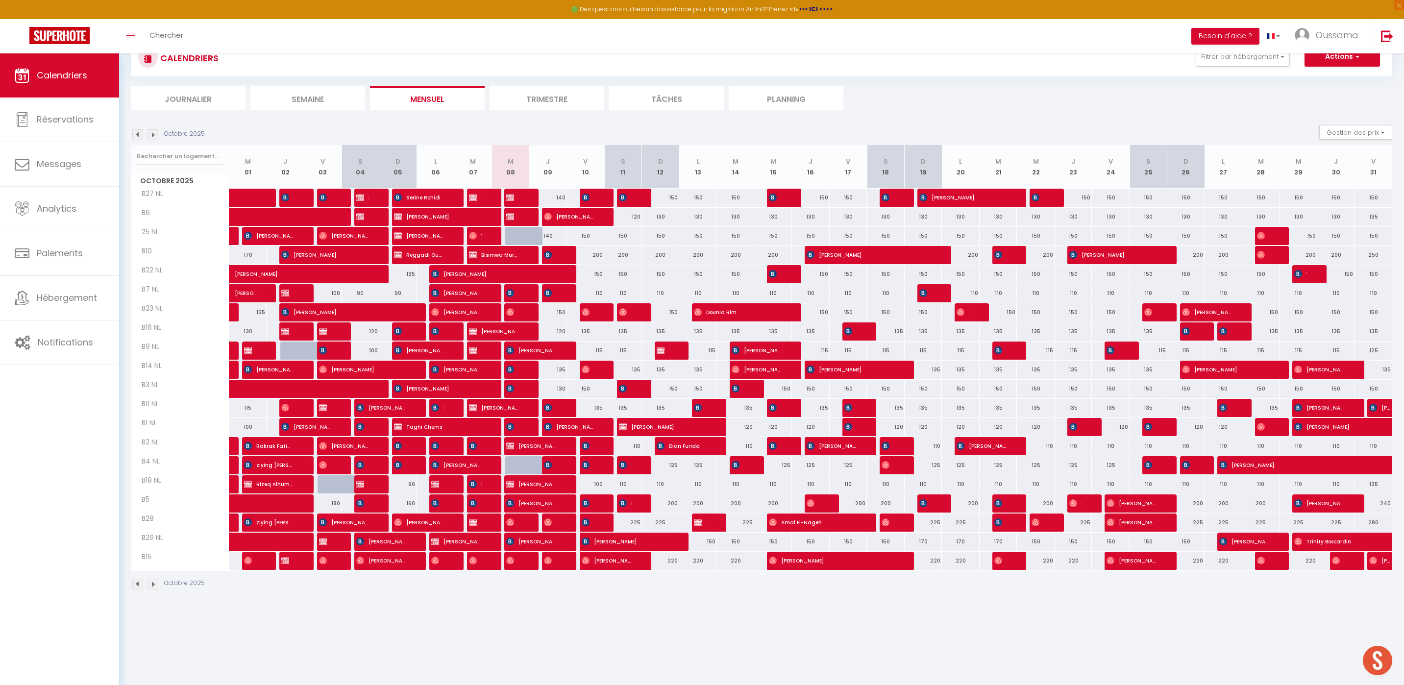
click at [156, 58] on body "🟢 Des questions ou besoin d'assistance pour la migration AirBnB? Prenez rdv >>>…" at bounding box center [702, 361] width 1404 height 685
click at [164, 38] on span "Chercher" at bounding box center [167, 35] width 34 height 10
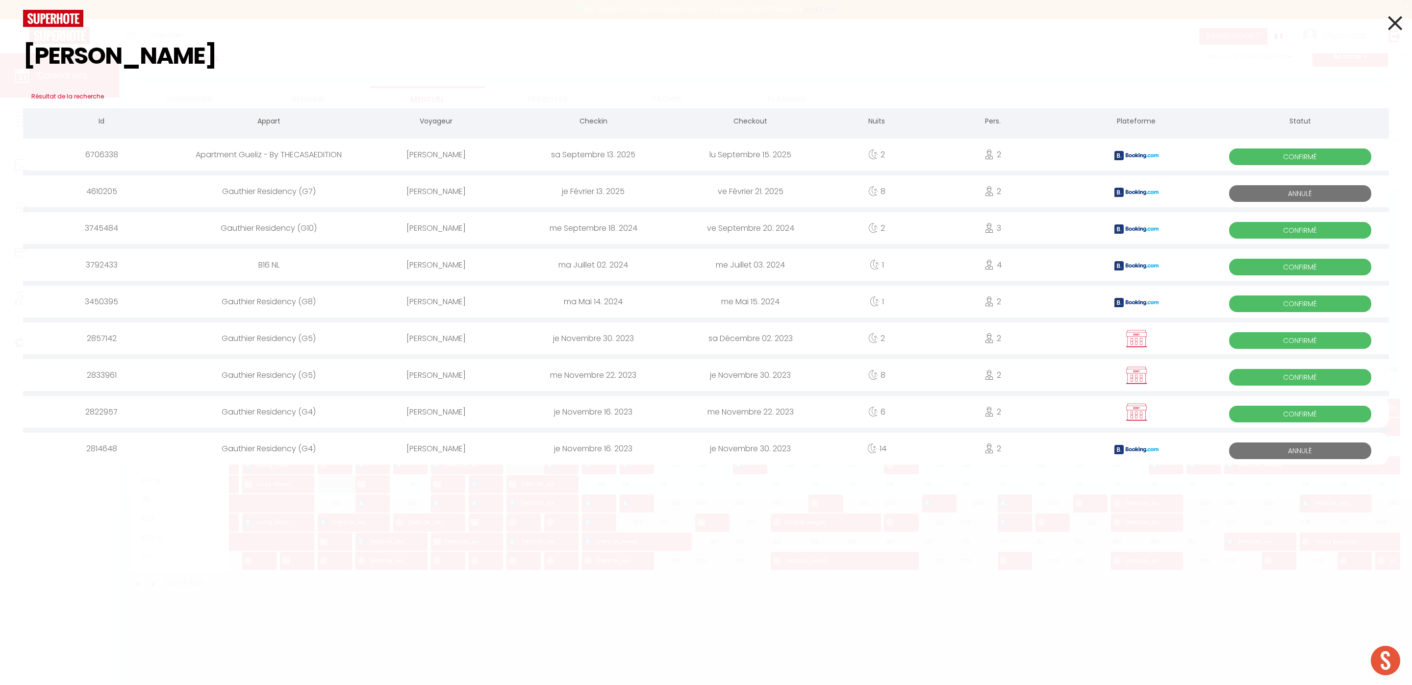
type input "[PERSON_NAME]"
click at [424, 160] on div "[PERSON_NAME]" at bounding box center [436, 155] width 157 height 32
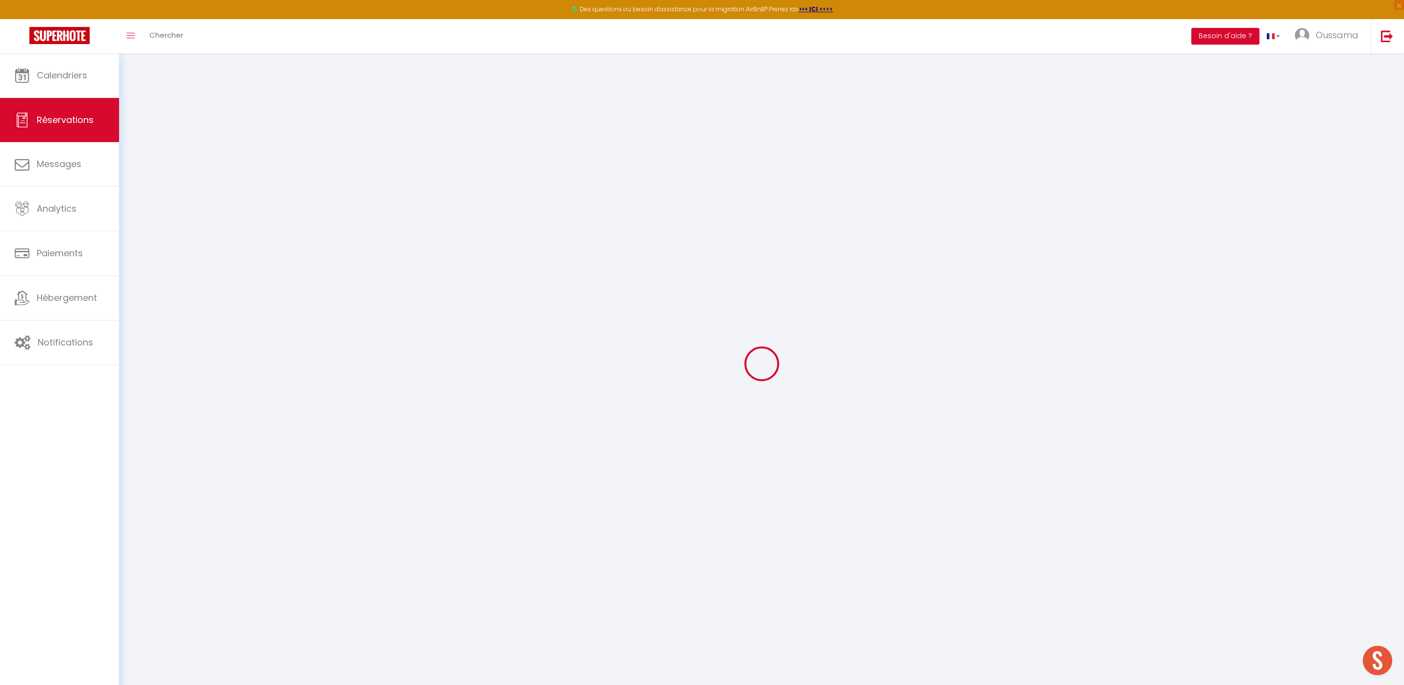
type input "[PERSON_NAME]"
type input "Shim"
type input "[EMAIL_ADDRESS][DOMAIN_NAME]"
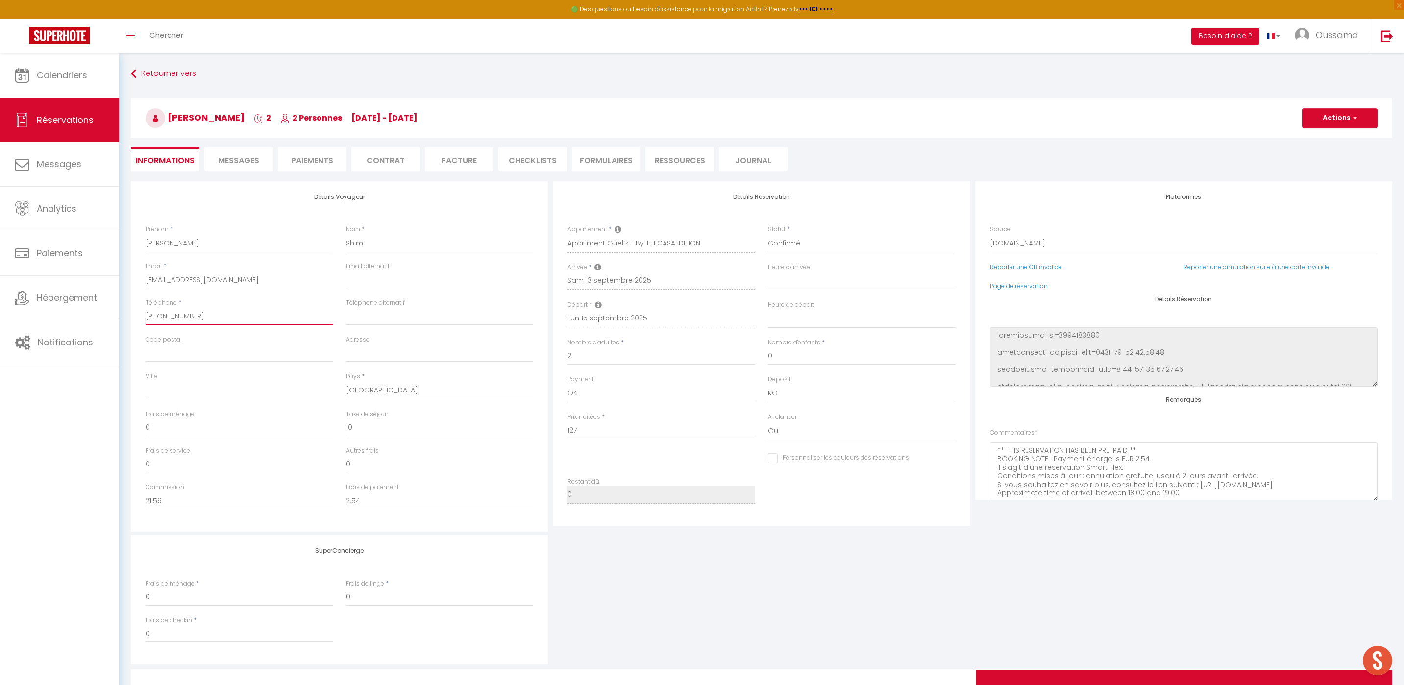
click at [210, 314] on input "[PHONE_NUMBER]" at bounding box center [240, 317] width 188 height 18
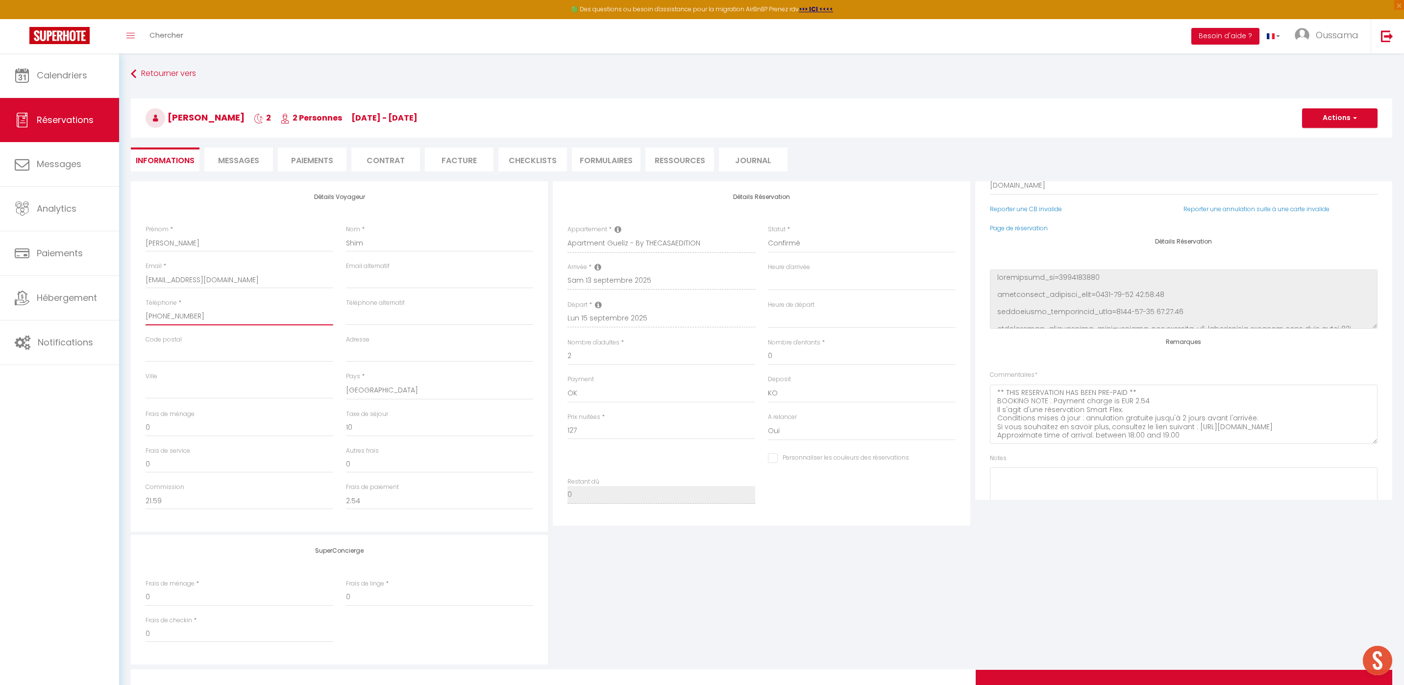
scroll to position [107, 0]
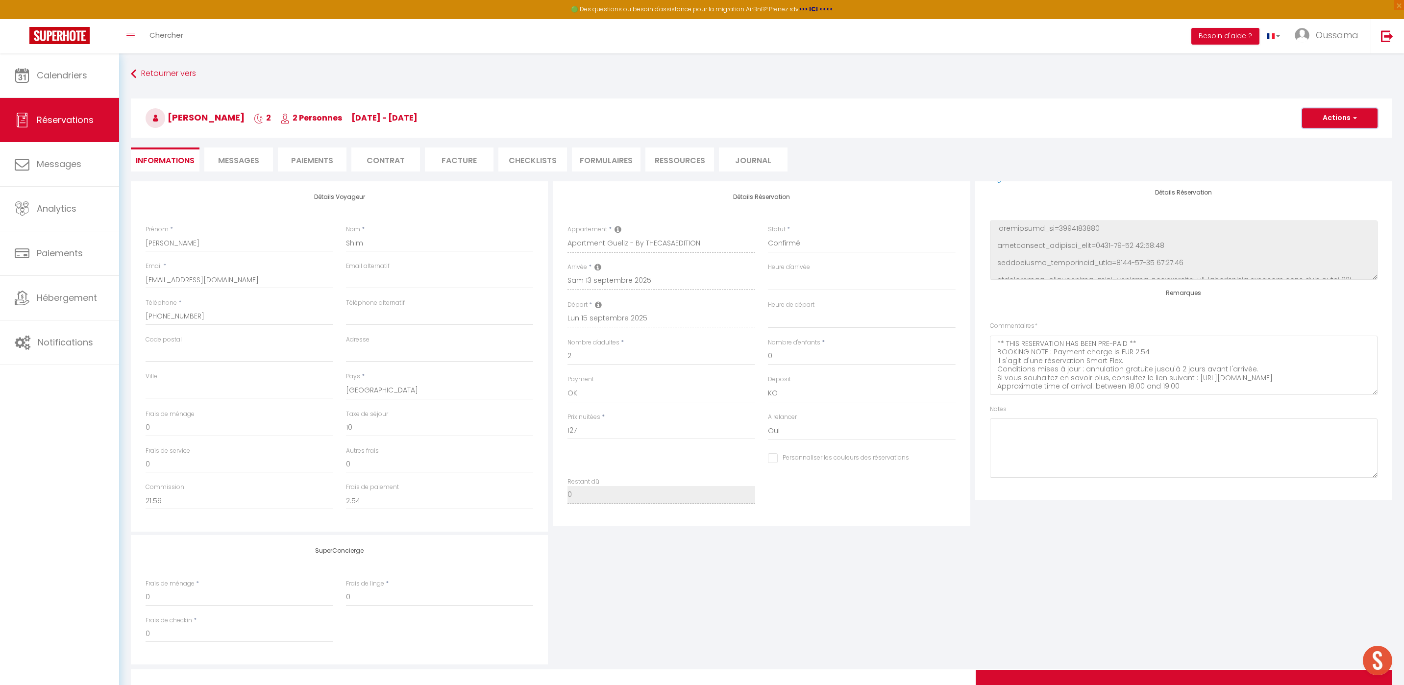
click at [1341, 122] on button "Actions" at bounding box center [1339, 118] width 75 height 20
click at [318, 158] on li "Paiements" at bounding box center [312, 160] width 69 height 24
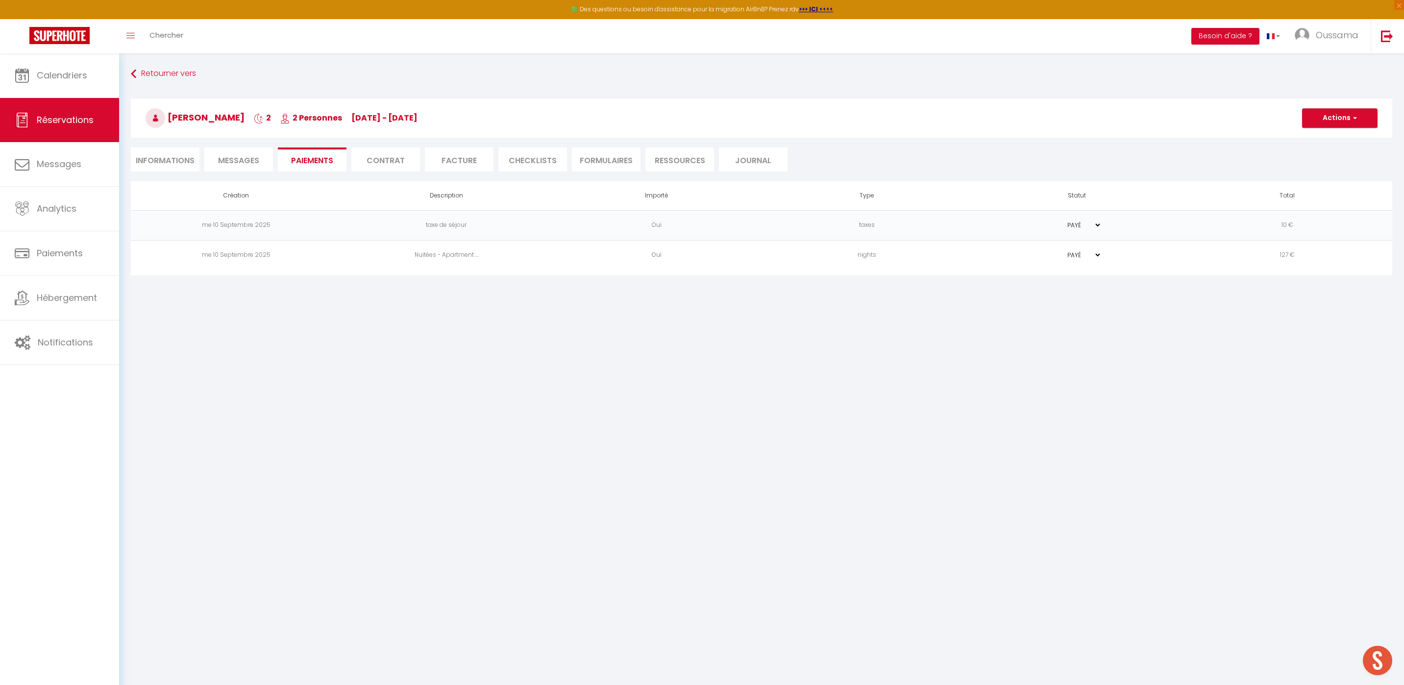
click at [485, 162] on li "Facture" at bounding box center [459, 160] width 69 height 24
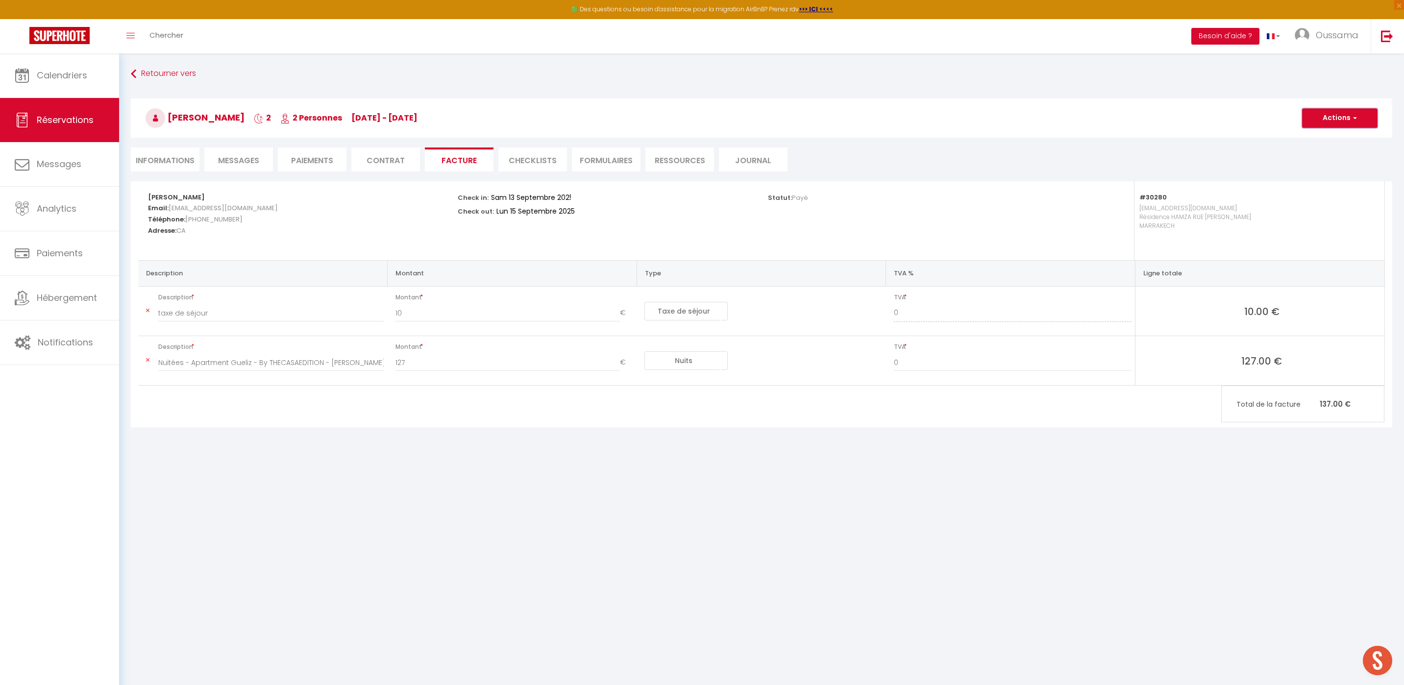
click at [1333, 123] on button "Actions" at bounding box center [1339, 118] width 75 height 20
click at [1312, 153] on link "Aperçu et éditer" at bounding box center [1333, 152] width 82 height 13
click at [66, 77] on span "Calendriers" at bounding box center [62, 75] width 50 height 12
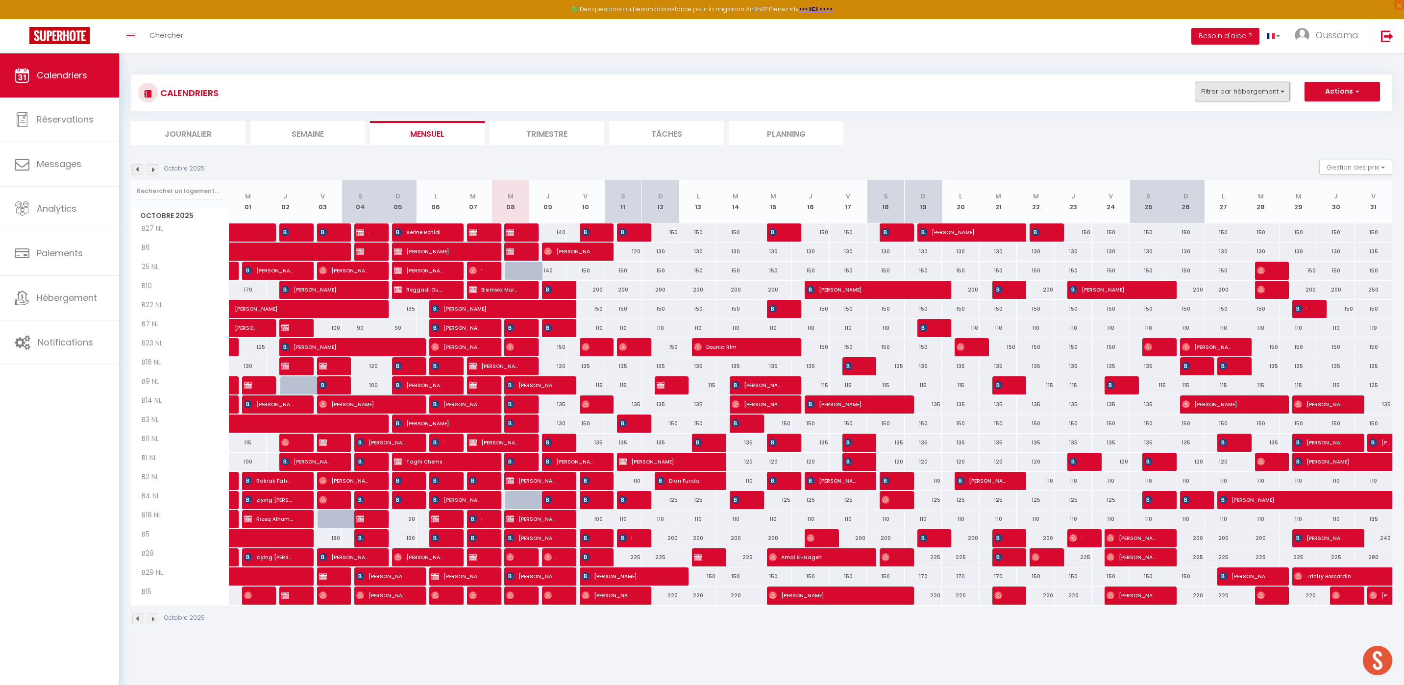
click at [1226, 87] on button "Filtrer par hébergement" at bounding box center [1243, 92] width 94 height 20
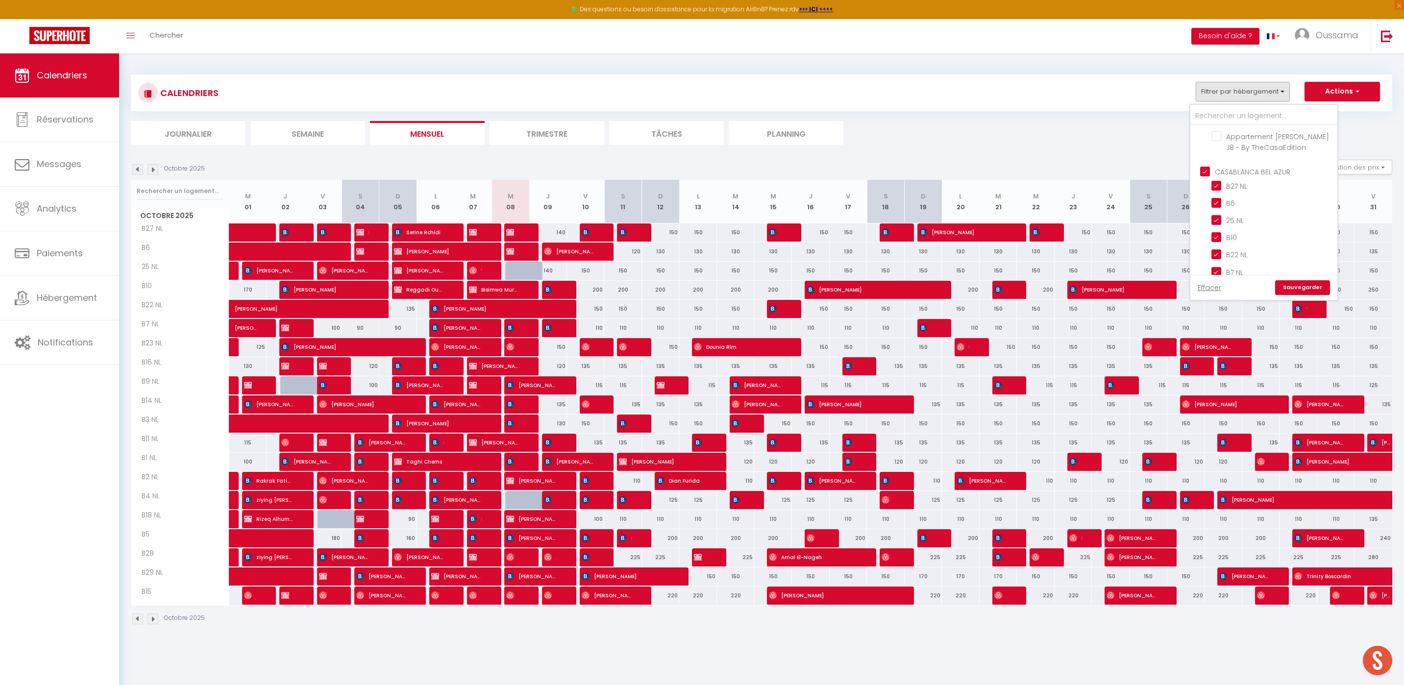
click at [1280, 166] on input "CASABLANCA BEL AZUR" at bounding box center [1273, 171] width 147 height 10
click at [1273, 210] on input "CASABLANCA GAUTHIER" at bounding box center [1273, 215] width 147 height 10
click at [1299, 286] on link "Sauvegarder" at bounding box center [1302, 287] width 55 height 15
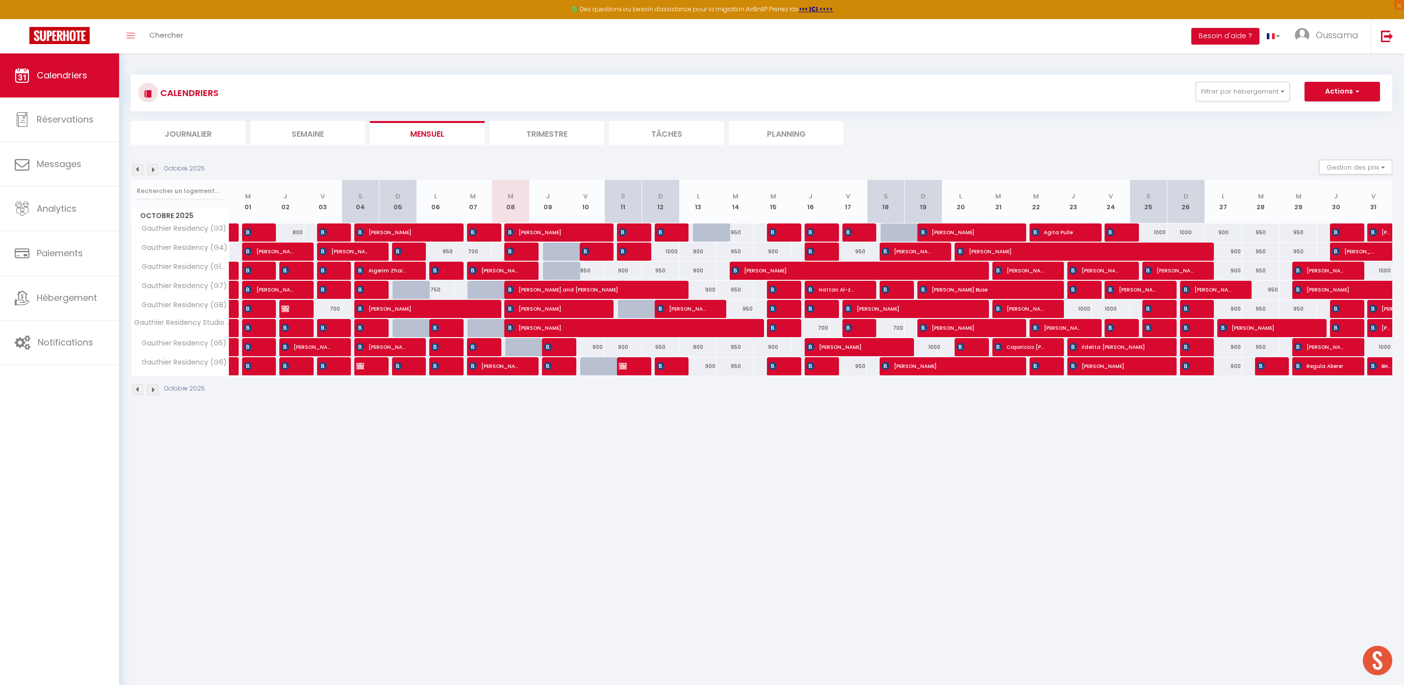
click at [549, 257] on div at bounding box center [562, 252] width 38 height 19
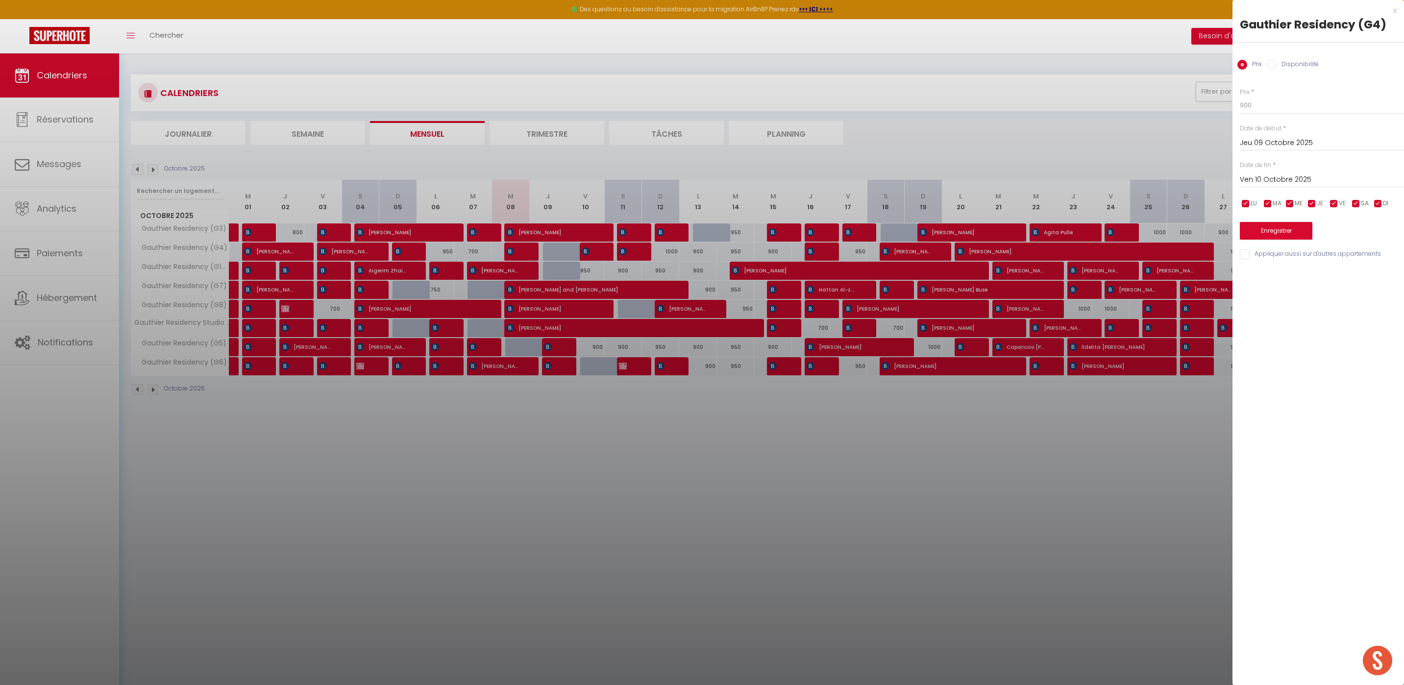
click at [1291, 69] on label "Disponibilité" at bounding box center [1298, 65] width 42 height 11
click at [1277, 69] on input "Disponibilité" at bounding box center [1272, 65] width 10 height 10
drag, startPoint x: 920, startPoint y: 351, endPoint x: 911, endPoint y: 417, distance: 66.8
click at [920, 351] on div at bounding box center [702, 342] width 1404 height 685
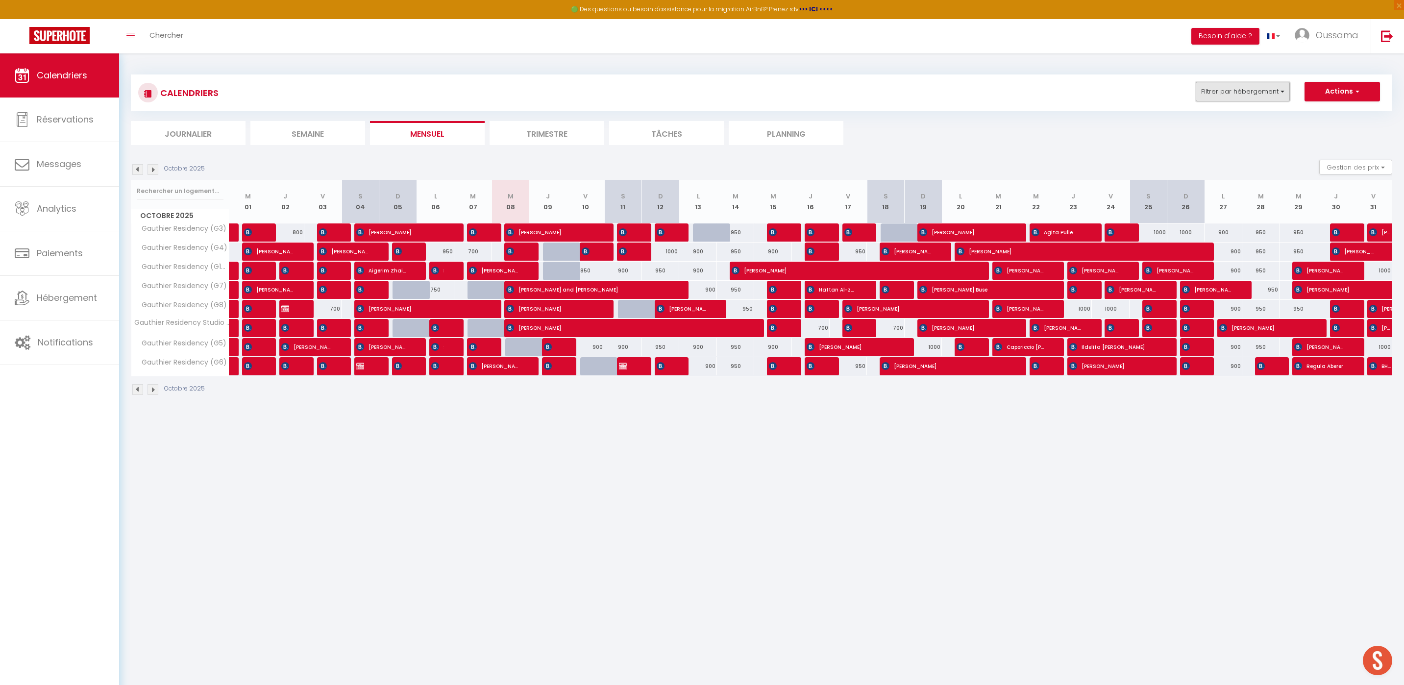
click at [1235, 85] on button "Filtrer par hébergement" at bounding box center [1243, 92] width 94 height 20
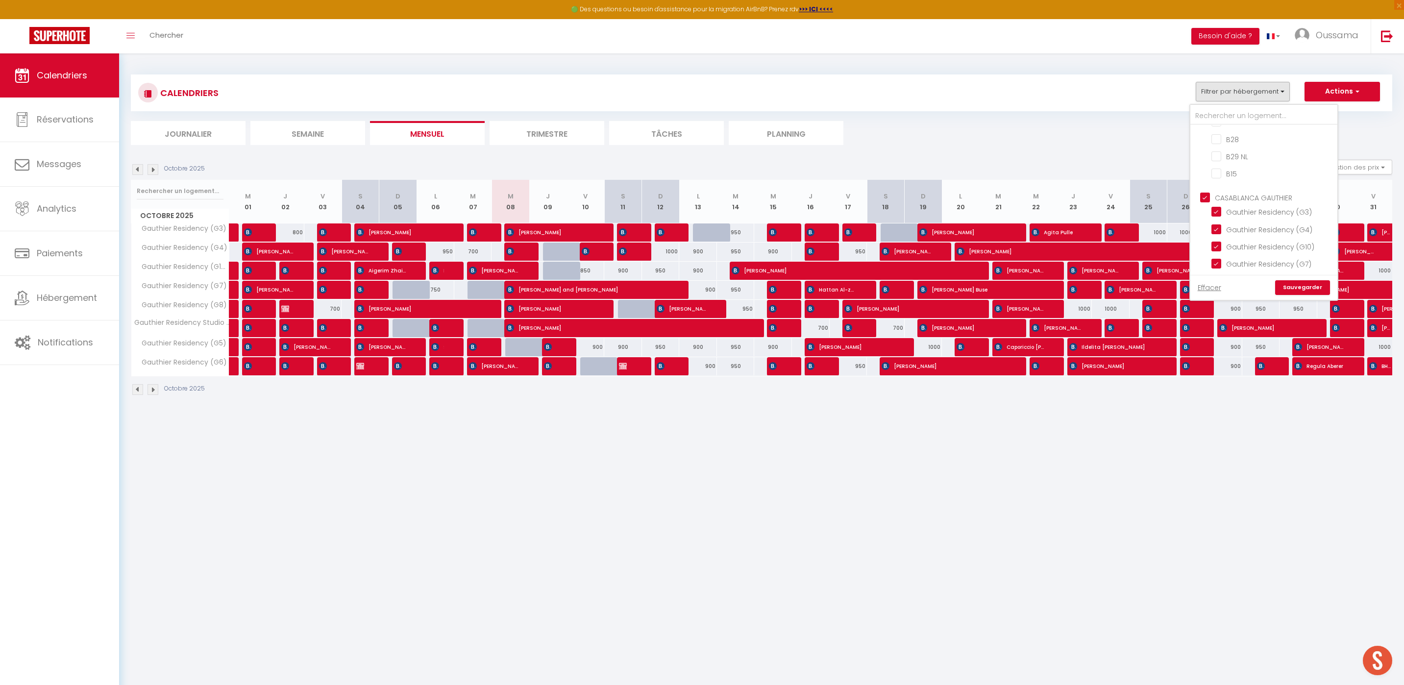
click at [1260, 192] on input "CASABLANCA GAUTHIER" at bounding box center [1273, 197] width 147 height 10
click at [1256, 165] on input "CASABLANCA BEL AZUR" at bounding box center [1273, 166] width 147 height 10
click at [1312, 289] on link "Sauvegarder" at bounding box center [1302, 287] width 55 height 15
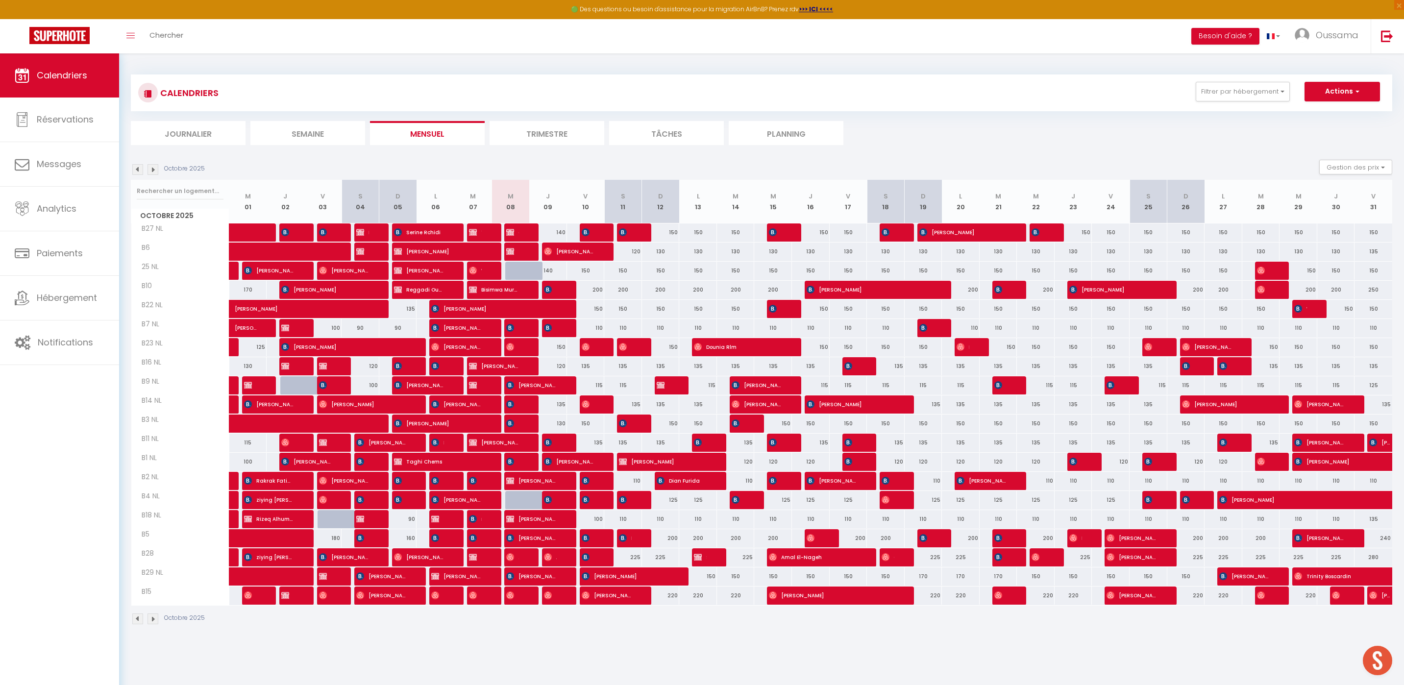
click at [522, 499] on div at bounding box center [524, 500] width 38 height 19
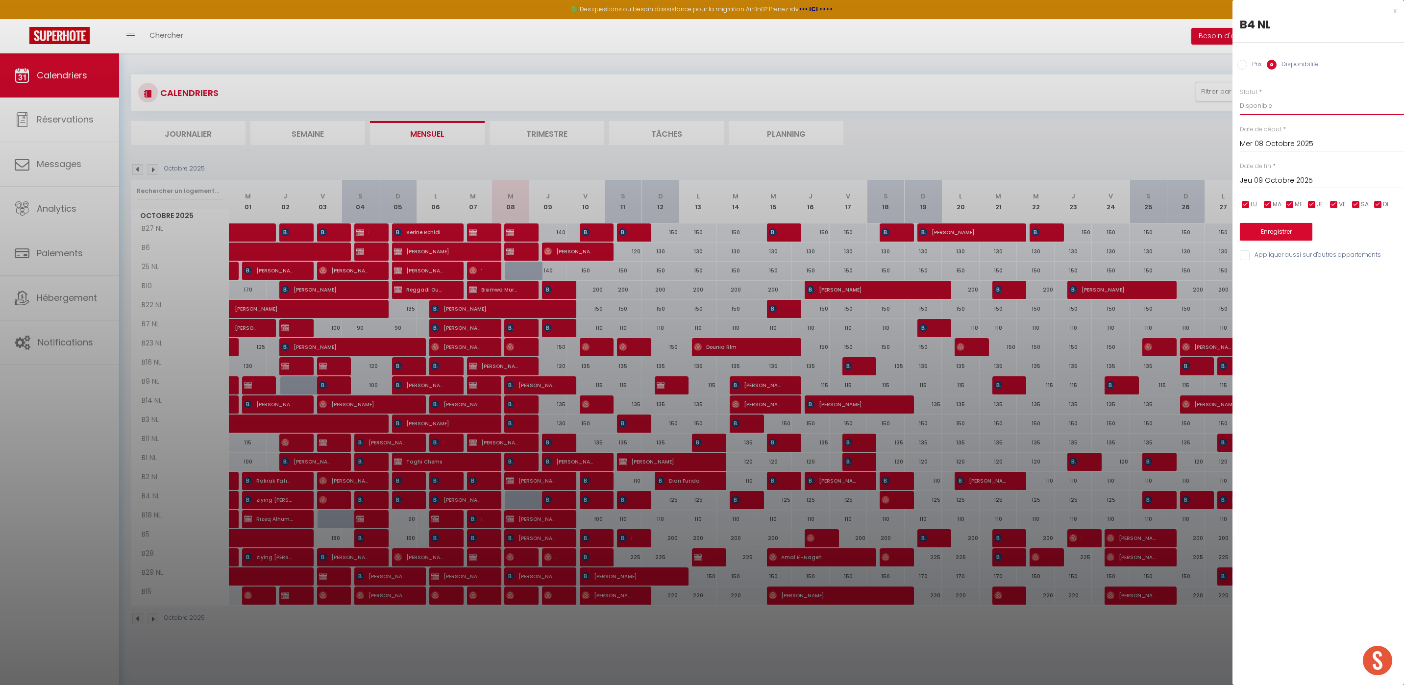
click at [1290, 107] on select "Disponible Indisponible" at bounding box center [1322, 106] width 164 height 19
click at [1240, 97] on select "Disponible Indisponible" at bounding box center [1322, 106] width 164 height 19
click at [1282, 111] on select "Disponible Indisponible" at bounding box center [1322, 106] width 164 height 19
click at [1240, 97] on select "Disponible Indisponible" at bounding box center [1322, 106] width 164 height 19
click at [1274, 231] on button "Enregistrer" at bounding box center [1276, 232] width 73 height 18
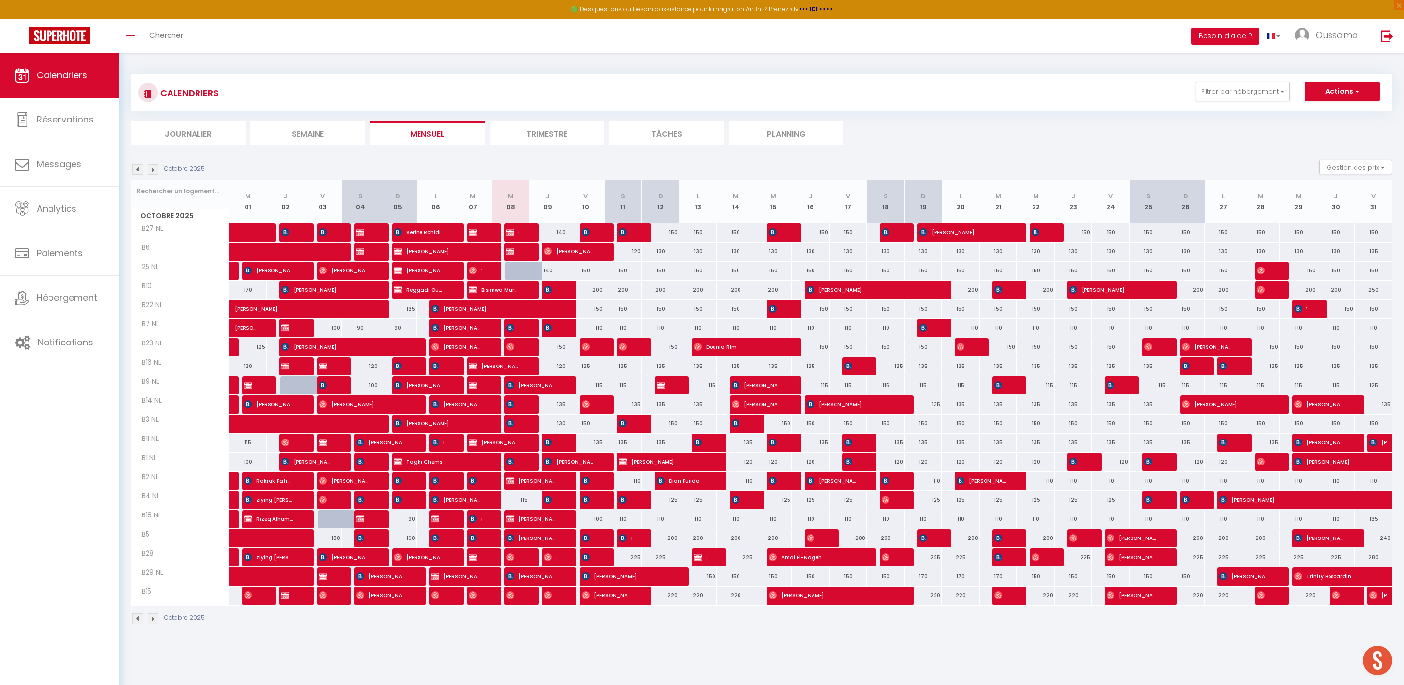
click at [507, 274] on div at bounding box center [524, 271] width 38 height 19
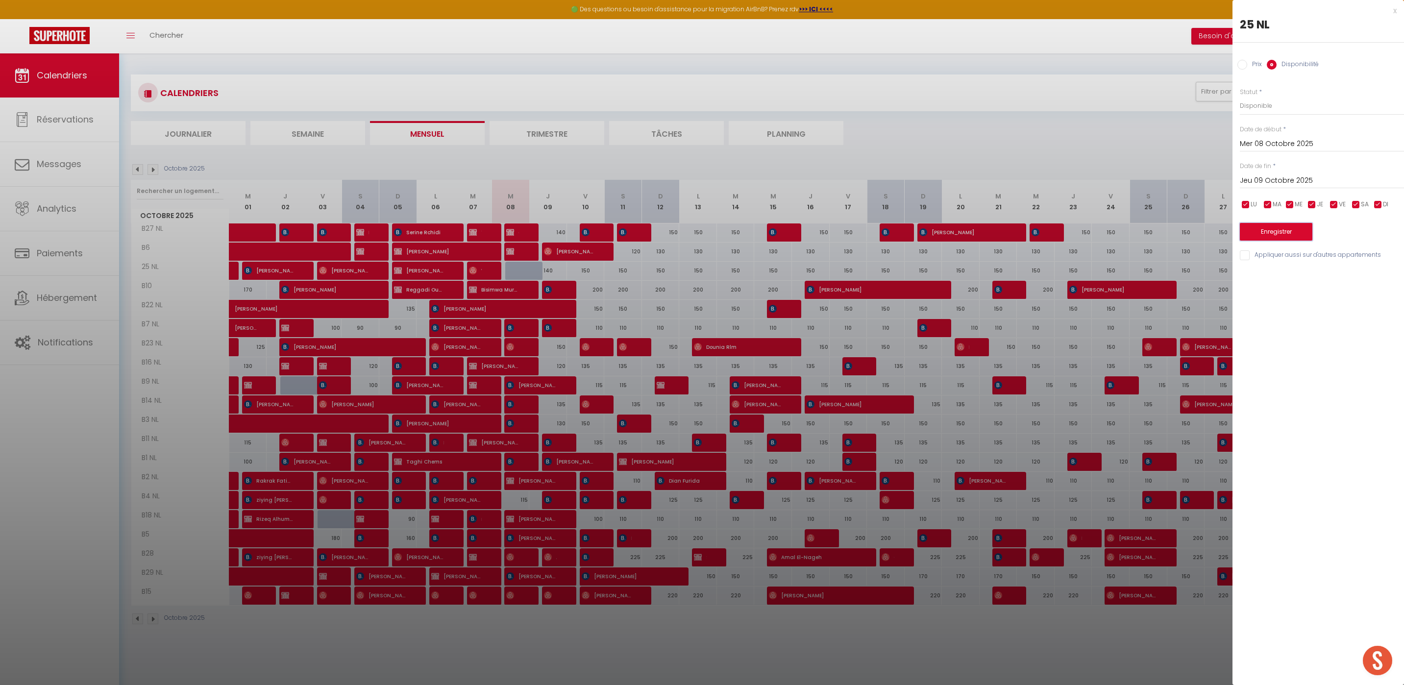
click at [1275, 225] on button "Enregistrer" at bounding box center [1276, 232] width 73 height 18
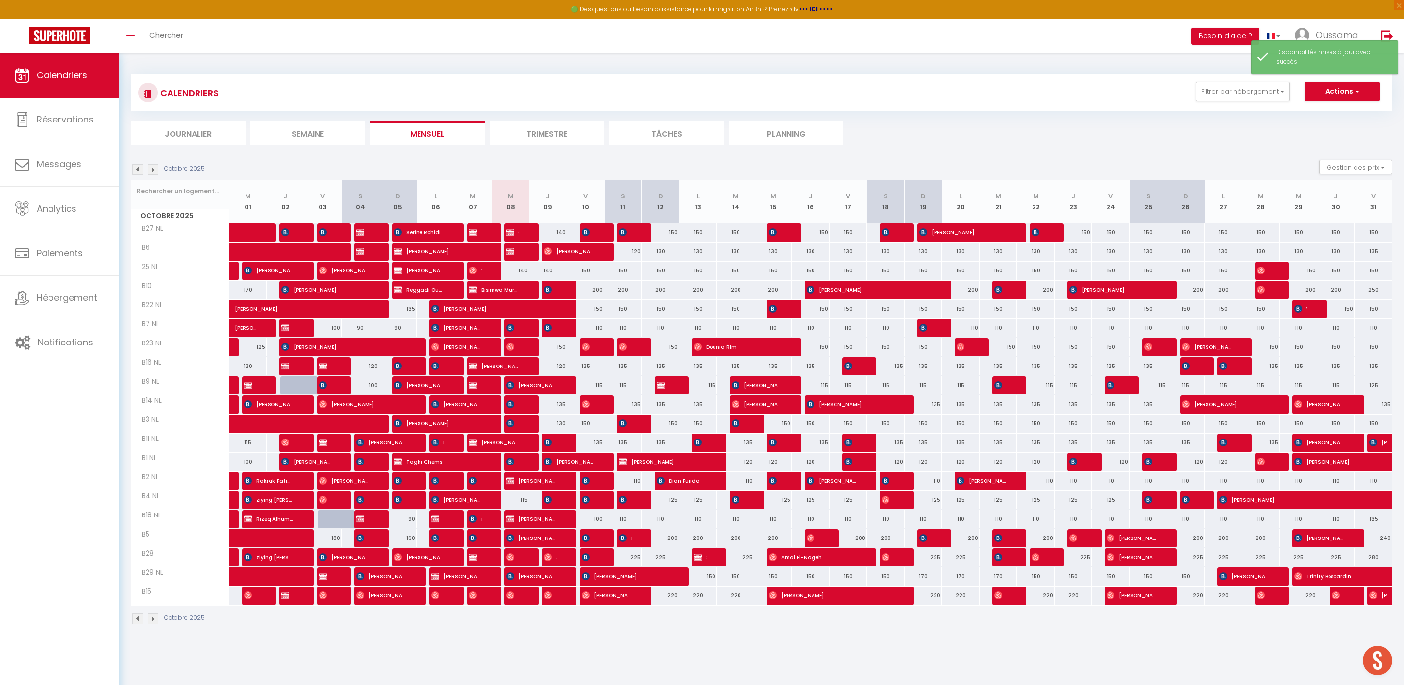
click at [518, 272] on div "140" at bounding box center [511, 271] width 38 height 18
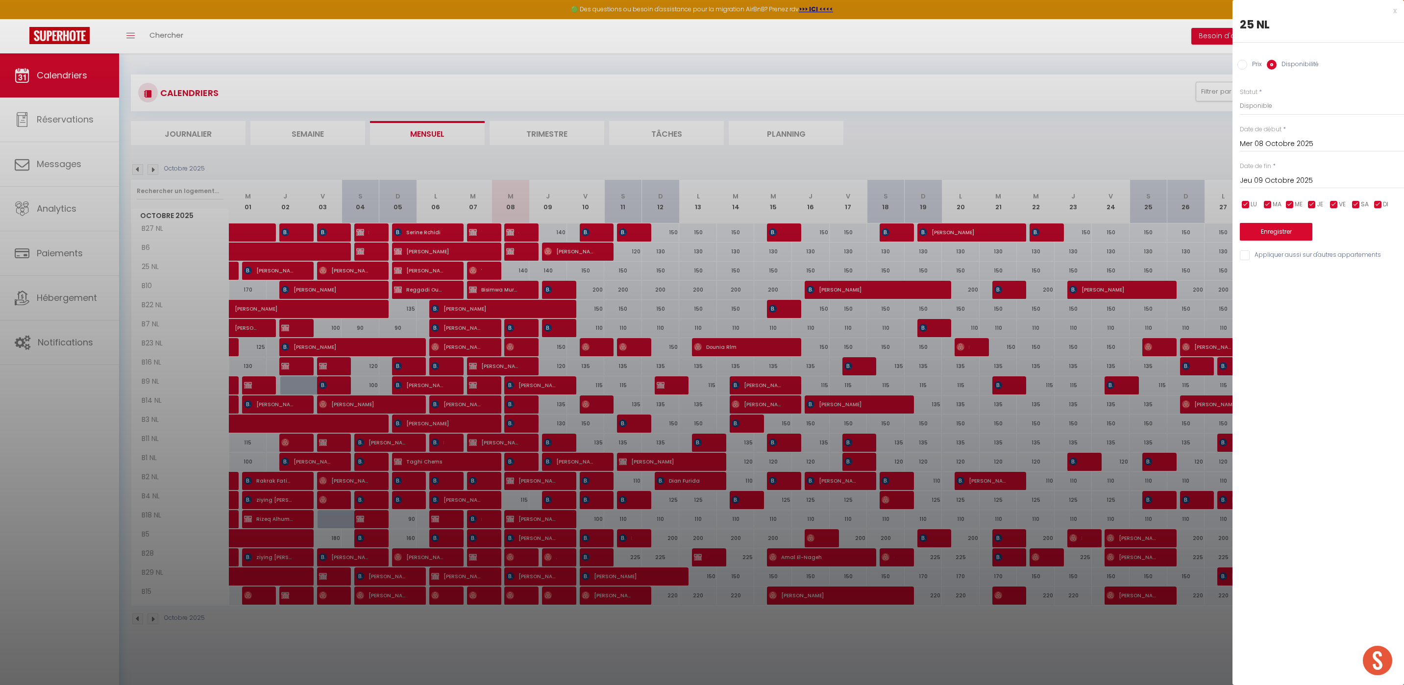
click at [1243, 69] on div "Prix" at bounding box center [1250, 65] width 25 height 11
click at [1239, 63] on input "Prix" at bounding box center [1243, 65] width 10 height 10
click at [1267, 104] on input "140" at bounding box center [1322, 106] width 164 height 18
click at [1287, 228] on button "Enregistrer" at bounding box center [1276, 231] width 73 height 18
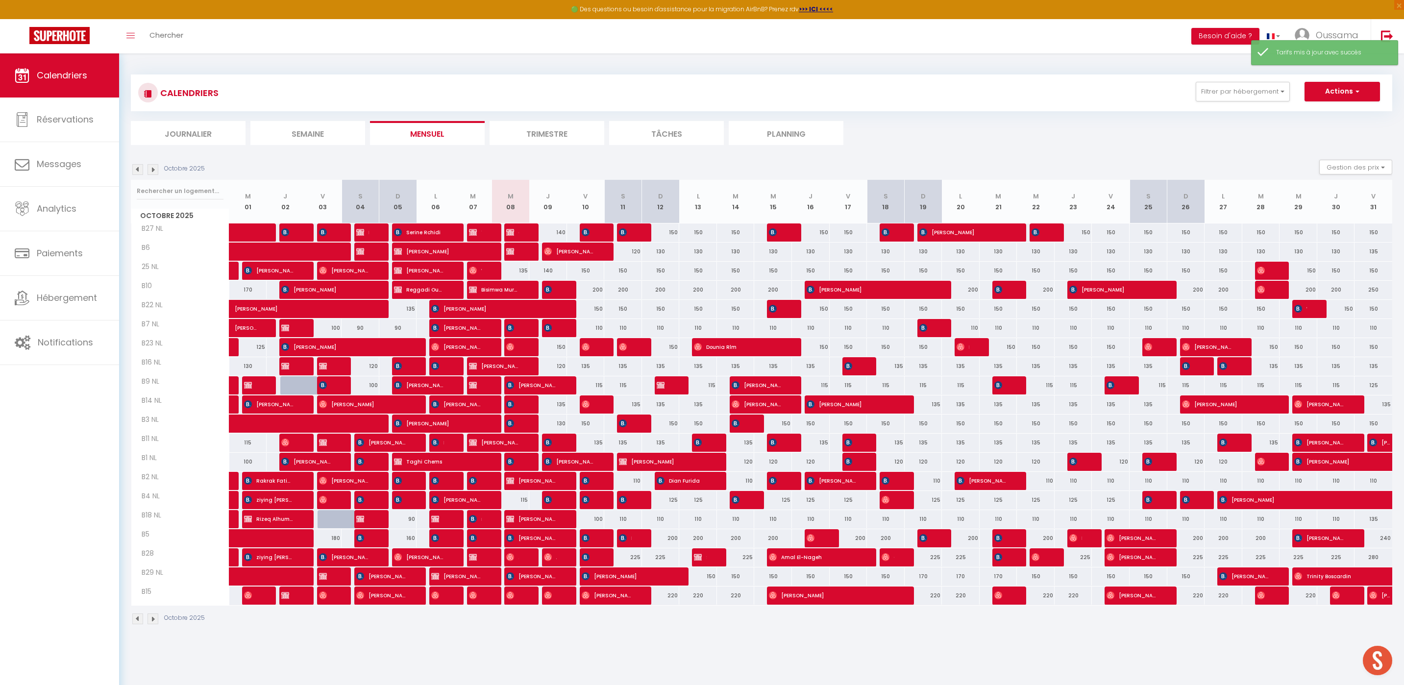
click at [521, 269] on div "135" at bounding box center [511, 271] width 38 height 18
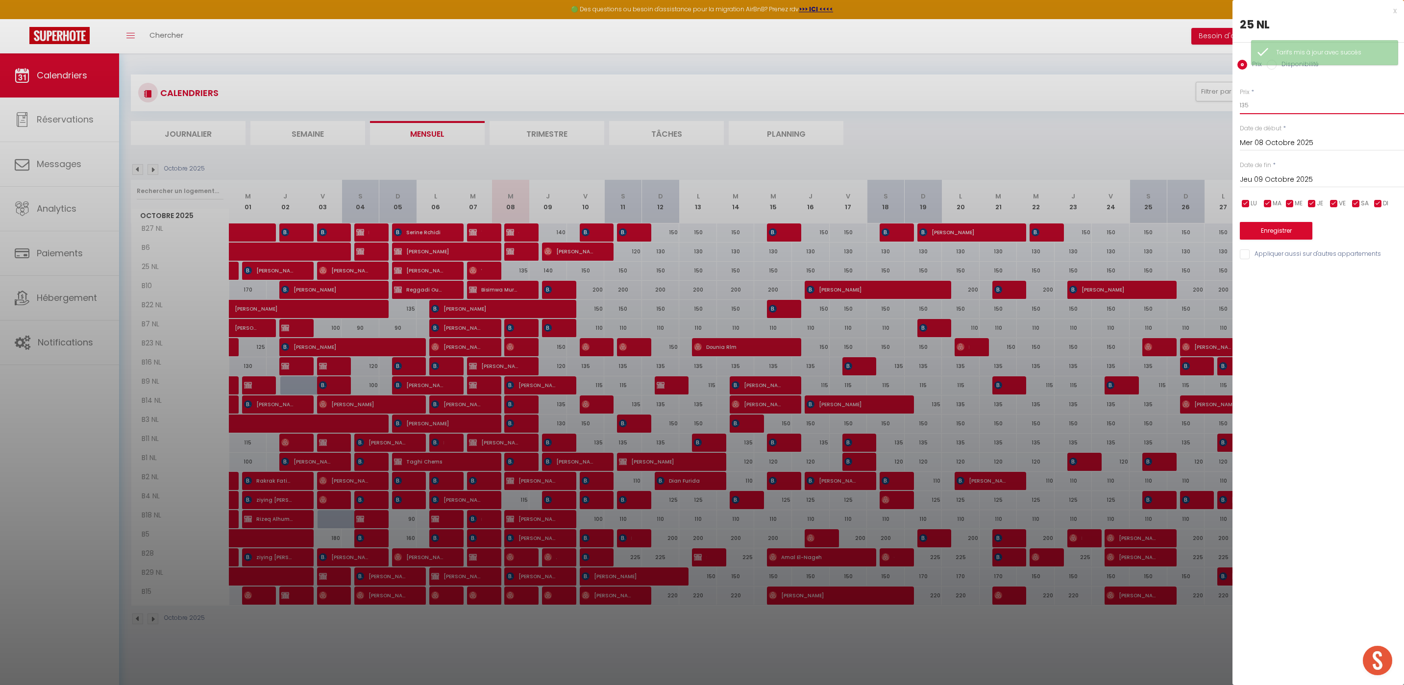
click at [1283, 104] on input "135" at bounding box center [1322, 106] width 164 height 18
click at [1258, 230] on button "Enregistrer" at bounding box center [1276, 231] width 73 height 18
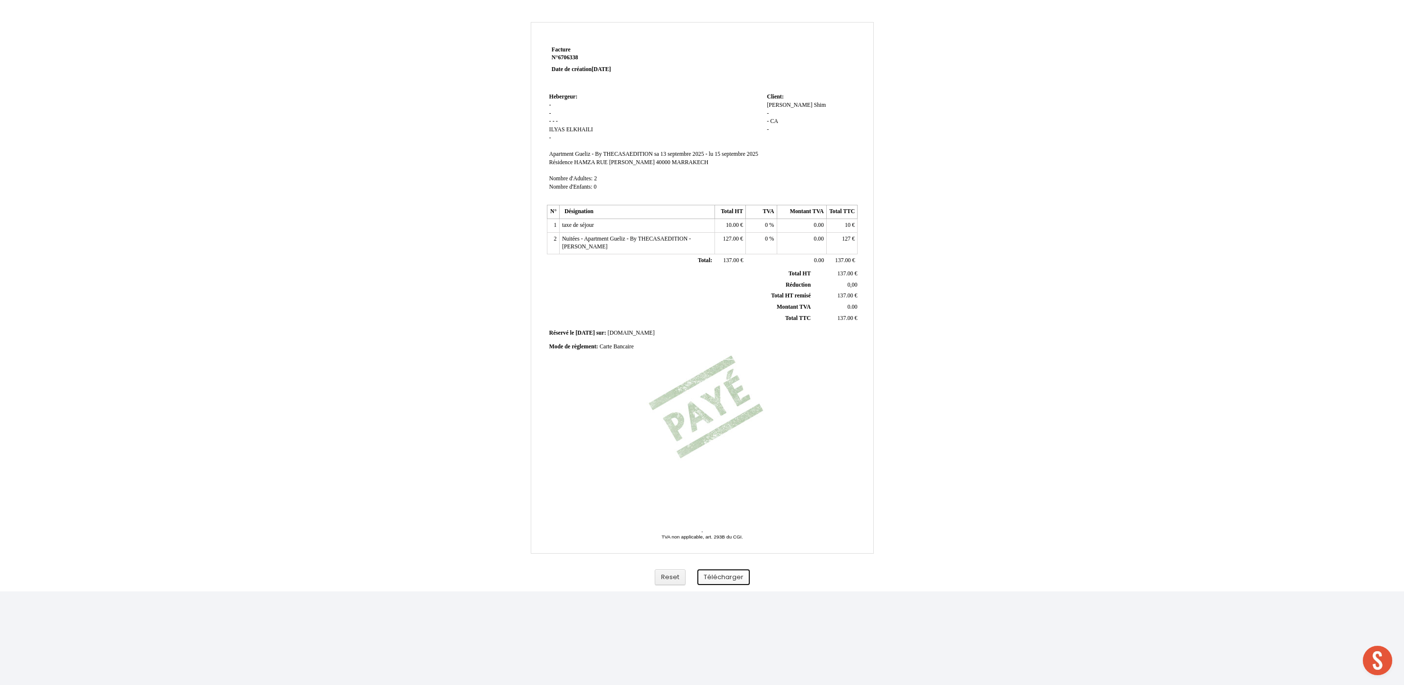
click at [722, 583] on button "Télécharger" at bounding box center [724, 578] width 52 height 16
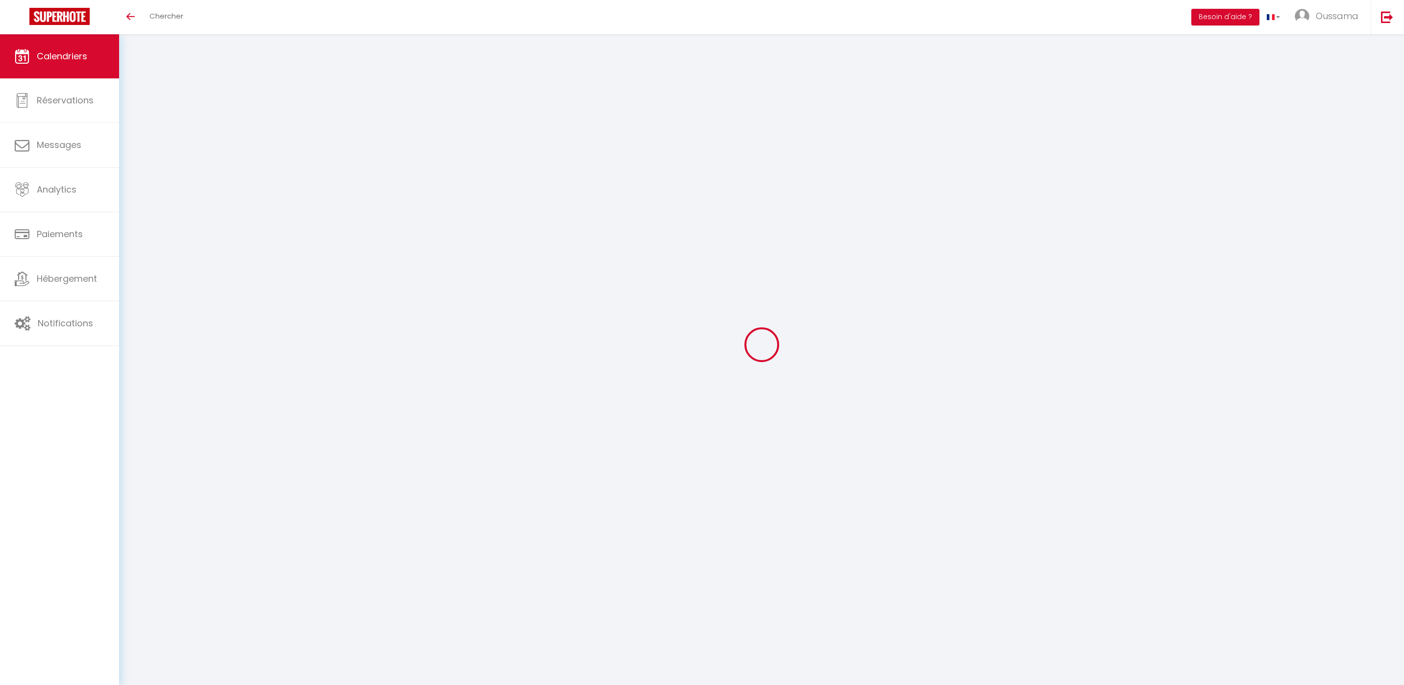
select select
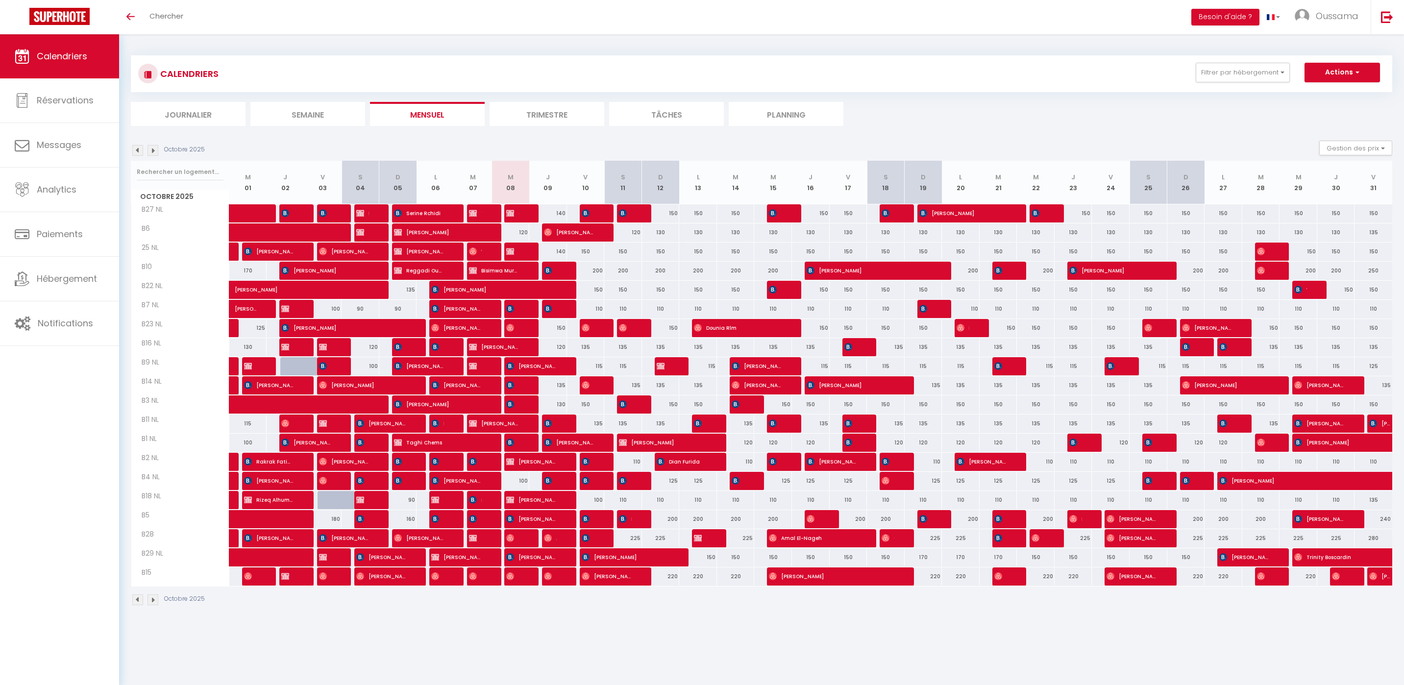
select select
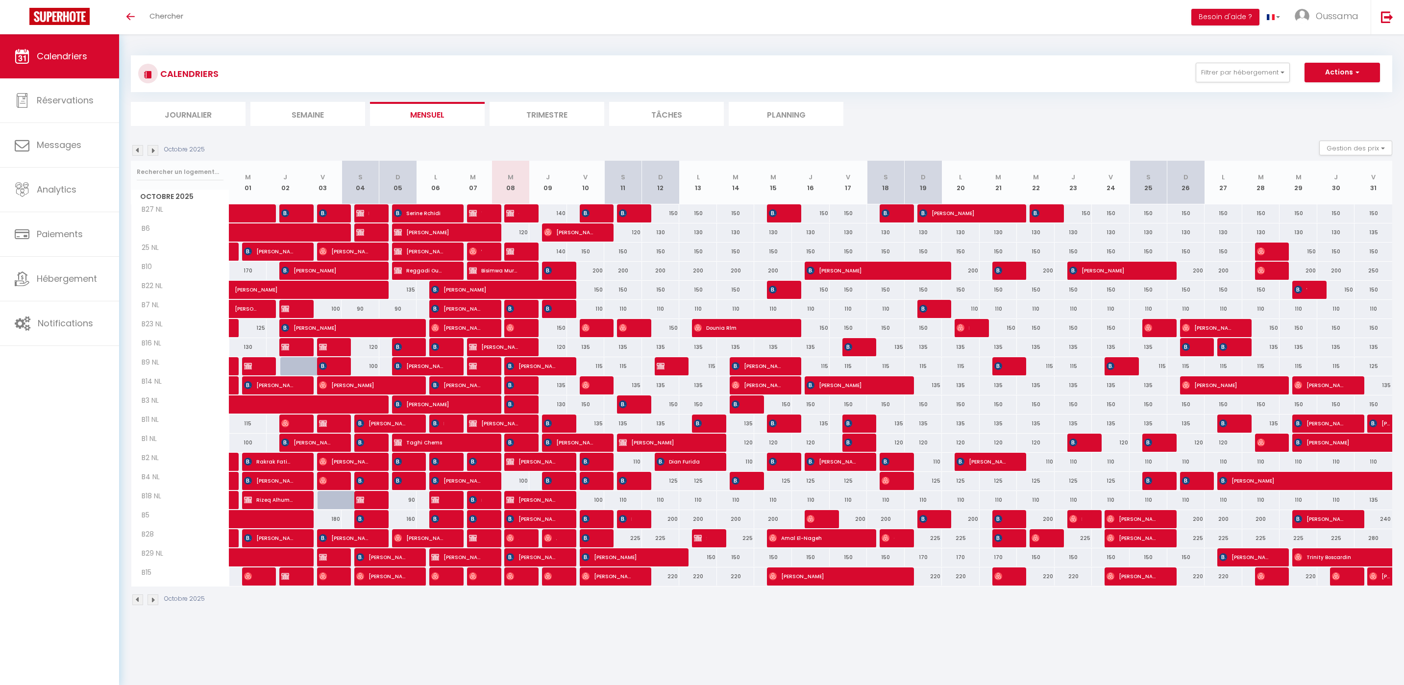
select select
click at [510, 255] on span "[PERSON_NAME] AIRBNB PAYE" at bounding box center [512, 251] width 13 height 19
select select "OK"
select select "KO"
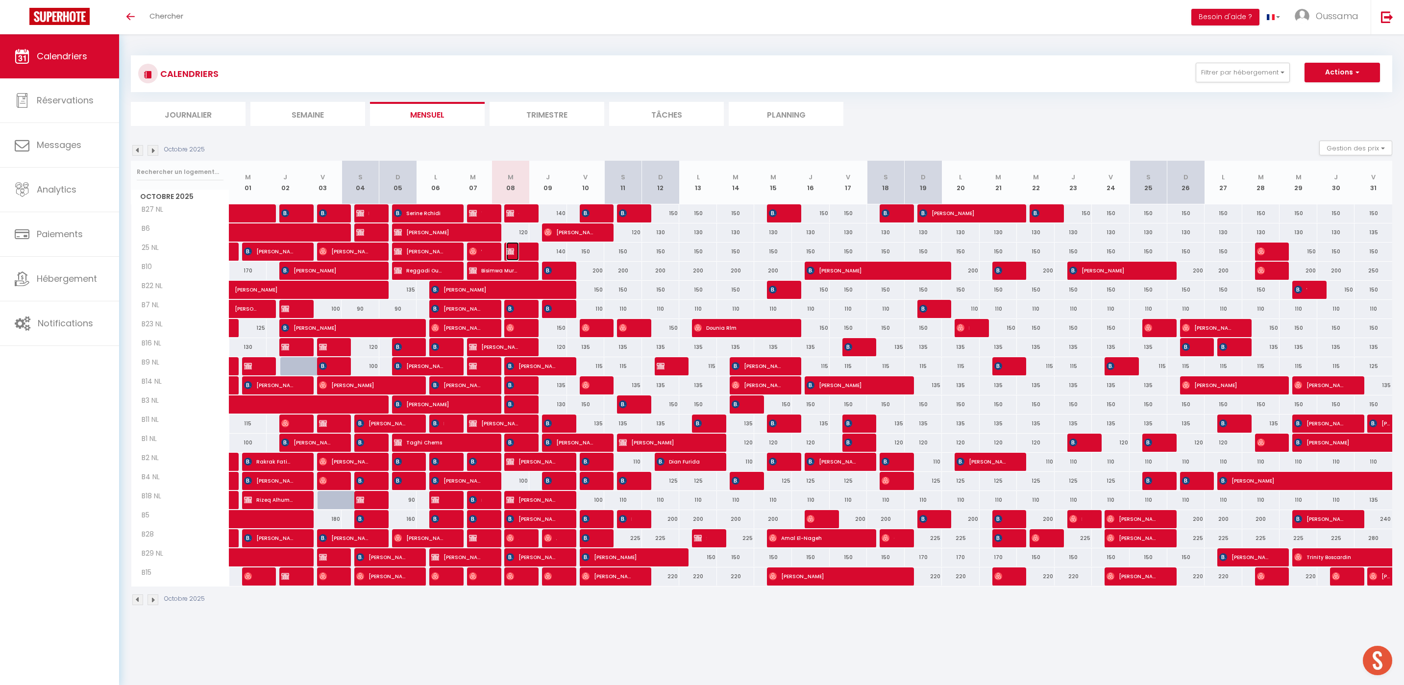
select select "0"
select select "1"
select select
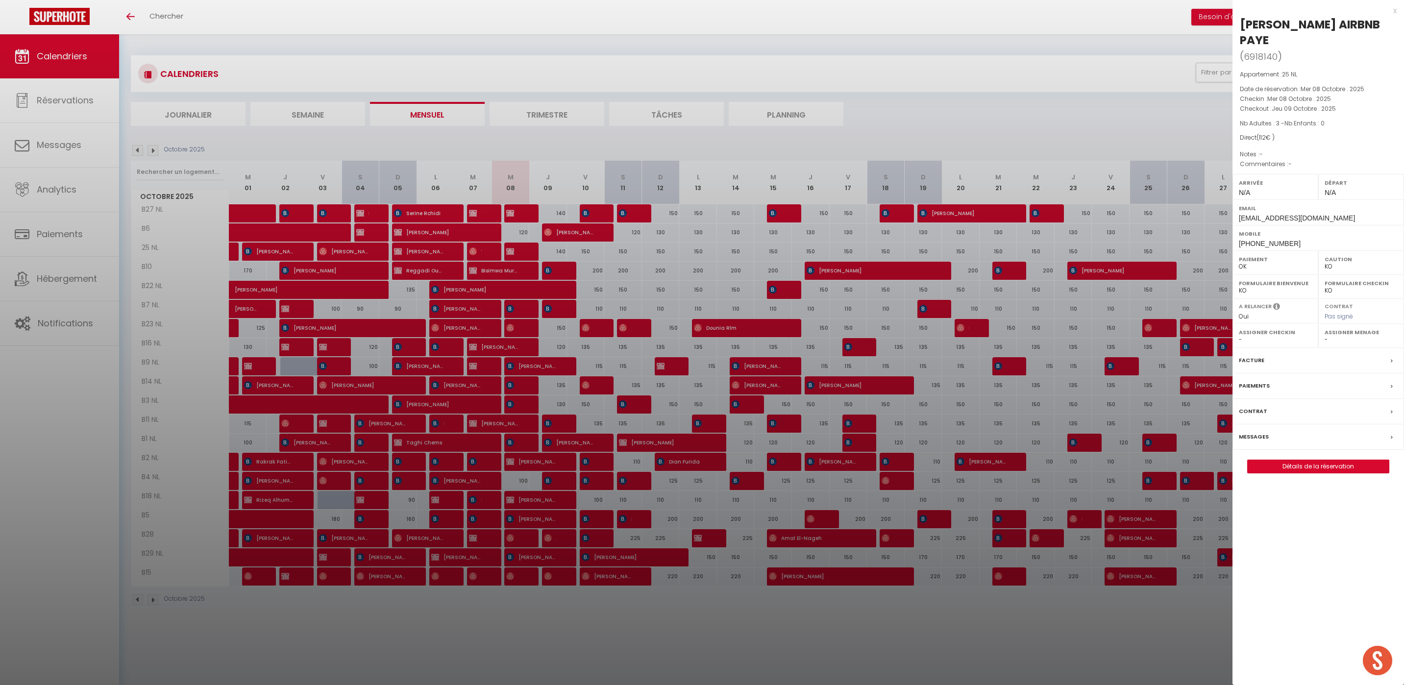
click at [505, 236] on div at bounding box center [702, 342] width 1404 height 685
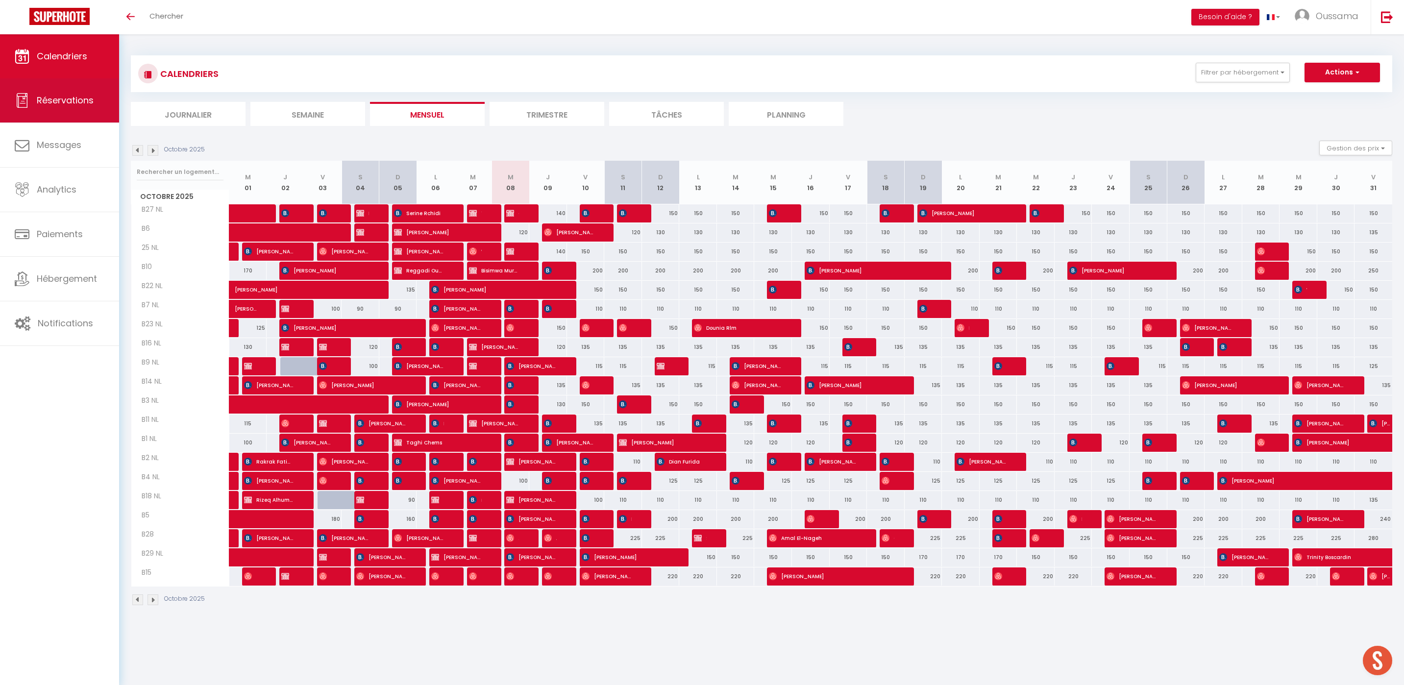
click at [86, 106] on span "Réservations" at bounding box center [65, 100] width 57 height 12
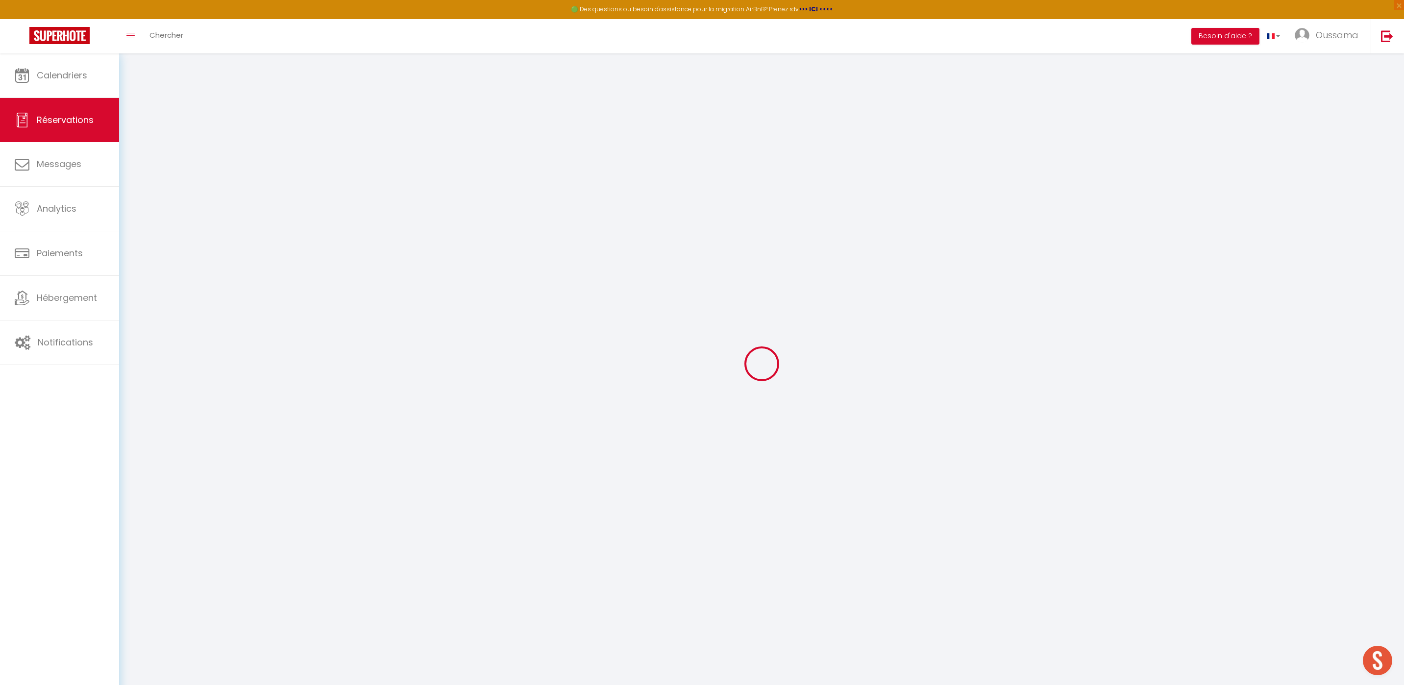
select select "confirmed"
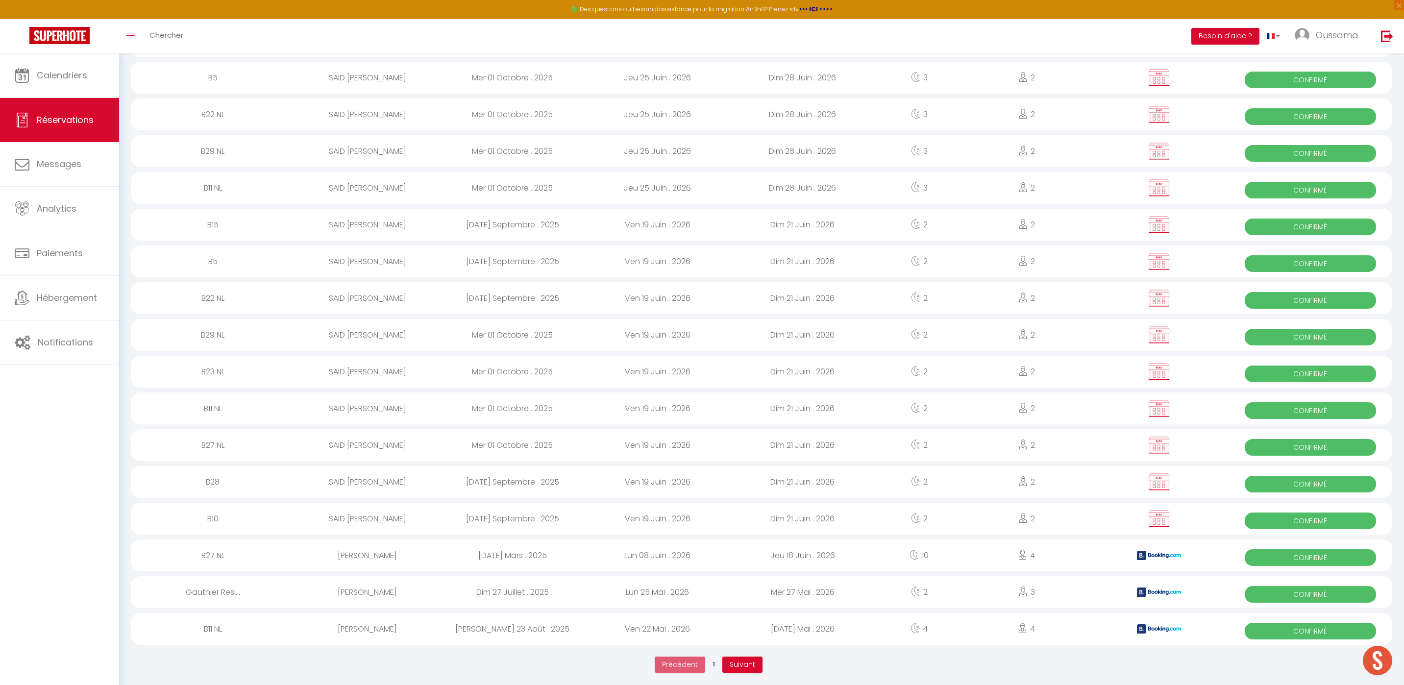
scroll to position [1341, 0]
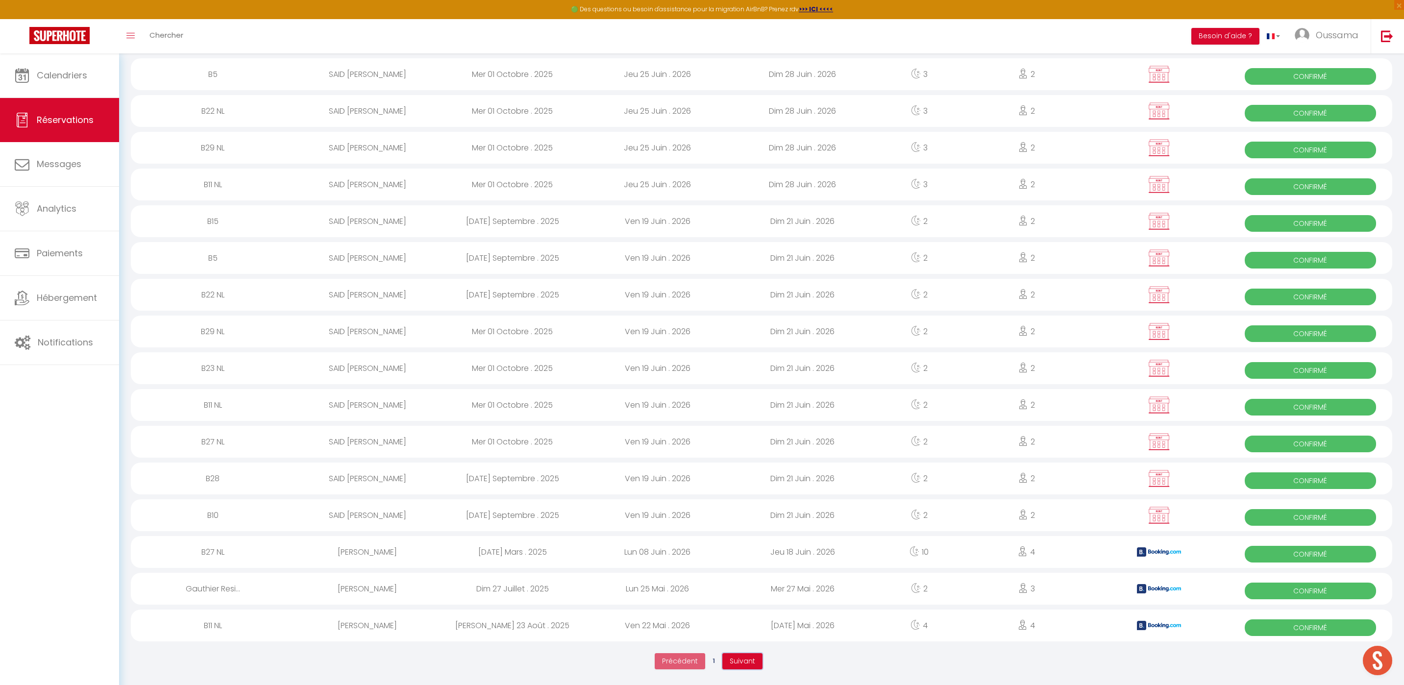
click at [756, 659] on button "Suivant" at bounding box center [743, 661] width 40 height 17
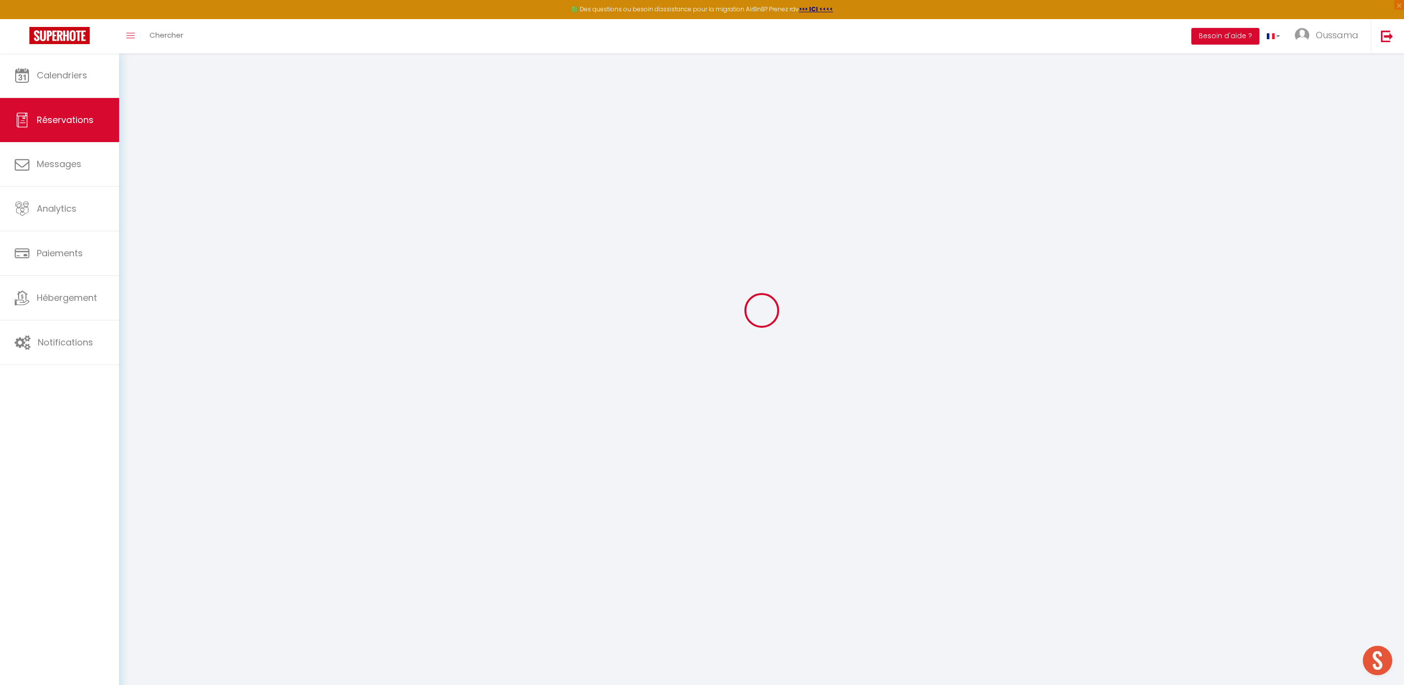
scroll to position [53, 0]
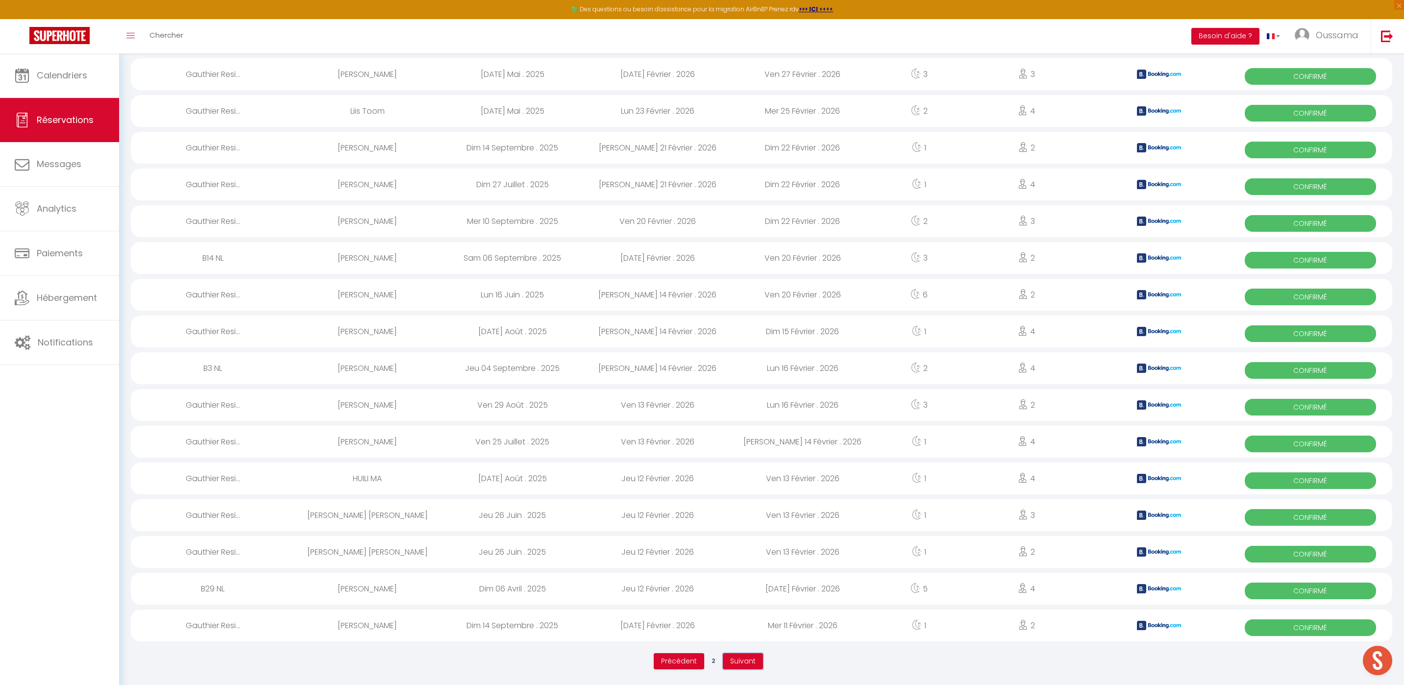
click at [741, 657] on span "Suivant" at bounding box center [742, 661] width 25 height 10
click at [741, 658] on span "Suivant" at bounding box center [742, 661] width 25 height 10
click at [748, 657] on span "Suivant" at bounding box center [743, 661] width 25 height 10
click at [748, 665] on span "Suivant" at bounding box center [742, 661] width 25 height 10
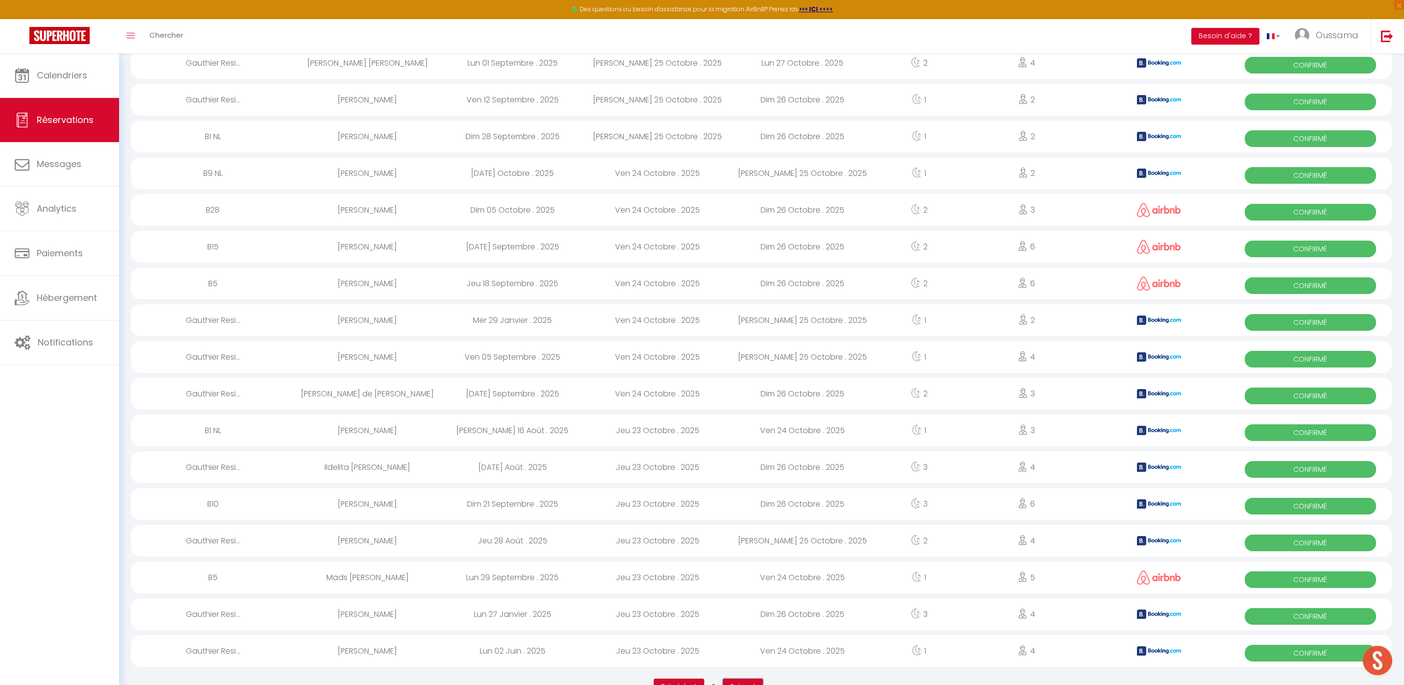
click at [732, 682] on span "Suivant" at bounding box center [742, 687] width 25 height 10
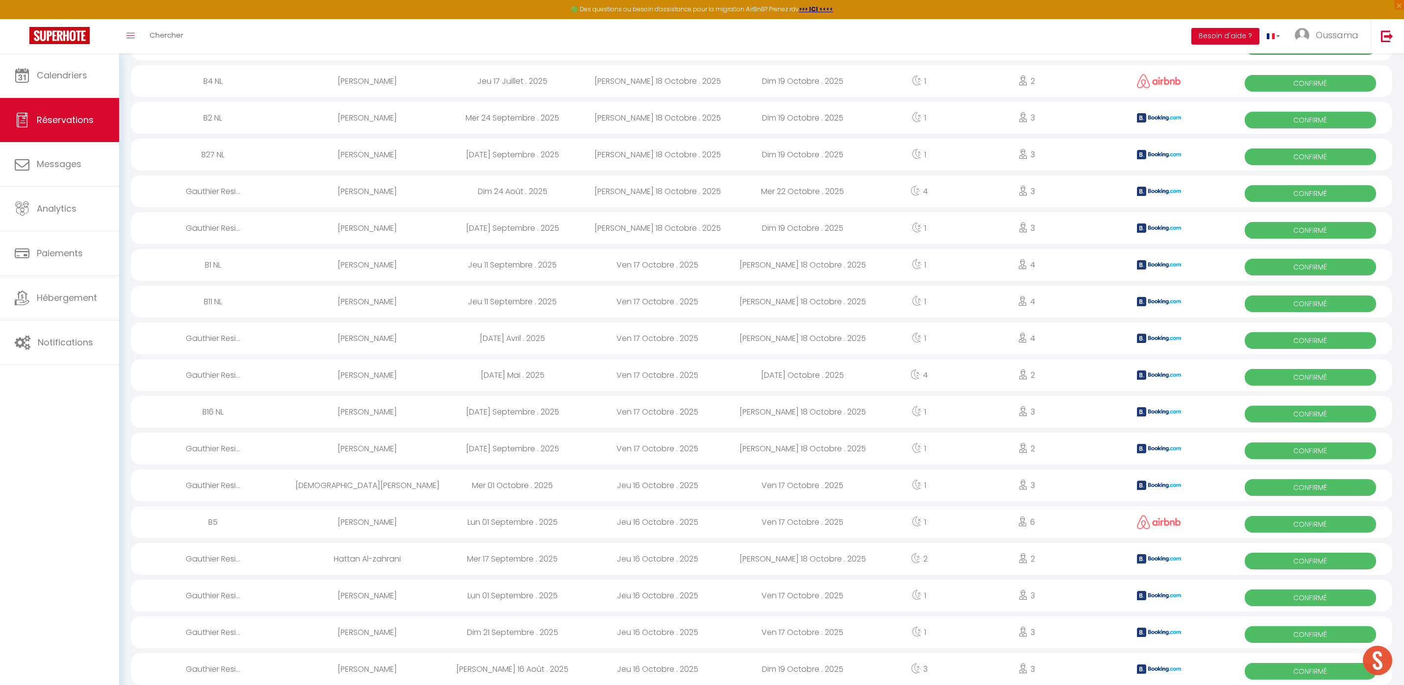
scroll to position [1341, 0]
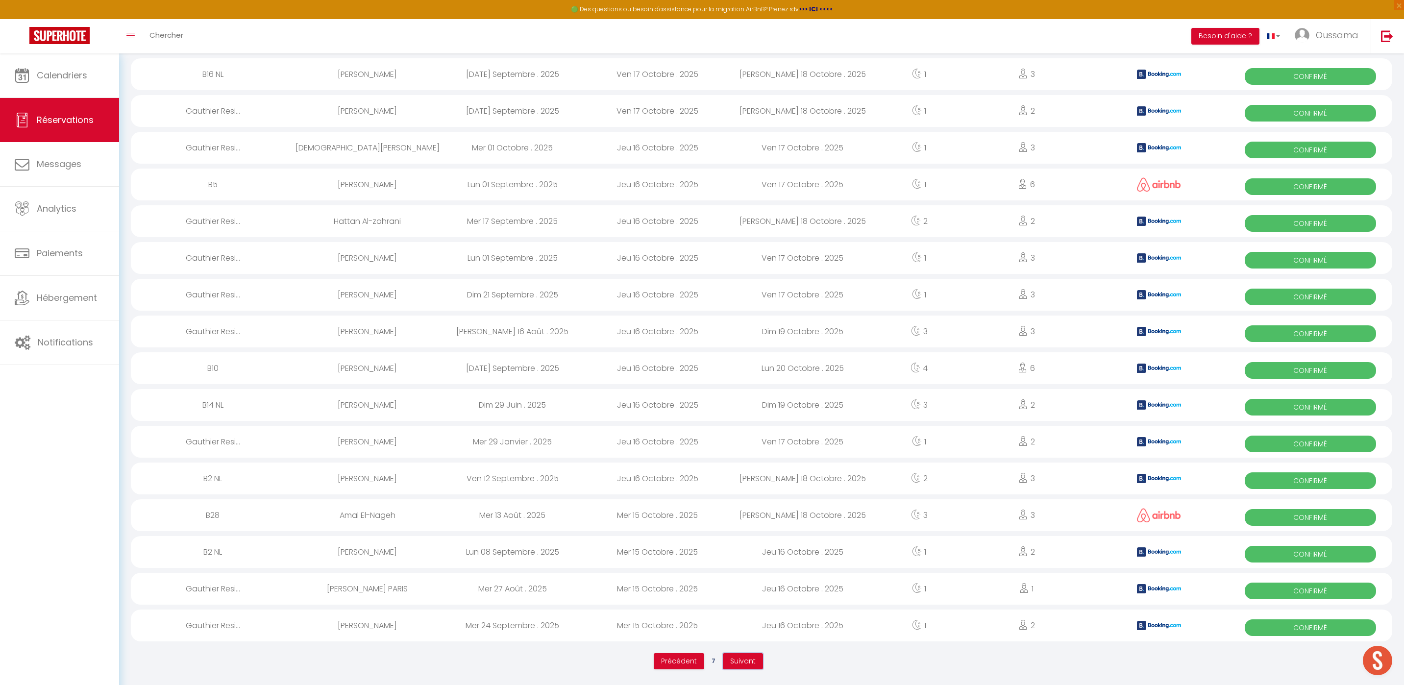
click at [735, 660] on span "Suivant" at bounding box center [742, 661] width 25 height 10
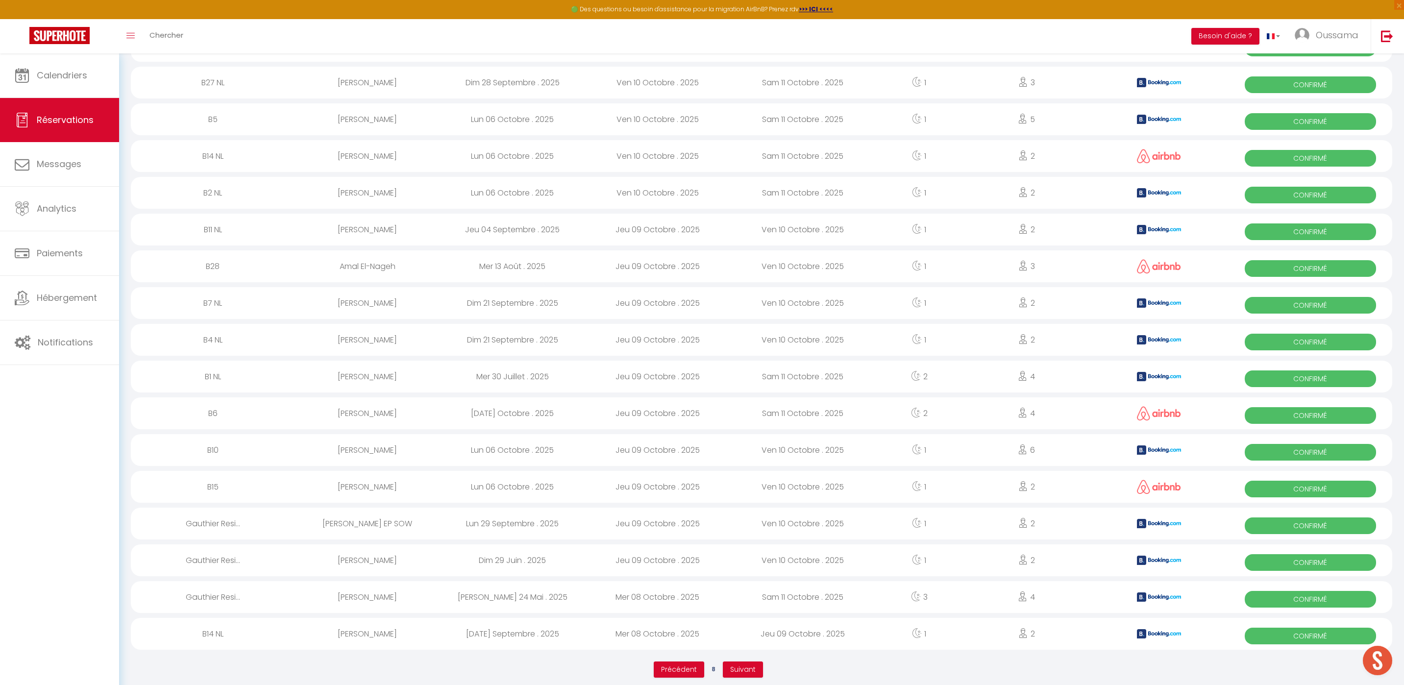
scroll to position [1338, 0]
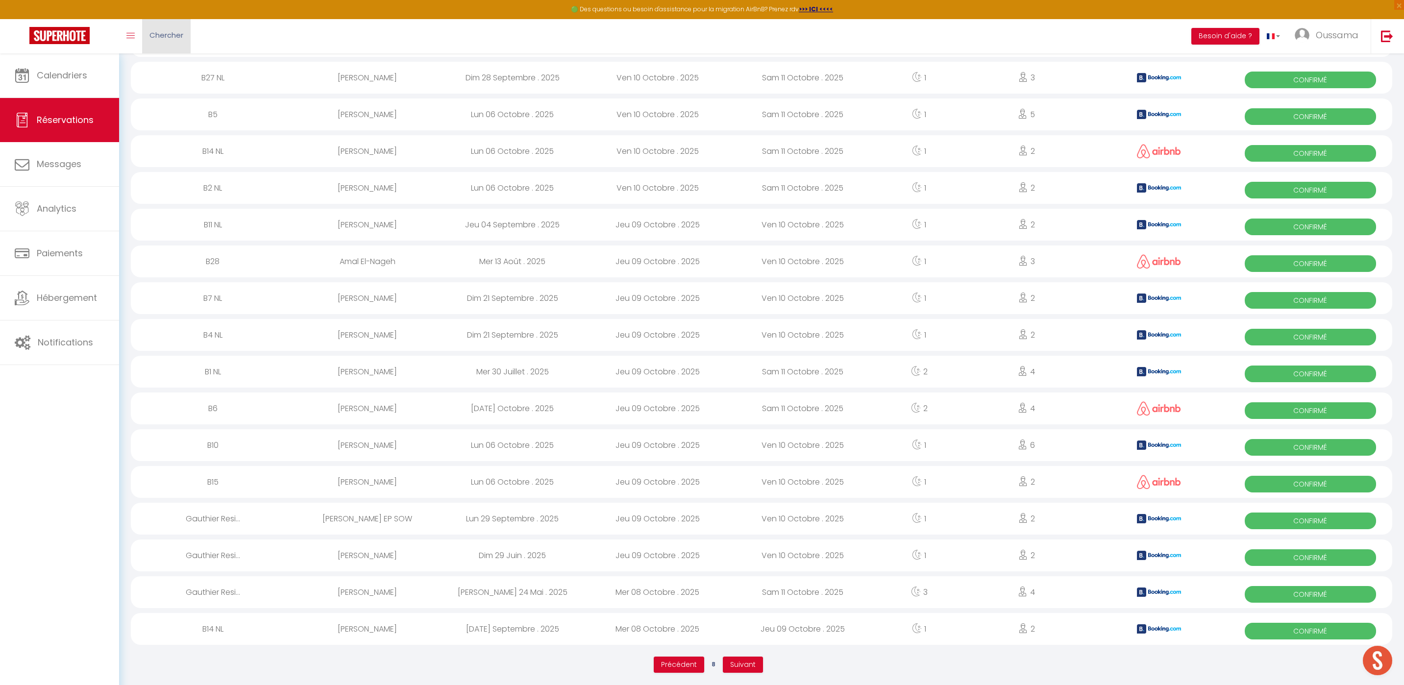
click at [170, 36] on span "Chercher" at bounding box center [167, 35] width 34 height 10
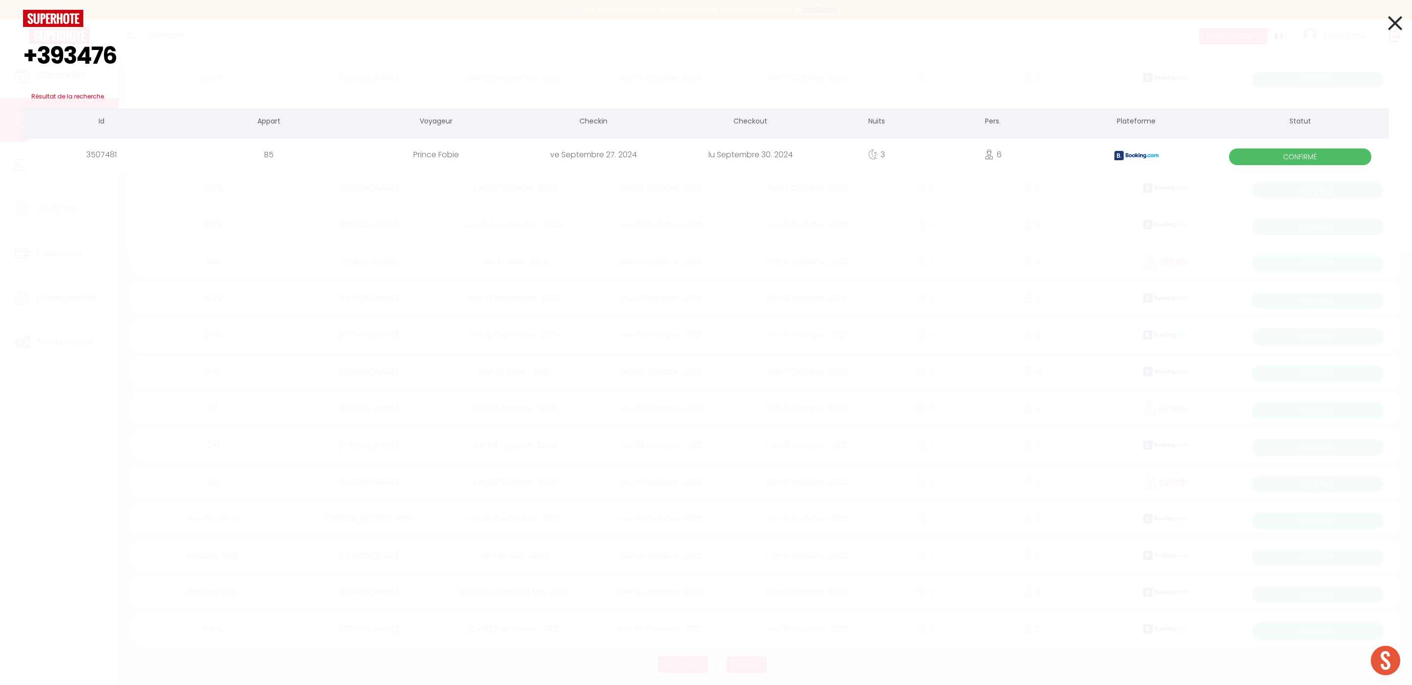
type input "+393476"
drag, startPoint x: 427, startPoint y: 228, endPoint x: 812, endPoint y: 140, distance: 395.4
click at [429, 228] on div "+393476 Résultat de la recherche Id Appart Voyageur Checkin Checkout Nuits Pers…" at bounding box center [706, 342] width 1412 height 685
click at [1410, 23] on div "+393476 Résultat de la recherche Id Appart Voyageur Checkin Checkout Nuits Pers…" at bounding box center [706, 342] width 1412 height 685
click at [1394, 25] on icon at bounding box center [1395, 23] width 14 height 25
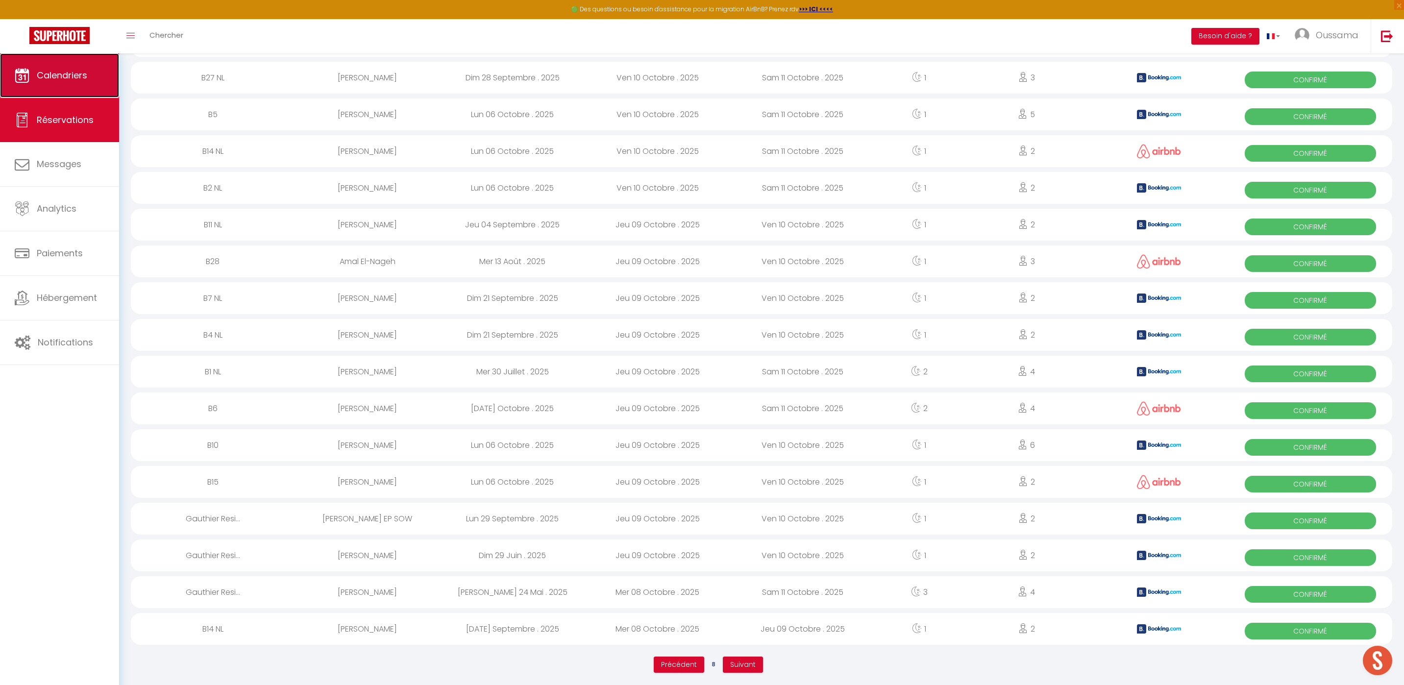
click at [98, 61] on link "Calendriers" at bounding box center [59, 75] width 119 height 44
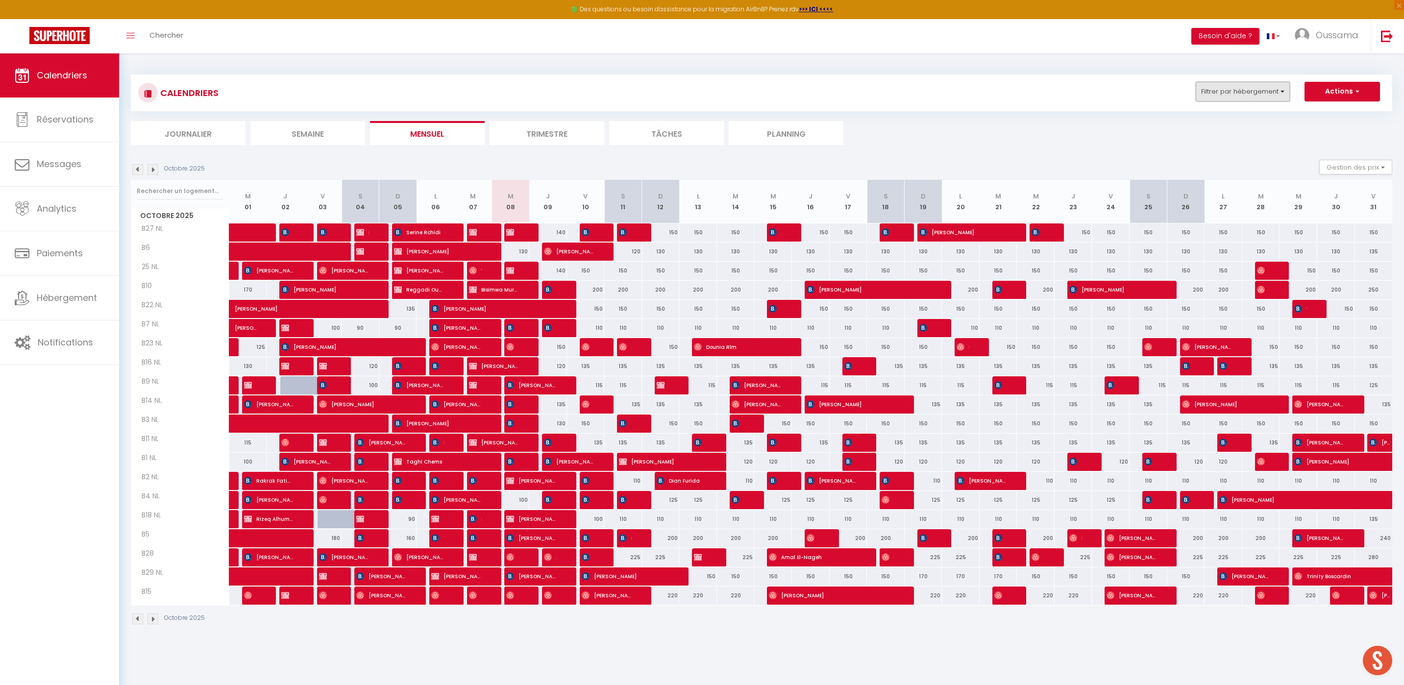
click at [1265, 83] on button "Filtrer par hébergement" at bounding box center [1243, 92] width 94 height 20
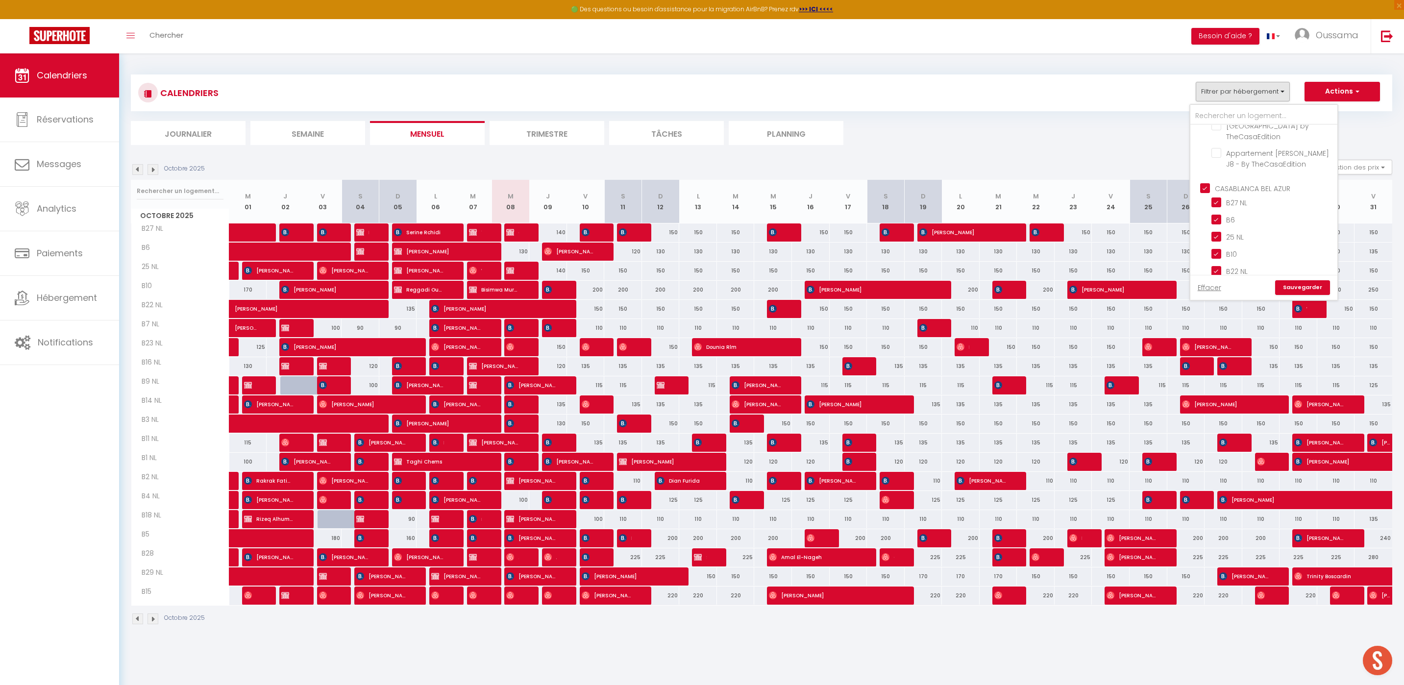
click at [1260, 186] on input "CASABLANCA BEL AZUR" at bounding box center [1273, 187] width 147 height 10
checkbox input "false"
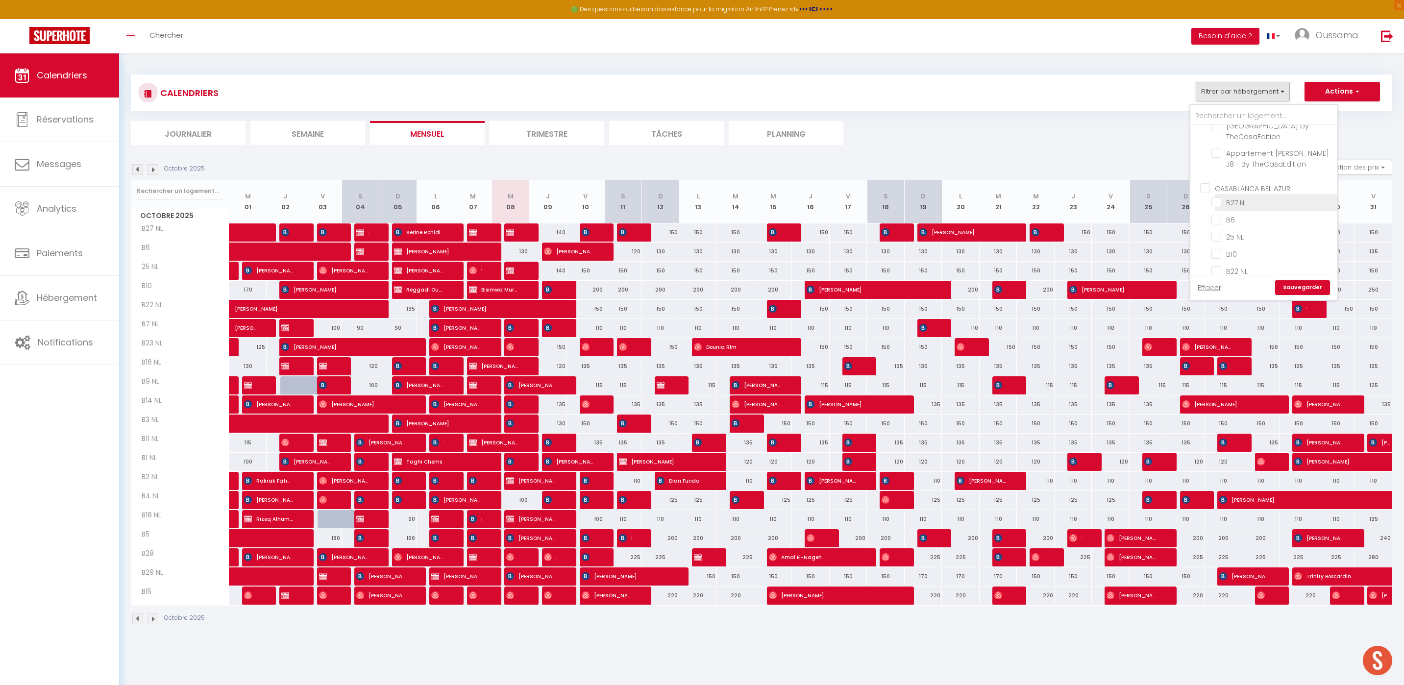
checkbox input "false"
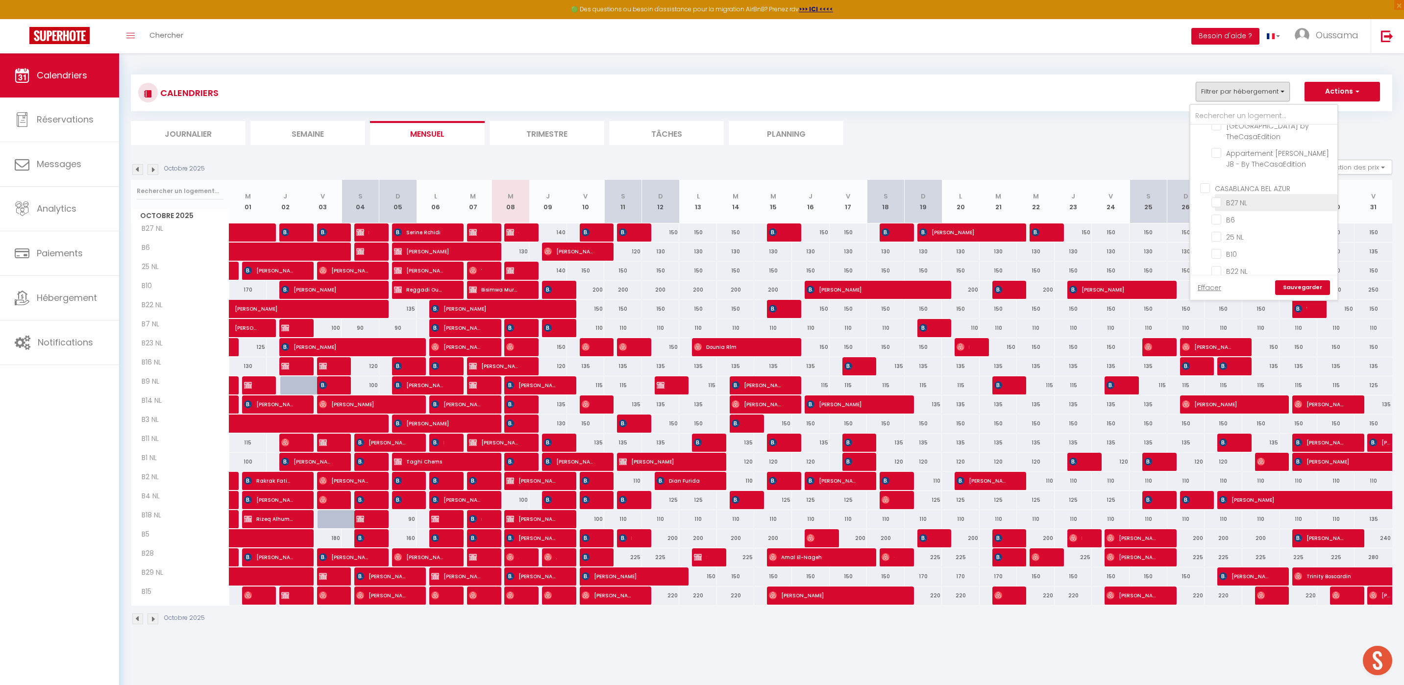
checkbox input "false"
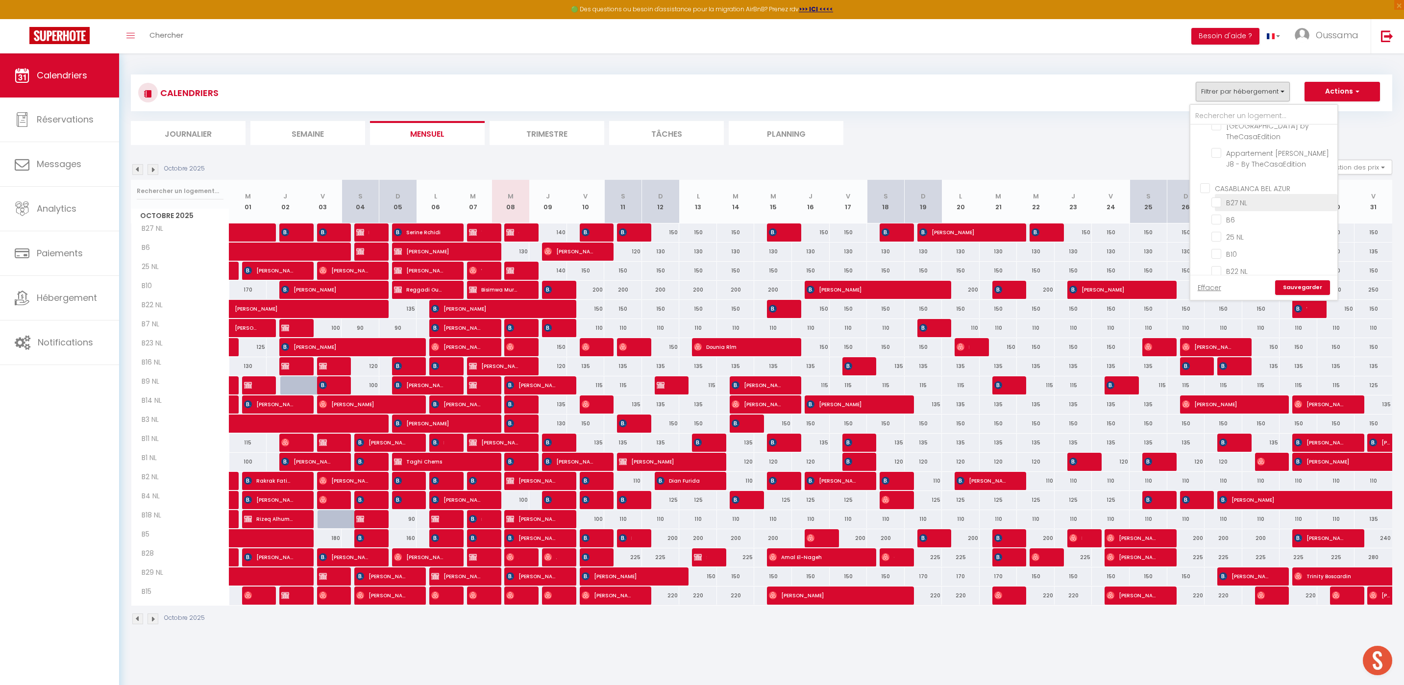
checkbox input "false"
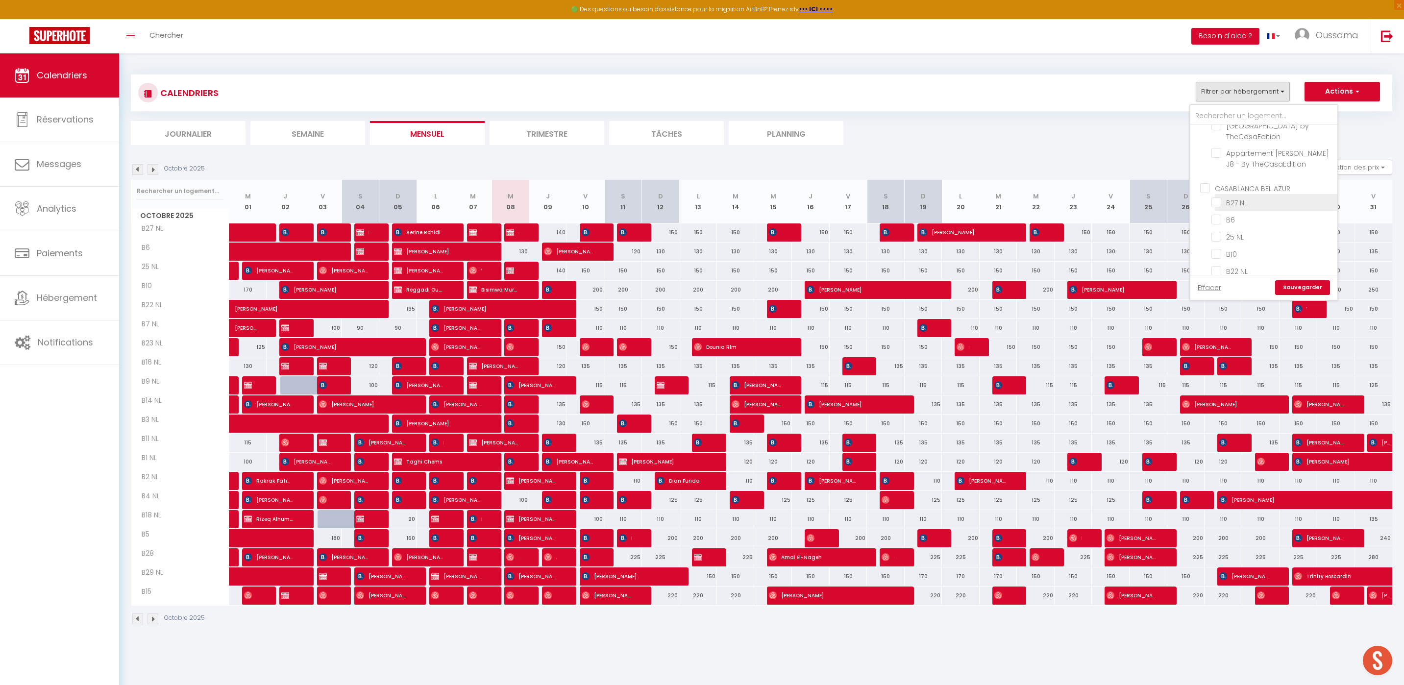
checkbox input "false"
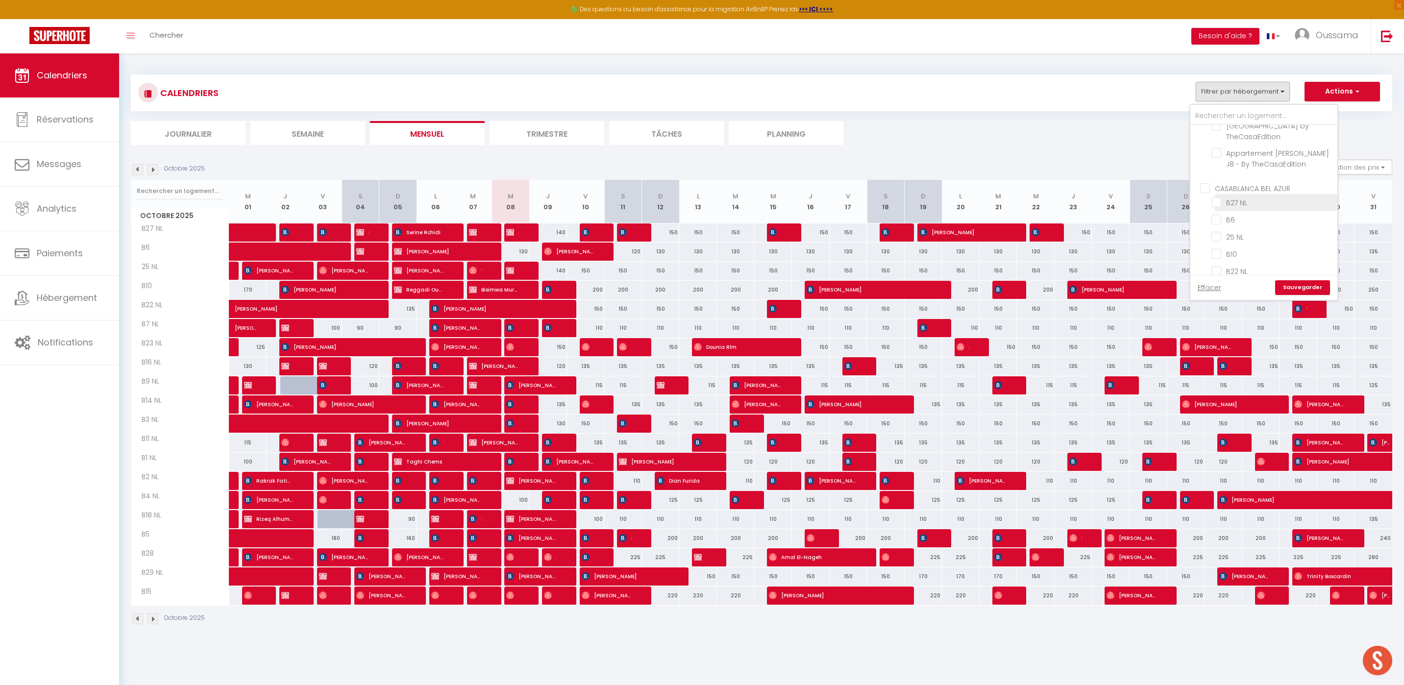
checkbox input "false"
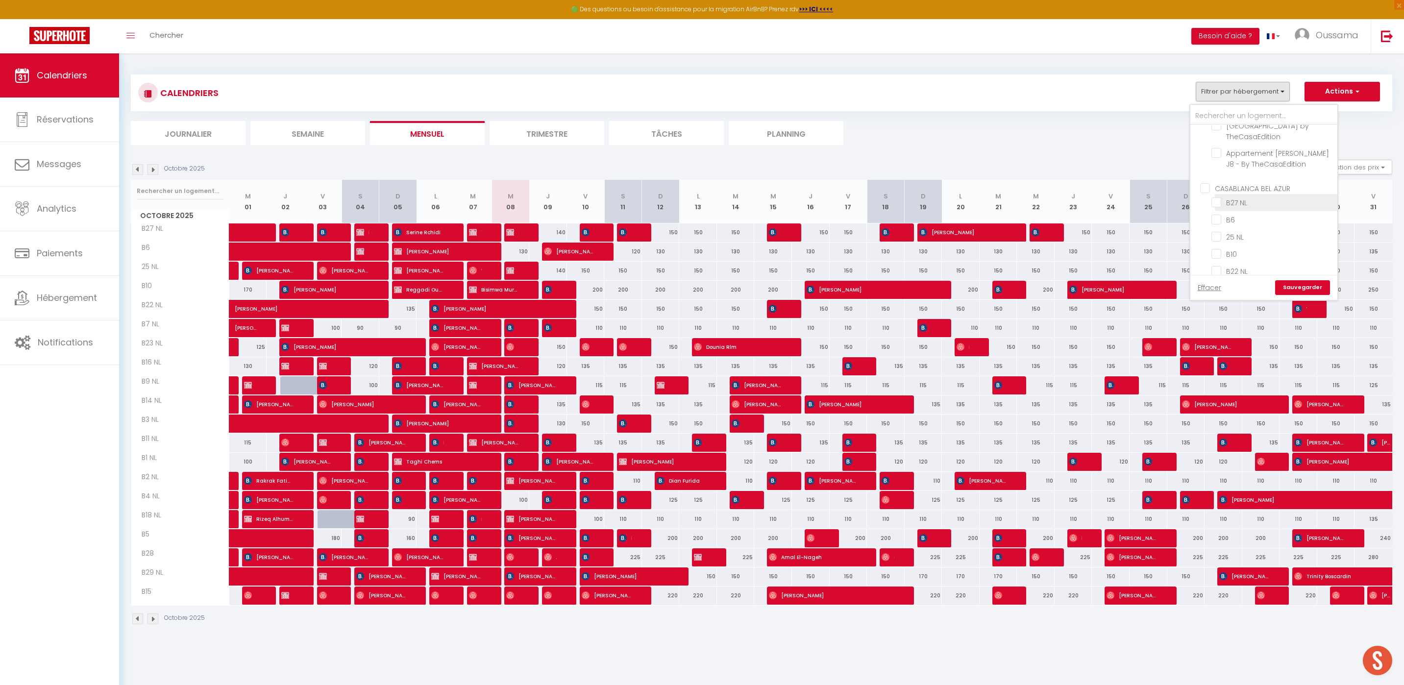
checkbox input "false"
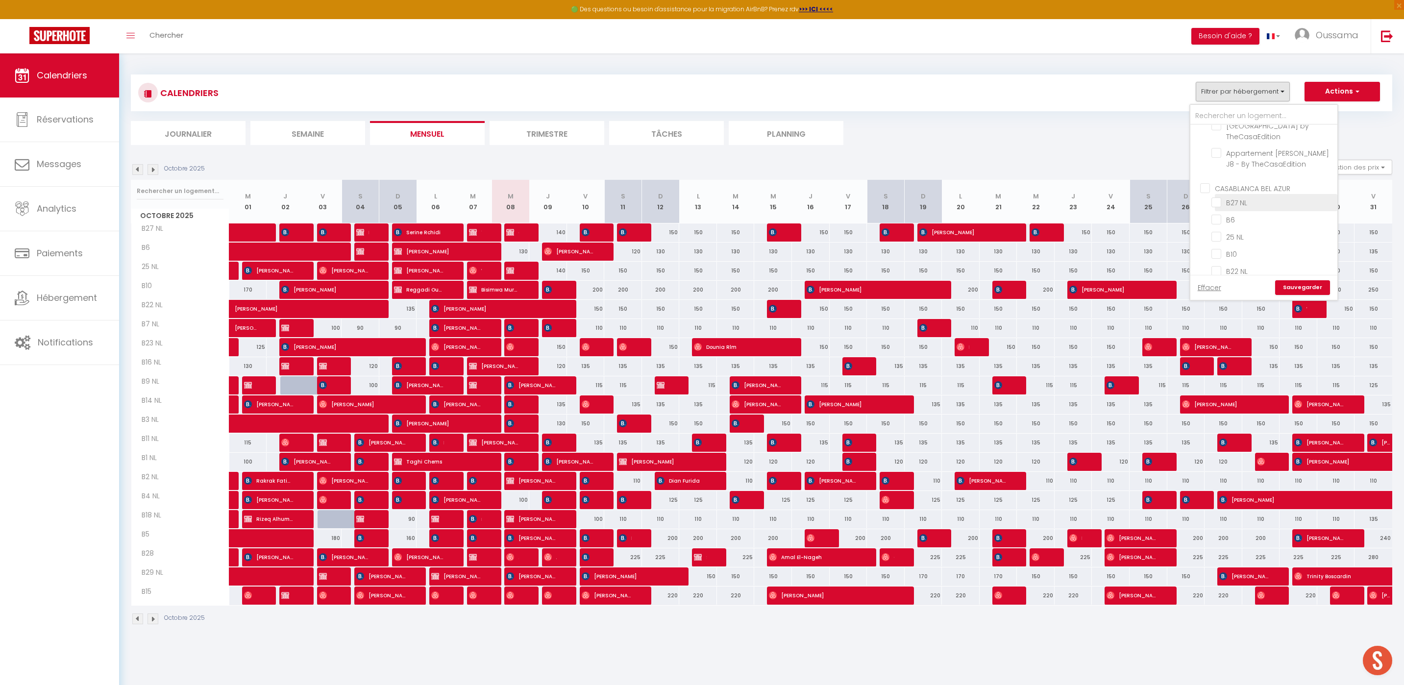
checkbox input "false"
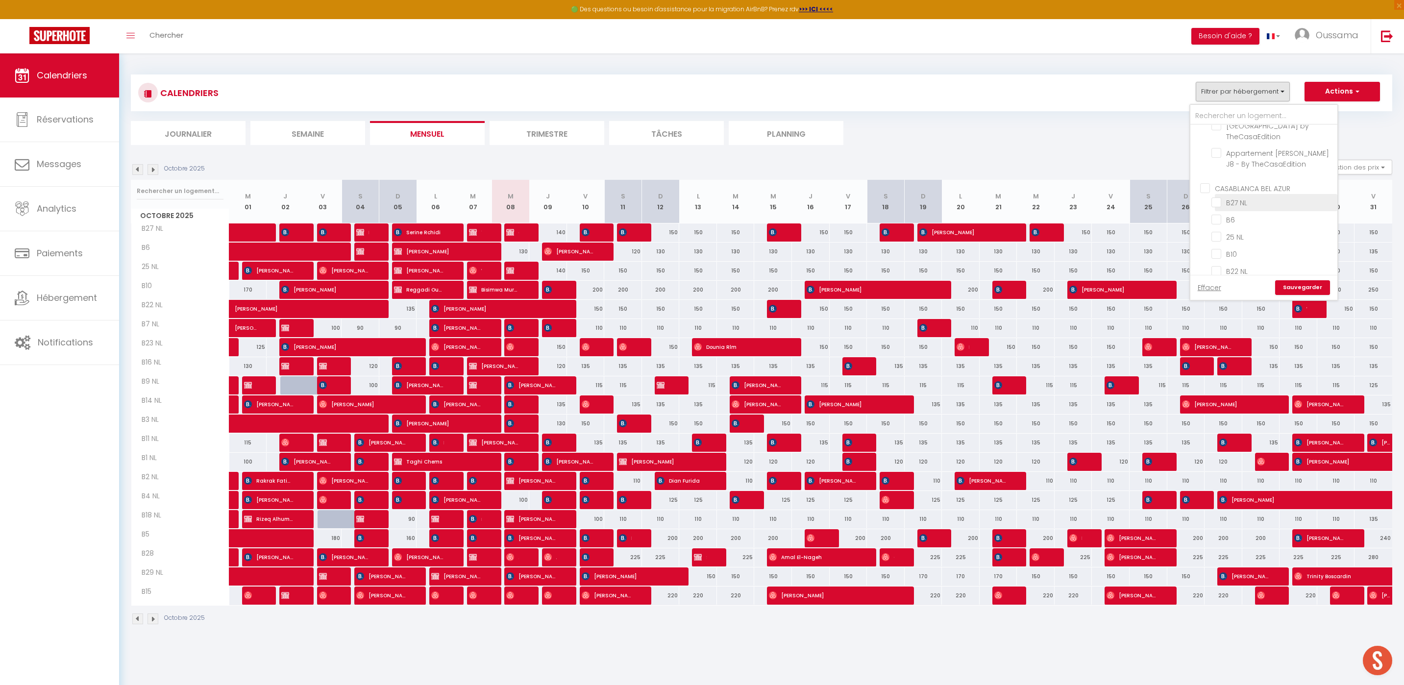
checkbox input "false"
click at [1264, 257] on input "CASABLANCA GAUTHIER" at bounding box center [1273, 262] width 147 height 10
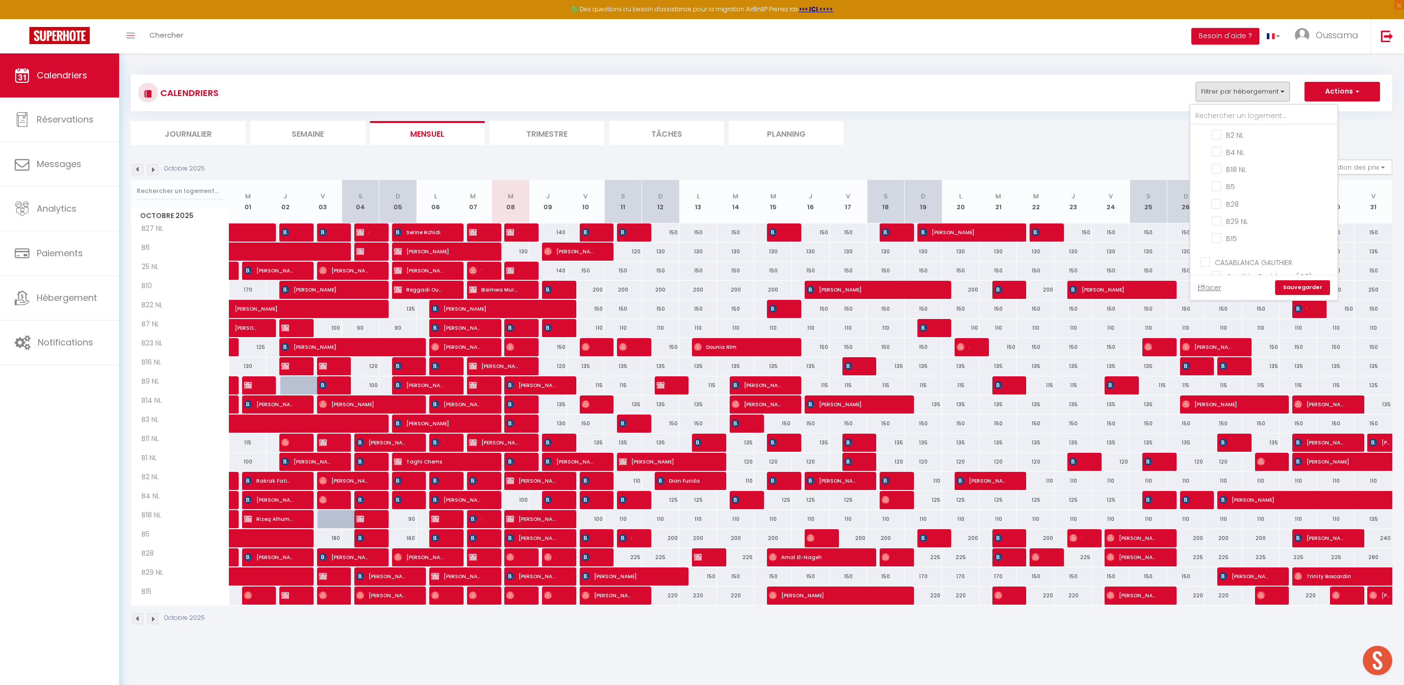
checkbox input "true"
checkbox input "false"
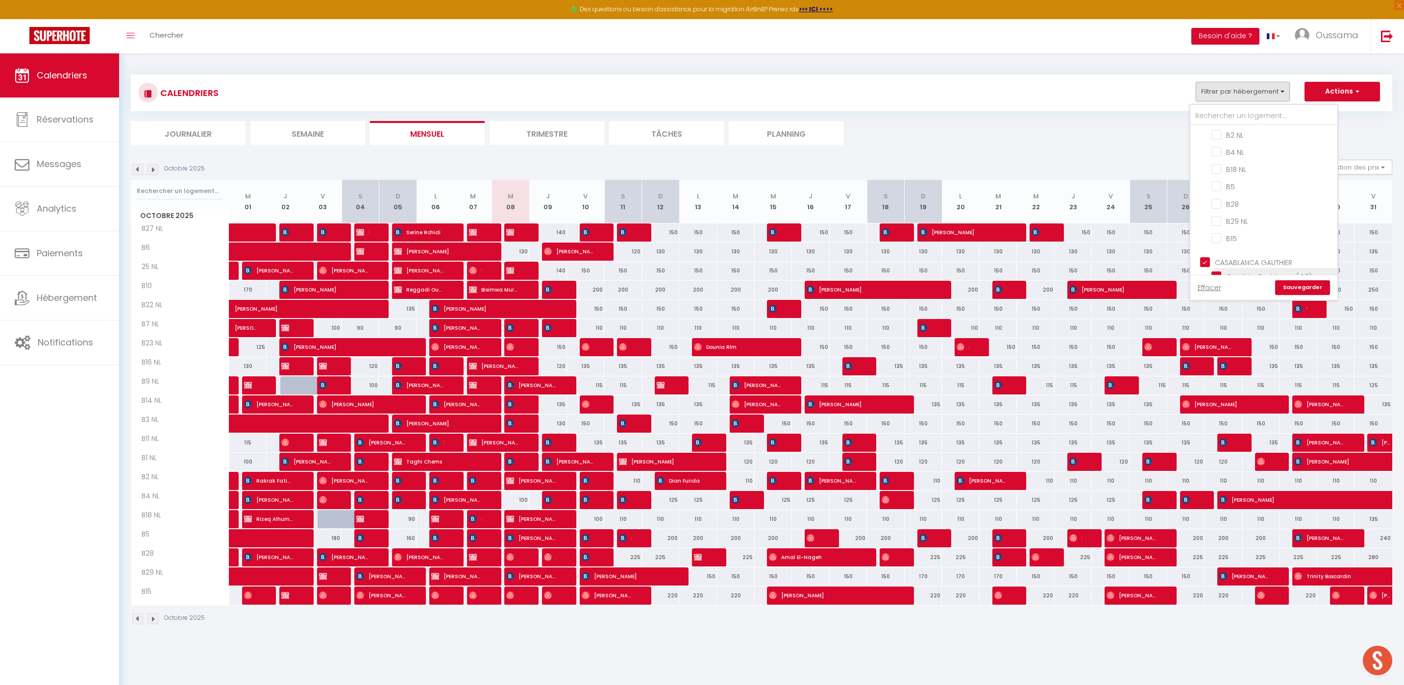
checkbox input "false"
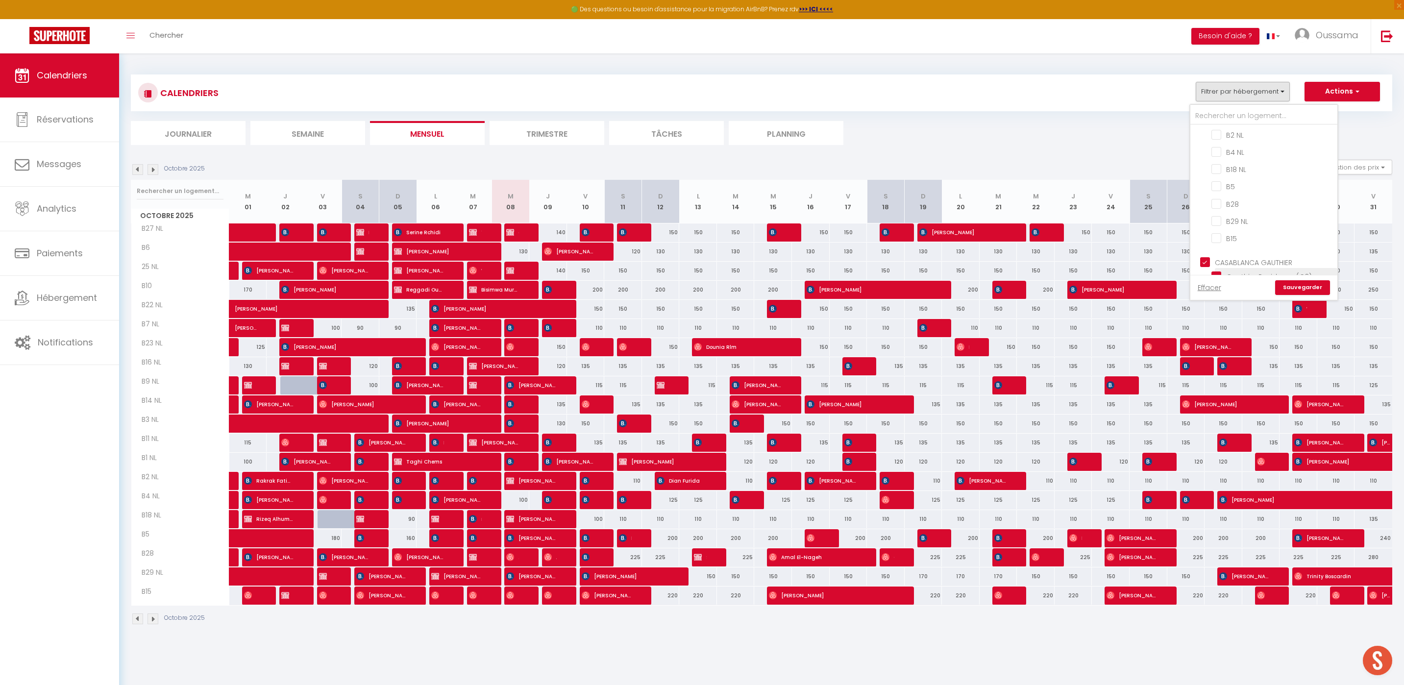
checkbox input "false"
checkbox input "true"
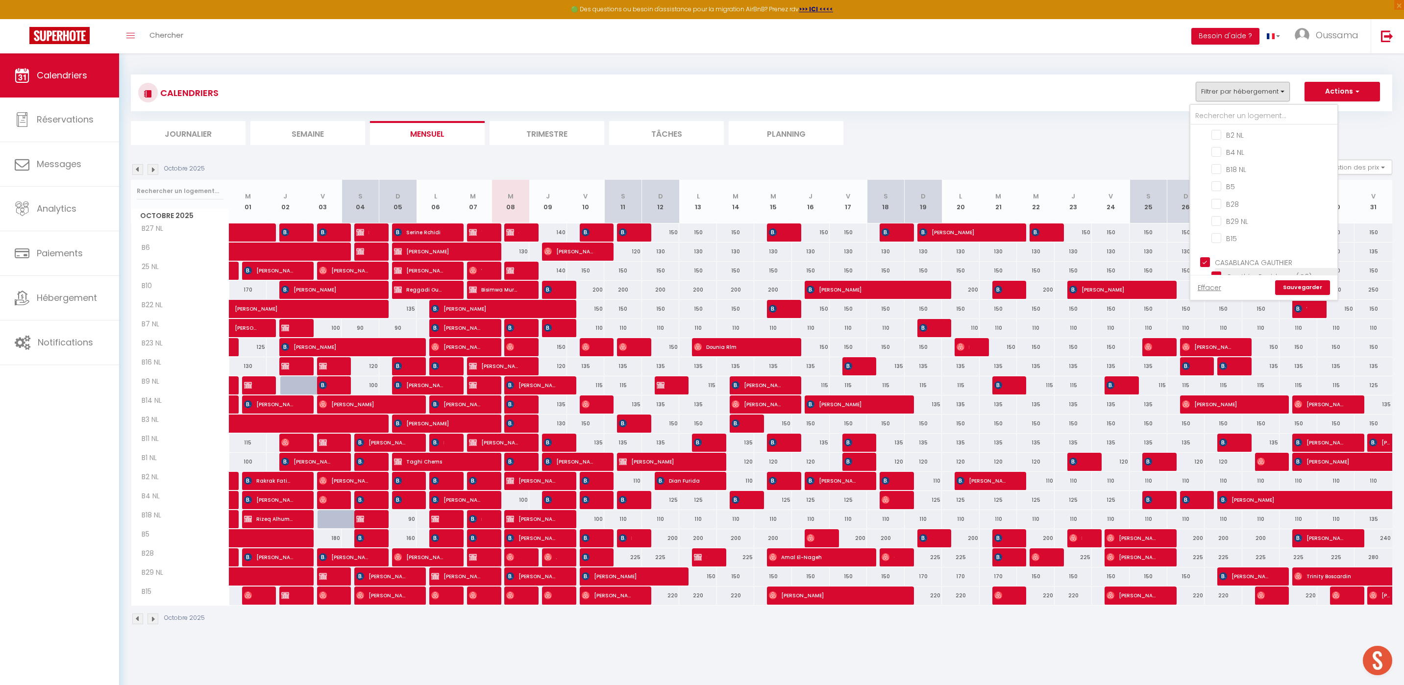
checkbox input "true"
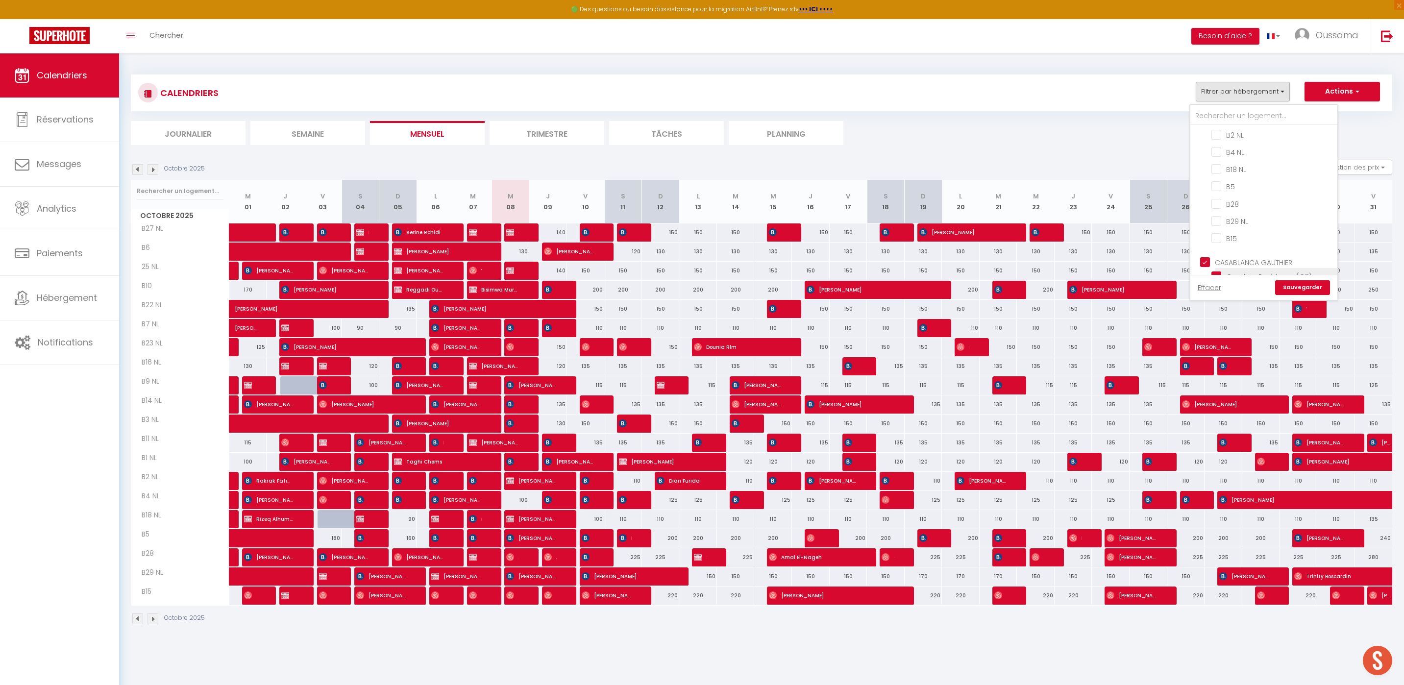
checkbox input "true"
checkbox input "false"
click at [1291, 284] on link "Sauvegarder" at bounding box center [1302, 287] width 55 height 15
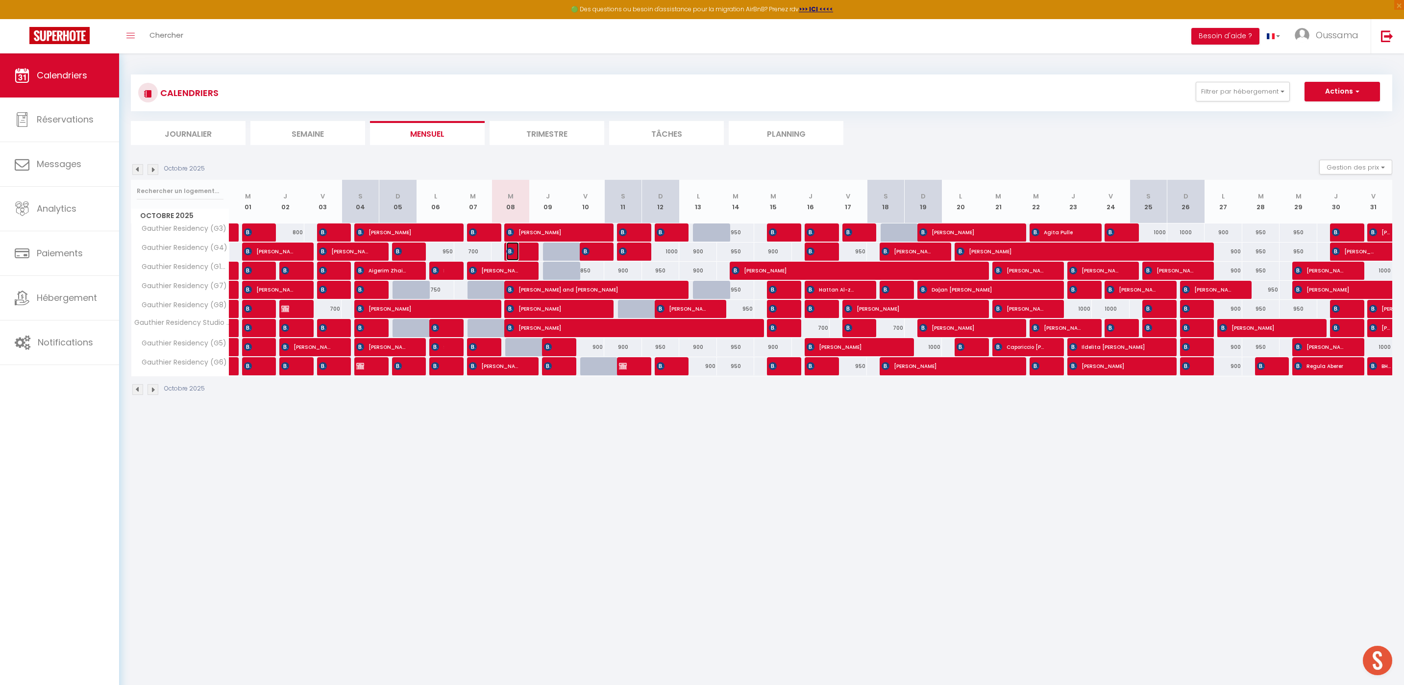
click at [513, 254] on img at bounding box center [510, 252] width 8 height 8
select select "OK"
select select "KO"
select select "0"
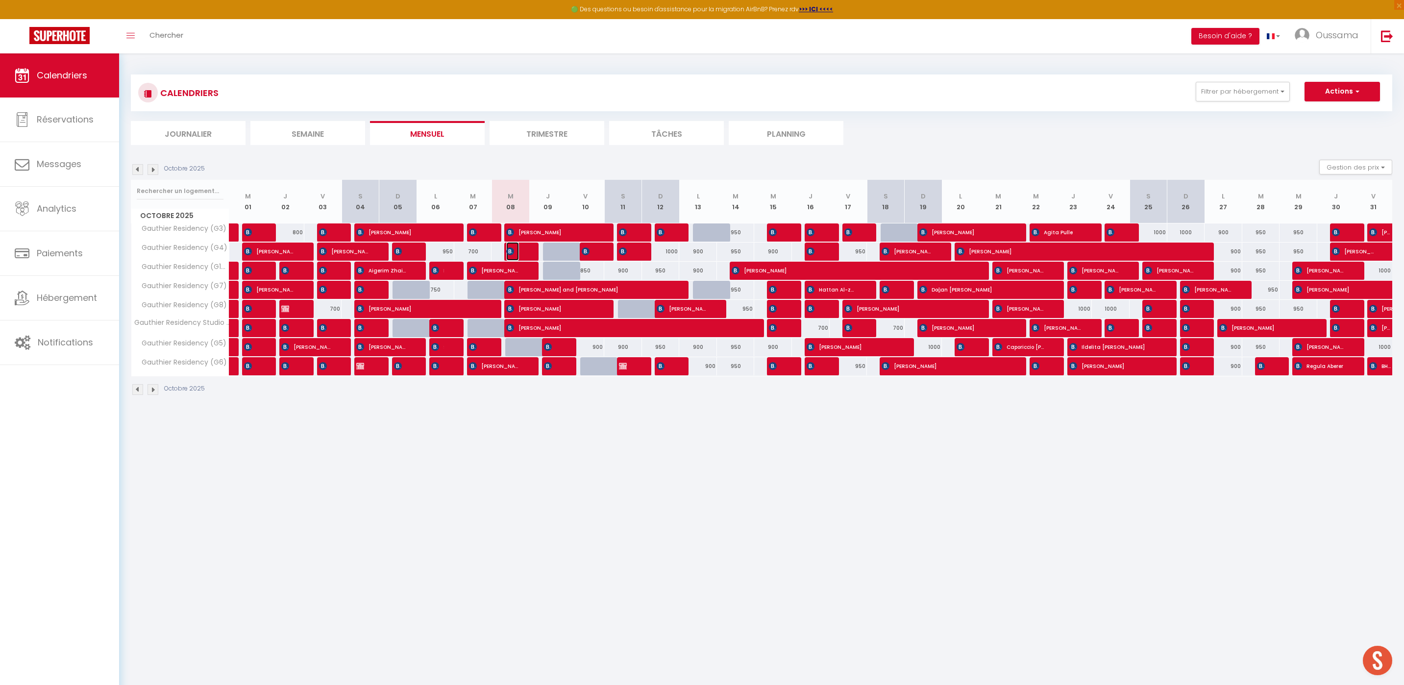
select select "1"
select select
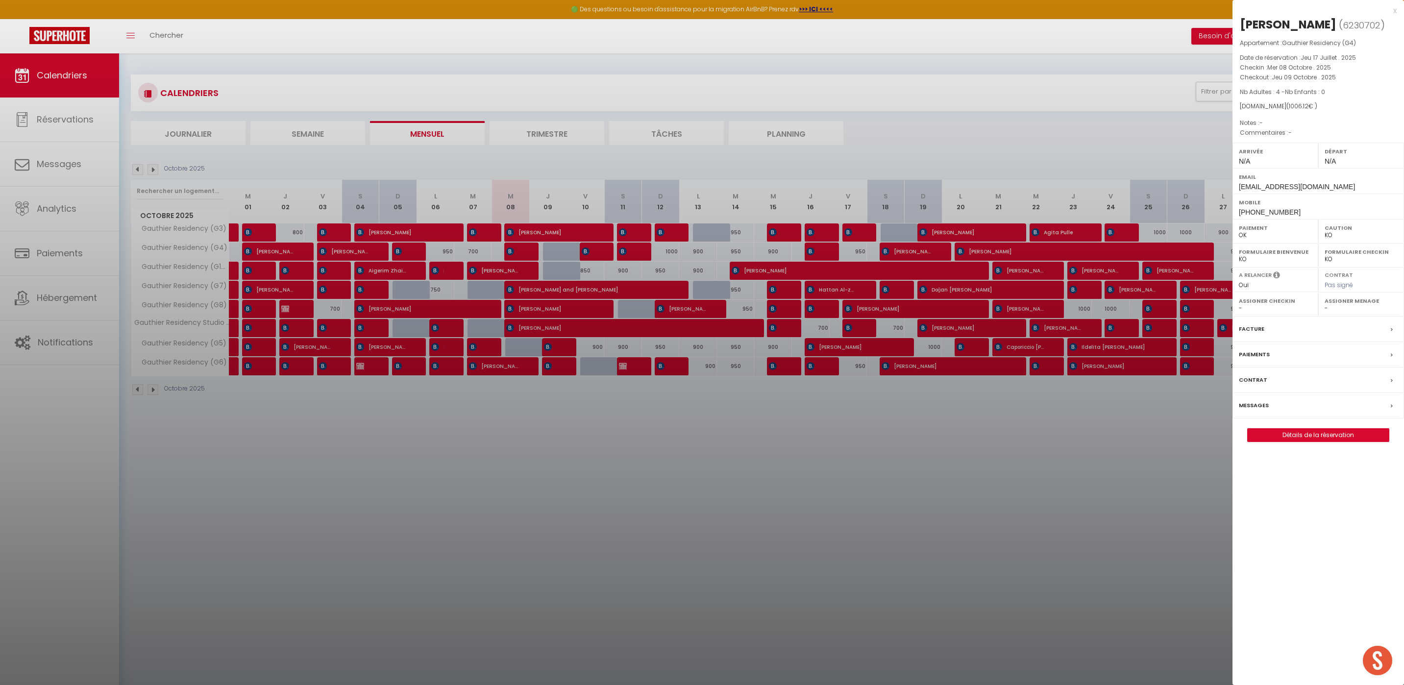
click at [644, 209] on div at bounding box center [702, 342] width 1404 height 685
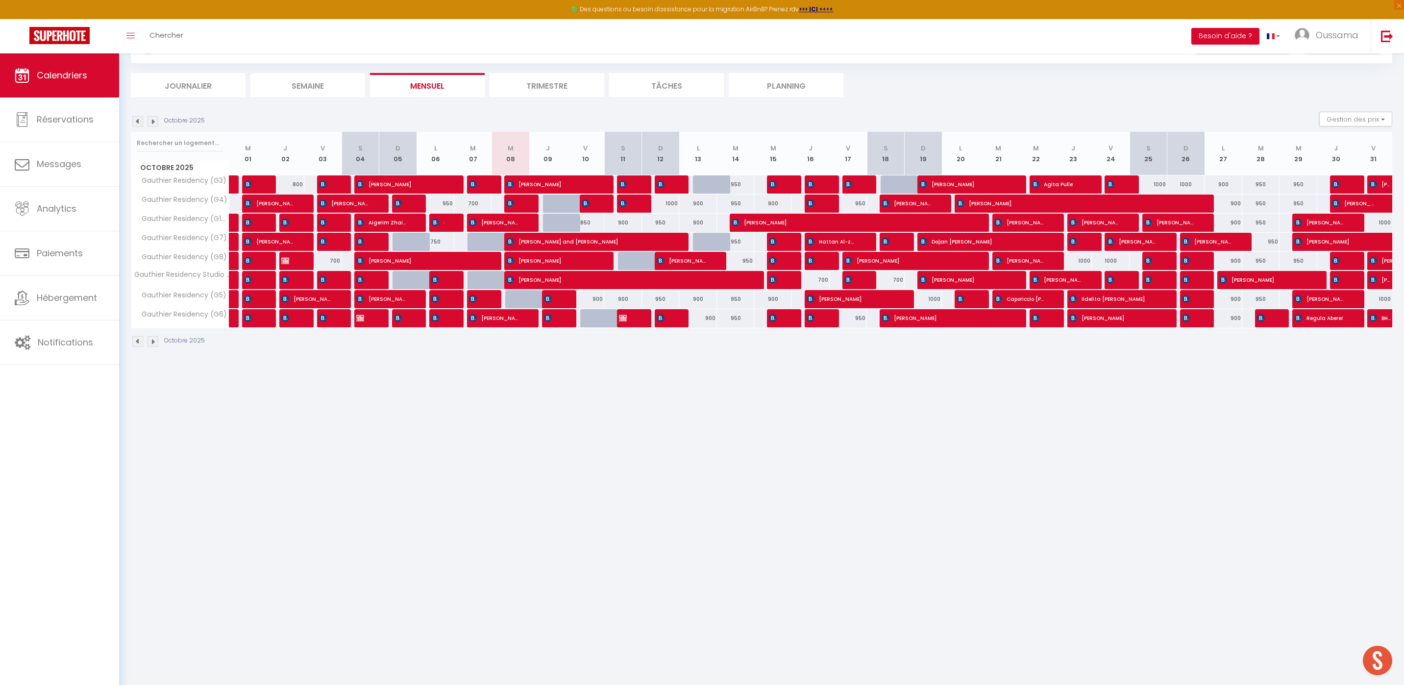
scroll to position [53, 0]
